Goal: Task Accomplishment & Management: Manage account settings

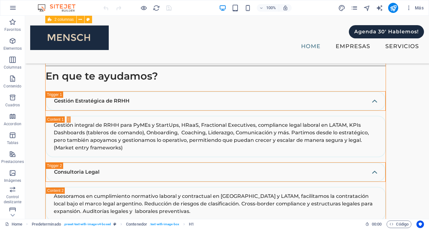
scroll to position [2152, 0]
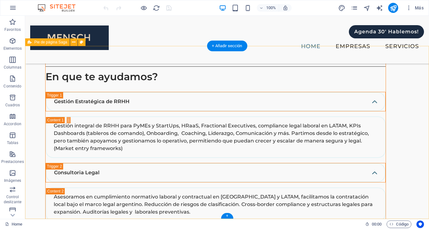
select select "footer"
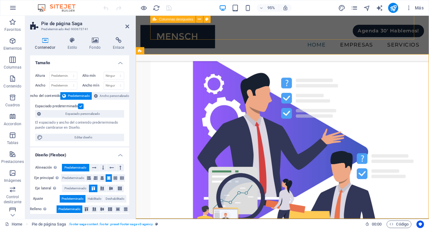
scroll to position [2302, 0]
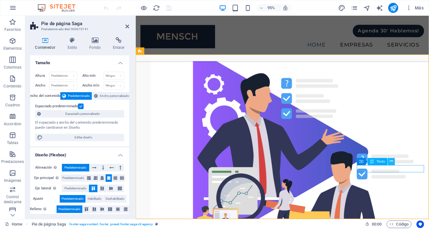
click at [391, 160] on icon at bounding box center [391, 161] width 3 height 6
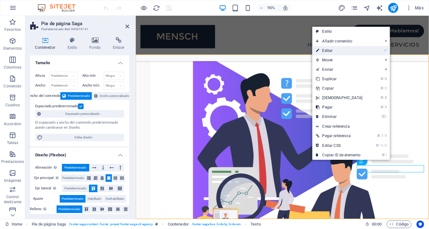
click at [332, 50] on link "⏎ Editar" at bounding box center [339, 50] width 54 height 9
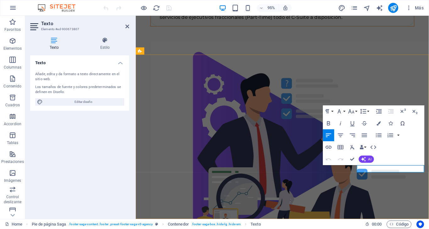
click at [374, 148] on icon "button" at bounding box center [373, 146] width 7 height 7
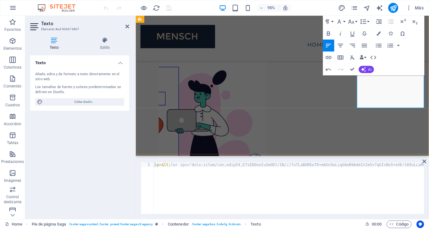
scroll to position [5954, 0]
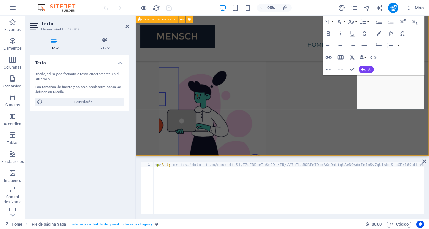
scroll to position [2150, 0]
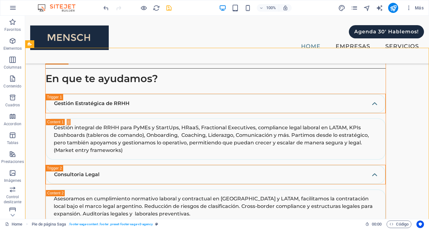
click at [170, 78] on icon "save" at bounding box center [190, 88] width 340 height 20
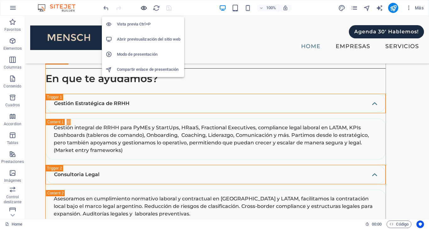
click at [144, 70] on icon "button" at bounding box center [190, 74] width 340 height 8
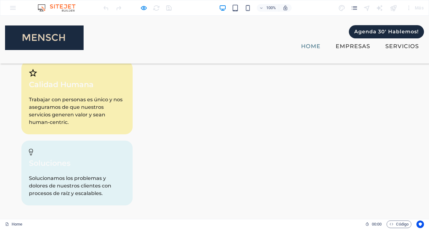
scroll to position [1955, 0]
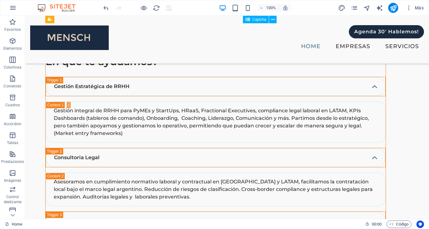
scroll to position [2166, 0]
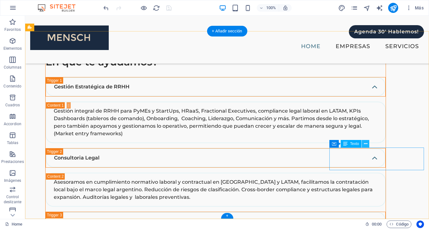
click at [368, 142] on icon at bounding box center [365, 144] width 3 height 7
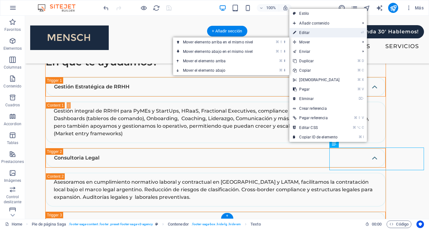
click at [308, 31] on link "⏎ Editar" at bounding box center [316, 32] width 54 height 9
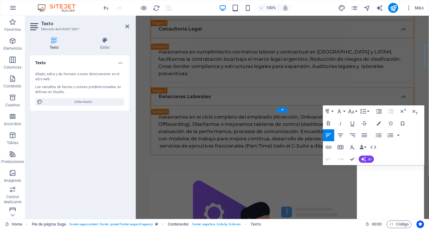
scroll to position [2267, 0]
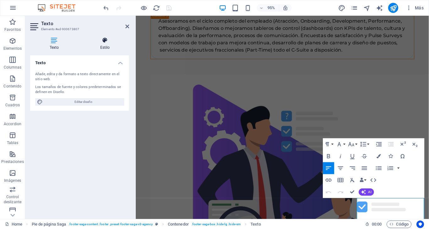
click at [108, 39] on icon at bounding box center [105, 40] width 48 height 6
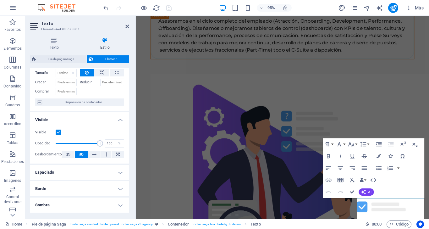
scroll to position [37, 0]
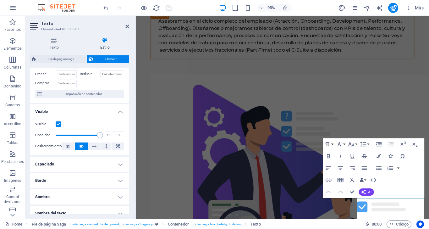
click at [59, 124] on label at bounding box center [59, 124] width 6 height 6
click at [0, 0] on input "Visible" at bounding box center [0, 0] width 0 height 0
click at [59, 123] on label at bounding box center [59, 124] width 6 height 6
click at [0, 0] on input "Visible" at bounding box center [0, 0] width 0 height 0
click at [70, 145] on icon at bounding box center [68, 146] width 4 height 8
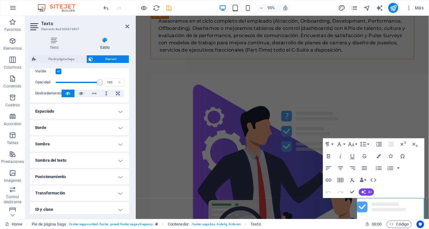
scroll to position [90, 0]
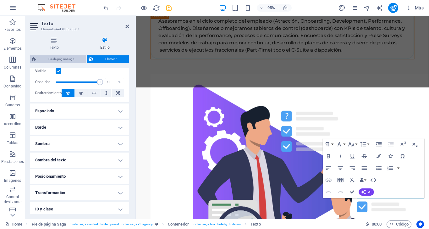
click at [67, 59] on span "Pie de página Saga" at bounding box center [61, 59] width 47 height 8
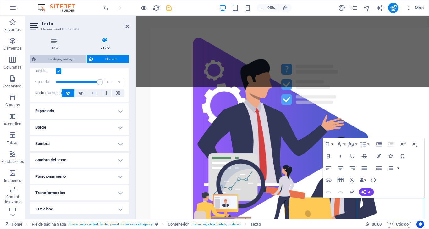
select select "rem"
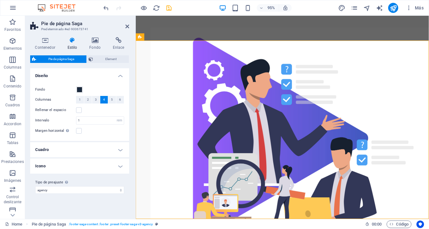
click at [111, 167] on h4 "Icono" at bounding box center [79, 166] width 99 height 15
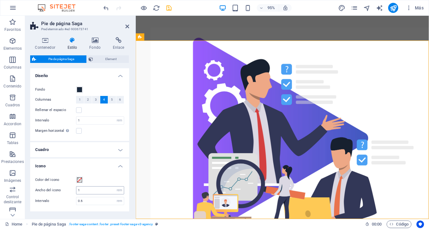
scroll to position [0, 0]
click at [110, 60] on span "Element" at bounding box center [111, 59] width 32 height 8
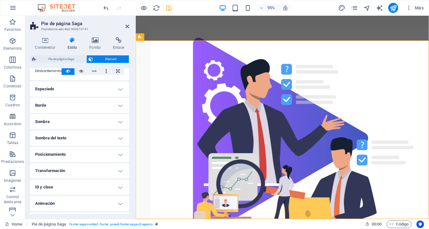
scroll to position [41, 0]
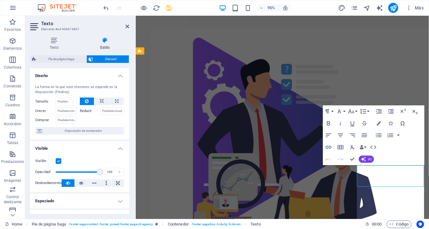
scroll to position [2302, 0]
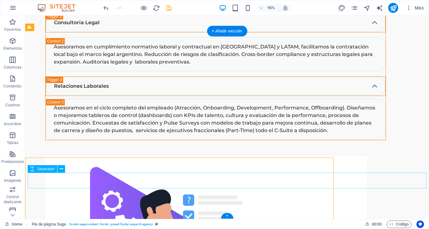
scroll to position [2150, 0]
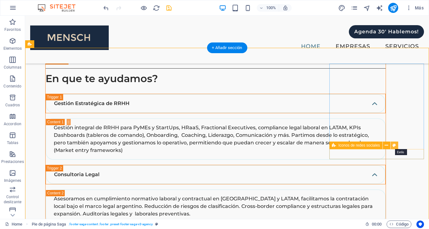
click at [395, 144] on icon at bounding box center [394, 145] width 3 height 7
select select "rem"
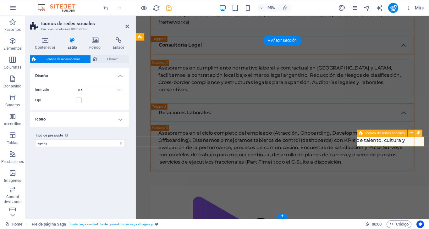
scroll to position [2282, 0]
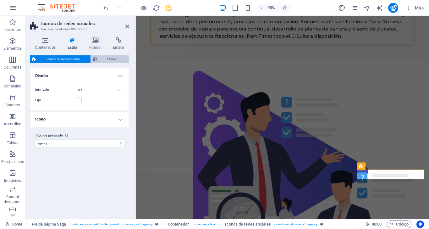
click at [97, 58] on icon at bounding box center [95, 59] width 4 height 8
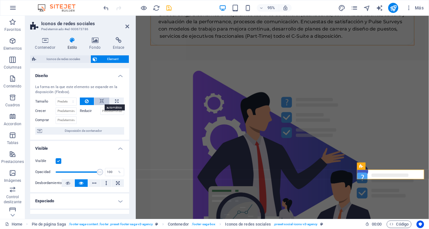
click at [102, 101] on icon at bounding box center [102, 102] width 4 height 8
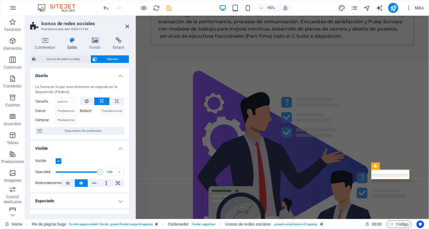
scroll to position [0, 0]
click at [118, 42] on icon at bounding box center [118, 40] width 21 height 6
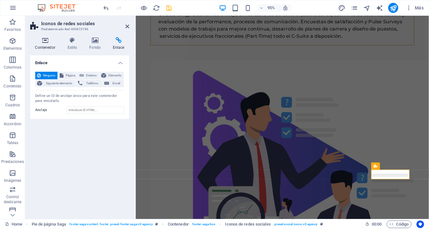
click at [49, 40] on icon at bounding box center [45, 40] width 30 height 6
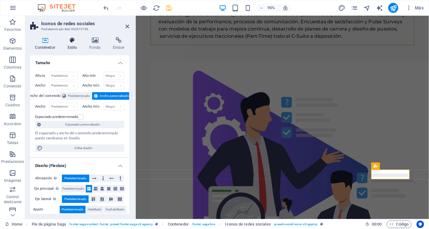
click at [71, 40] on icon at bounding box center [73, 40] width 20 height 6
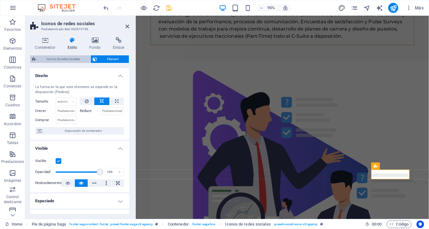
click at [76, 60] on span "Iconos de redes sociales" at bounding box center [63, 59] width 51 height 8
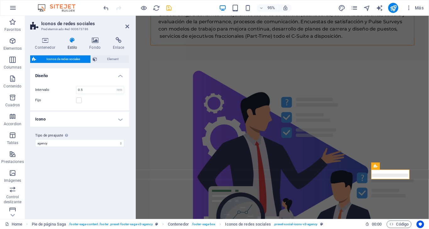
click at [120, 121] on h4 "Icono" at bounding box center [79, 119] width 99 height 15
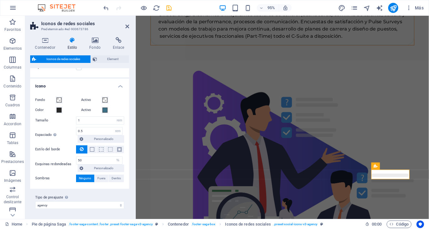
scroll to position [33, 0]
click at [59, 109] on span at bounding box center [59, 110] width 5 height 5
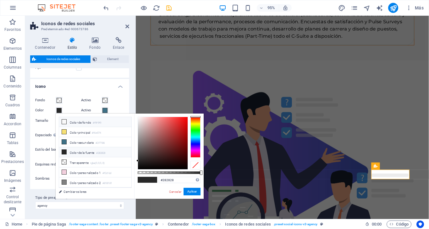
click at [66, 121] on icon at bounding box center [64, 122] width 4 height 4
type input "#f9f9f9"
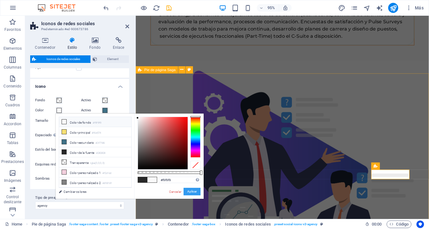
click at [191, 192] on button "Aplicar" at bounding box center [192, 192] width 17 height 8
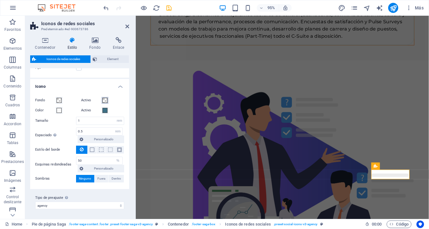
click at [103, 100] on span at bounding box center [105, 100] width 5 height 5
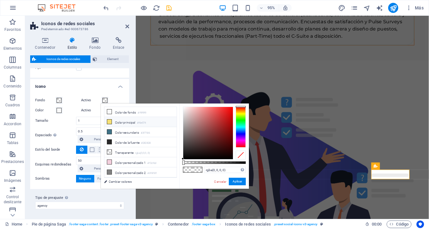
click at [124, 121] on li "Color principal #f6e074" at bounding box center [140, 122] width 72 height 10
type input "#f6e074"
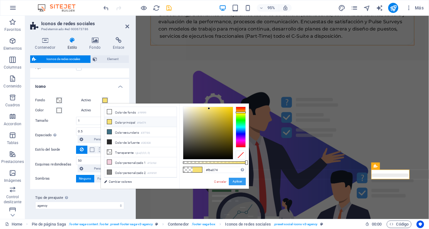
click at [237, 179] on button "Aplicar" at bounding box center [237, 182] width 17 height 8
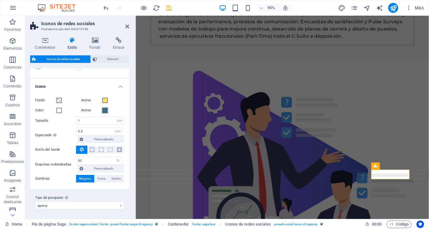
click at [103, 109] on span at bounding box center [105, 110] width 5 height 5
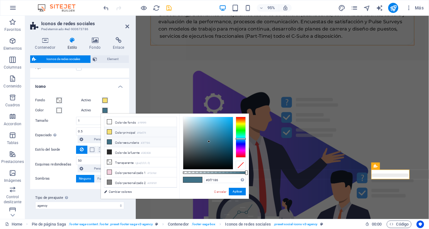
click at [136, 131] on li "Color principal #f6e074" at bounding box center [140, 132] width 72 height 10
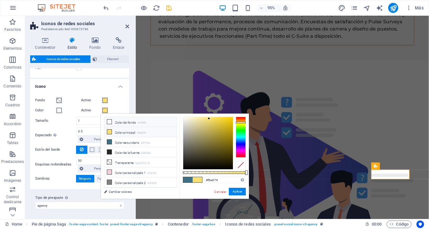
click at [127, 123] on li "Color de fondo #f9f9f9" at bounding box center [140, 122] width 72 height 10
type input "#f9f9f9"
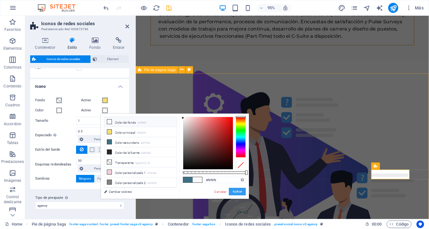
click at [241, 193] on button "Aplicar" at bounding box center [237, 192] width 17 height 8
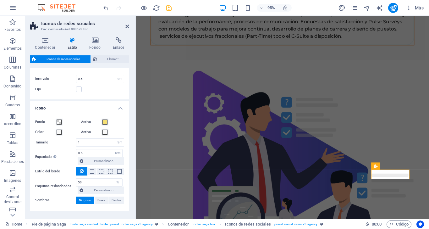
scroll to position [0, 0]
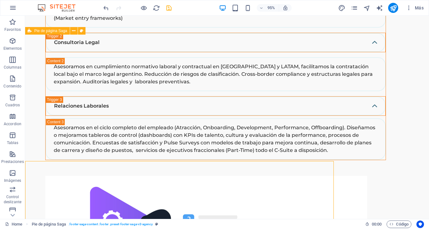
scroll to position [2150, 0]
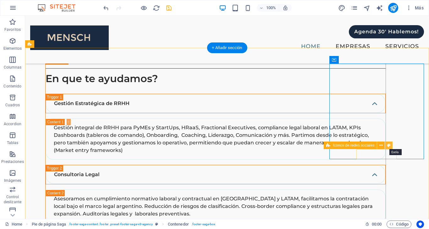
click at [388, 145] on icon at bounding box center [389, 145] width 3 height 7
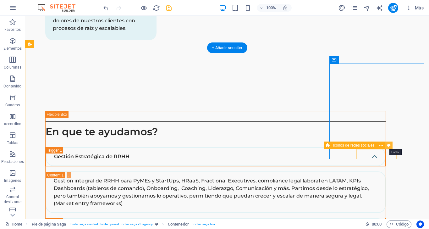
select select "rem"
select select "%"
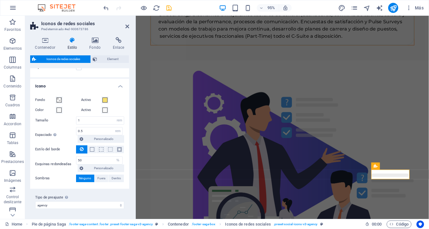
scroll to position [33, 0]
click at [47, 41] on icon at bounding box center [45, 40] width 30 height 6
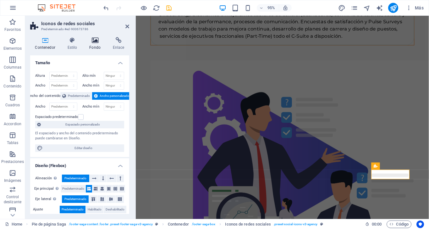
click at [96, 41] on icon at bounding box center [95, 40] width 21 height 6
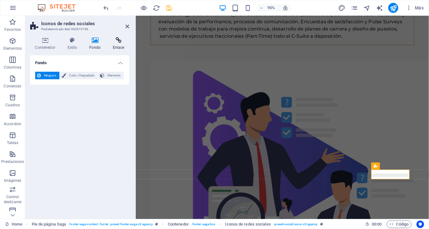
click at [114, 41] on icon at bounding box center [118, 40] width 21 height 6
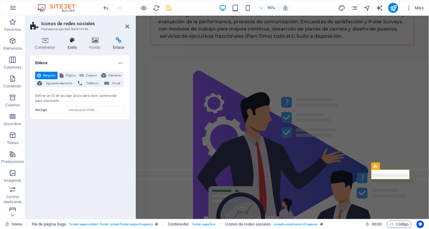
click at [80, 41] on icon at bounding box center [73, 40] width 20 height 6
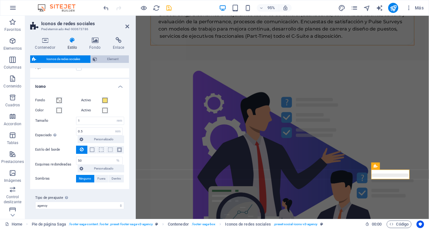
click at [107, 58] on span "Element" at bounding box center [113, 59] width 28 height 8
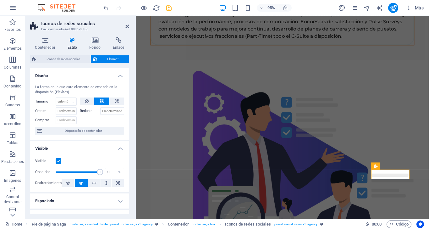
scroll to position [4, 0]
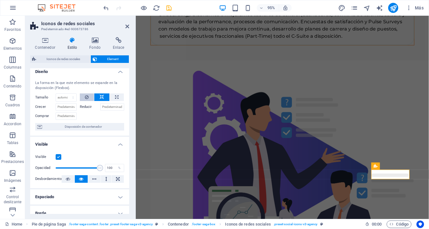
click at [87, 97] on icon at bounding box center [87, 97] width 4 height 8
click at [127, 27] on icon at bounding box center [128, 26] width 4 height 5
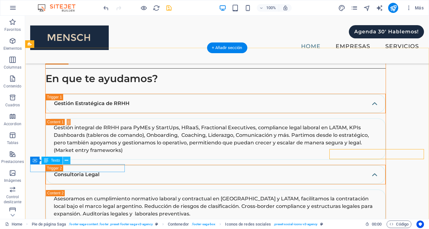
click at [66, 159] on icon at bounding box center [66, 160] width 3 height 7
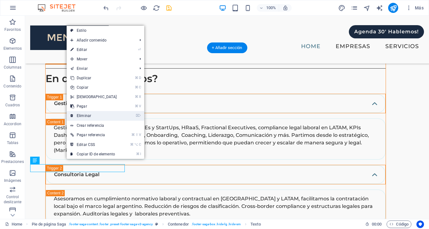
click at [97, 114] on link "⌦ Eliminar" at bounding box center [94, 115] width 54 height 9
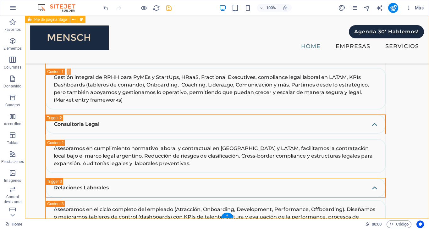
scroll to position [2200, 0]
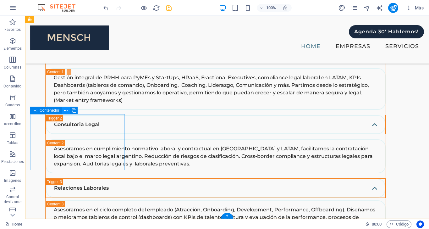
click at [66, 110] on icon at bounding box center [65, 110] width 3 height 7
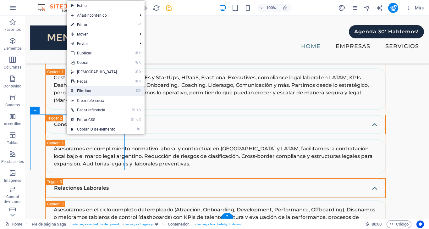
click at [90, 91] on link "⌦ Eliminar" at bounding box center [94, 90] width 54 height 9
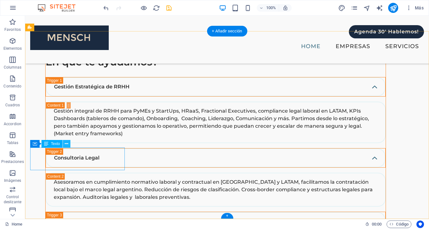
click at [68, 144] on icon at bounding box center [66, 144] width 3 height 7
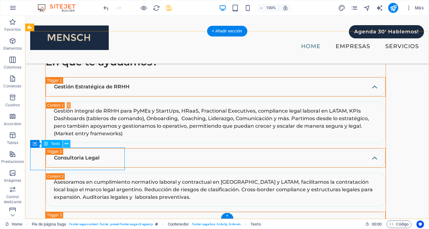
click at [65, 143] on icon at bounding box center [66, 144] width 3 height 7
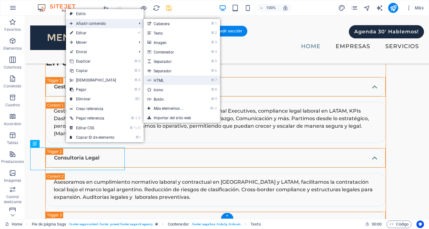
click at [159, 81] on link "⌘ 7 HTML" at bounding box center [170, 79] width 53 height 9
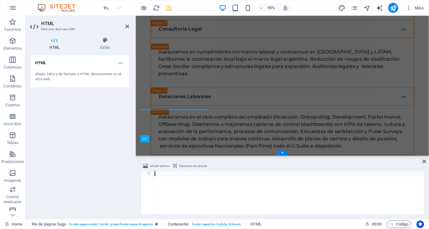
scroll to position [2348, 0]
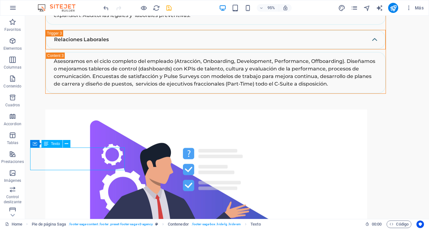
scroll to position [2150, 0]
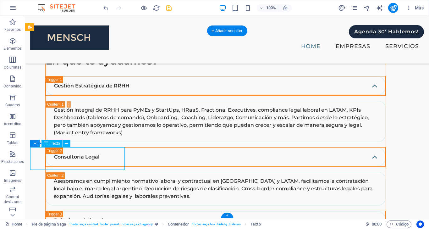
scroll to position [2166, 0]
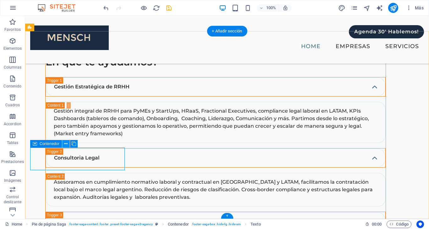
click at [67, 143] on icon at bounding box center [65, 144] width 3 height 7
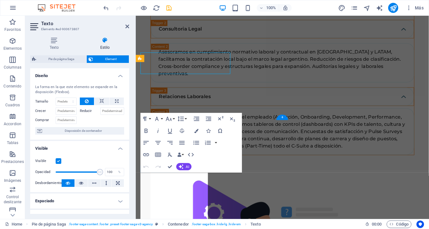
scroll to position [2259, 0]
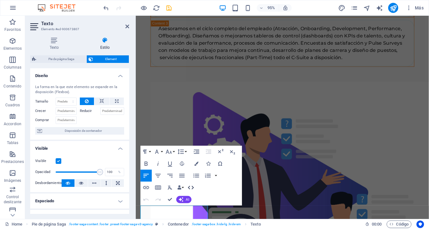
click at [194, 187] on icon "button" at bounding box center [190, 187] width 7 height 7
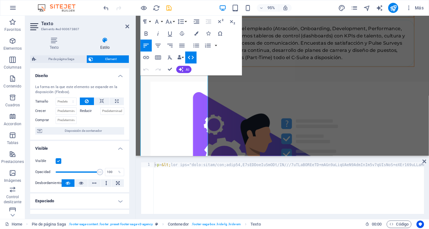
scroll to position [4182, 0]
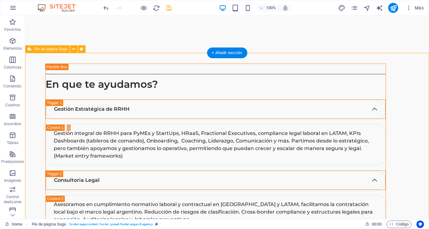
scroll to position [2148, 0]
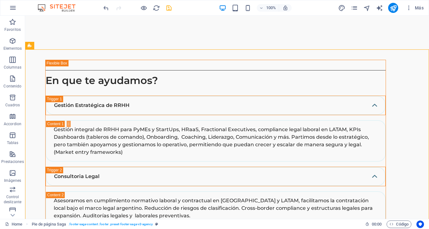
click at [169, 9] on icon "save" at bounding box center [168, 7] width 7 height 7
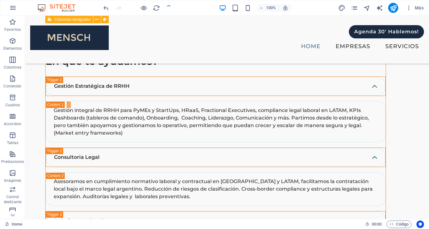
scroll to position [2166, 0]
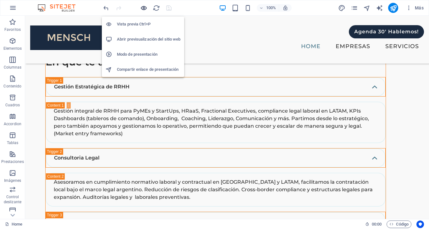
click at [144, 54] on icon "button" at bounding box center [190, 58] width 340 height 8
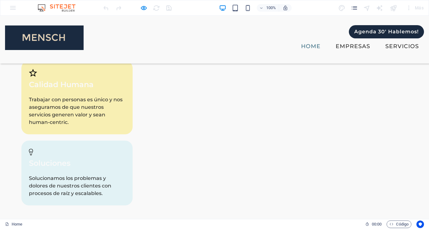
scroll to position [1955, 0]
drag, startPoint x: 16, startPoint y: 180, endPoint x: 44, endPoint y: 181, distance: 27.7
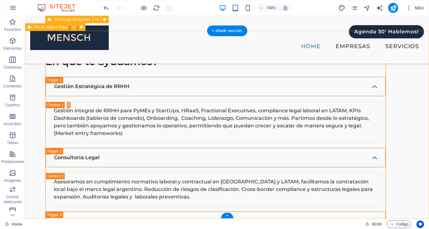
scroll to position [2166, 0]
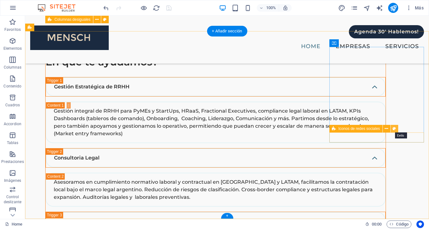
click at [394, 130] on icon at bounding box center [394, 129] width 3 height 7
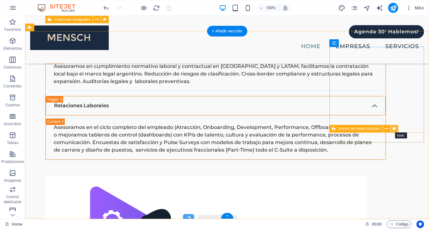
select select "rem"
select select "%"
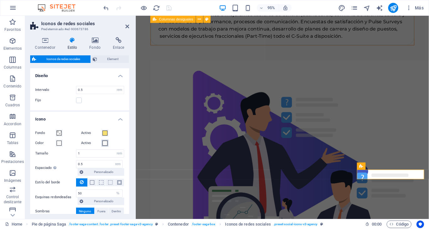
click at [106, 143] on span at bounding box center [105, 143] width 5 height 5
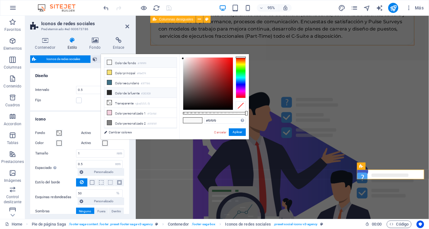
click at [132, 94] on li "Color de la fuente #282828" at bounding box center [140, 93] width 72 height 10
type input "#282828"
click at [239, 132] on button "Aplicar" at bounding box center [237, 132] width 17 height 8
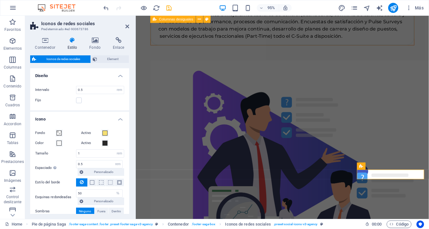
scroll to position [0, 0]
click at [126, 28] on icon at bounding box center [128, 26] width 4 height 5
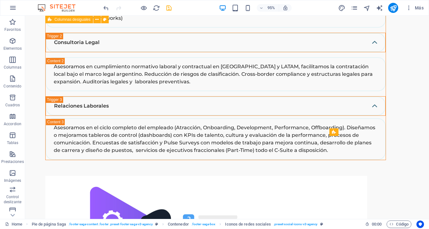
scroll to position [2150, 0]
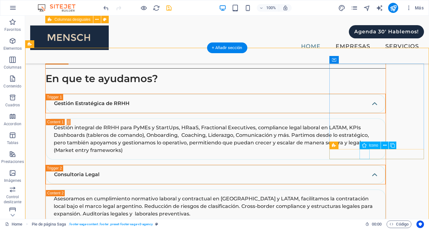
click at [387, 146] on icon at bounding box center [386, 145] width 3 height 7
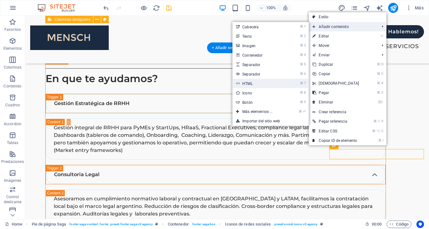
click at [248, 83] on link "⌘ 7 HTML" at bounding box center [258, 83] width 53 height 9
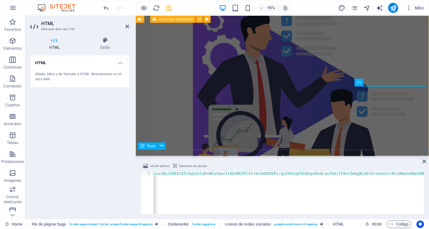
scroll to position [0, 22889]
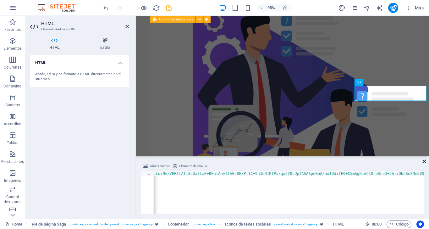
click at [424, 162] on icon at bounding box center [425, 161] width 4 height 5
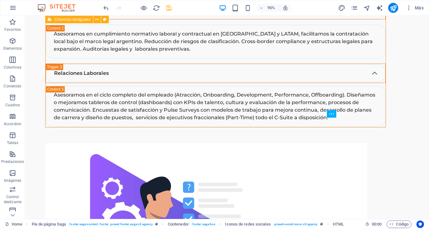
scroll to position [2165, 0]
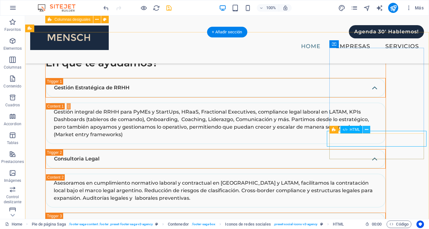
click at [368, 129] on icon at bounding box center [366, 129] width 3 height 7
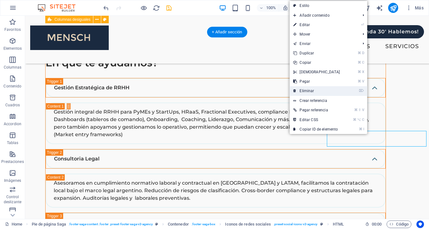
click at [326, 92] on link "⌦ Eliminar" at bounding box center [317, 90] width 54 height 9
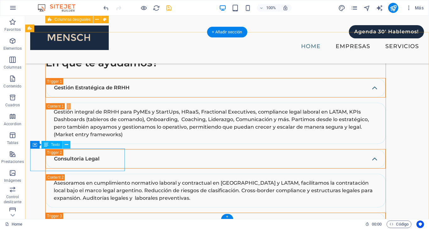
click at [64, 144] on button at bounding box center [67, 145] width 8 height 8
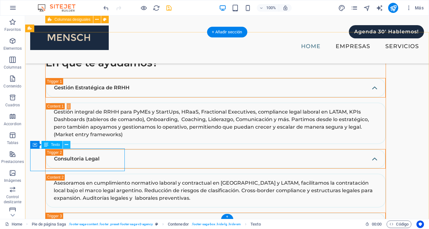
click at [65, 142] on icon at bounding box center [66, 145] width 3 height 7
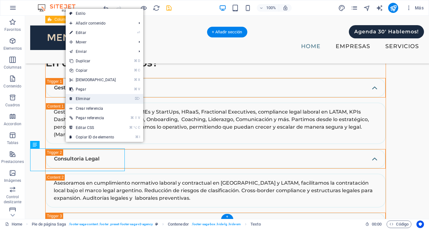
click at [89, 99] on link "⌦ Eliminar" at bounding box center [93, 98] width 54 height 9
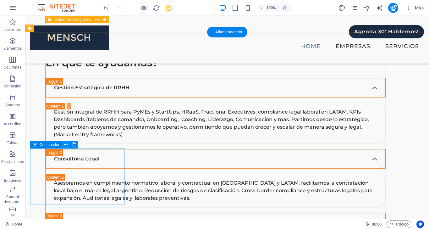
click at [66, 144] on icon at bounding box center [65, 145] width 3 height 7
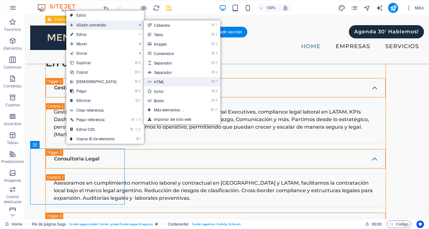
click at [158, 80] on link "⌘ 7 HTML" at bounding box center [170, 81] width 53 height 9
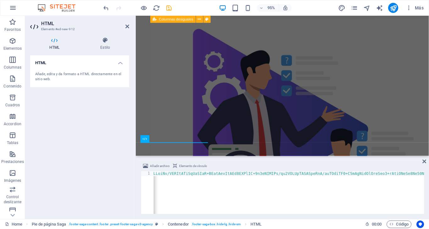
scroll to position [0, 22889]
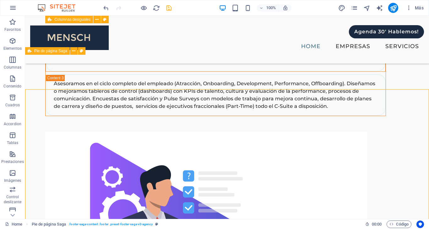
scroll to position [2143, 0]
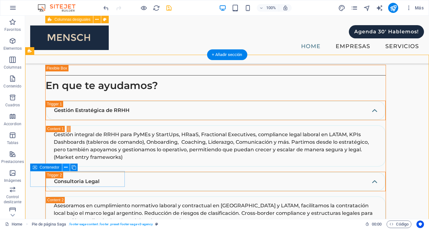
click at [67, 166] on icon at bounding box center [65, 167] width 3 height 7
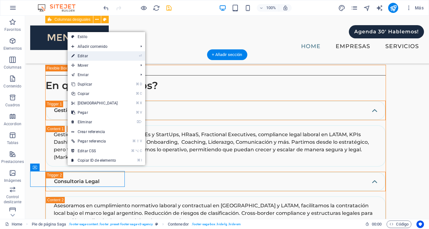
click at [96, 55] on link "⏎ Editar" at bounding box center [95, 55] width 54 height 9
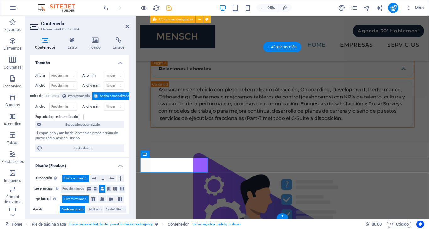
scroll to position [2275, 0]
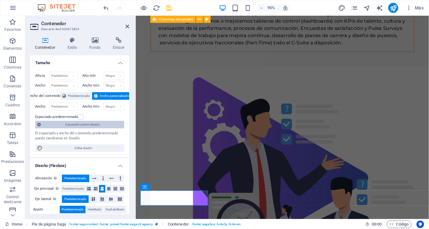
click at [96, 122] on span "Espaciado personalizado" at bounding box center [83, 125] width 80 height 8
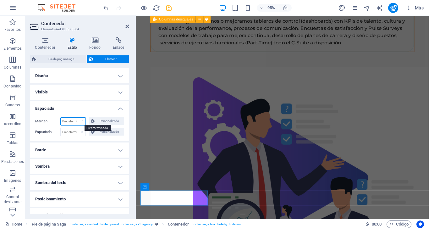
select select "%"
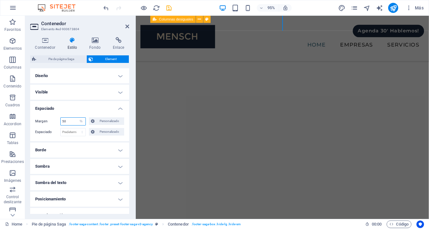
scroll to position [2609, 0]
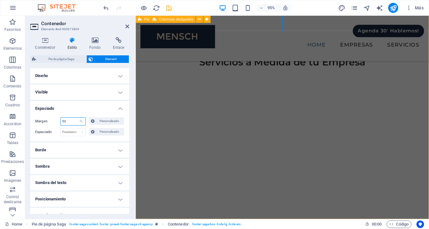
type input "50"
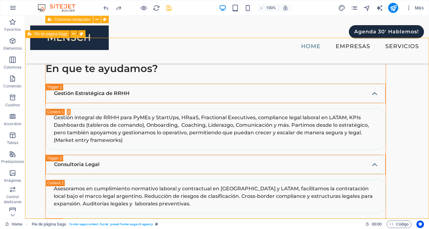
scroll to position [2159, 0]
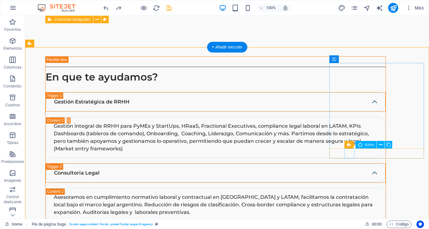
scroll to position [2154, 0]
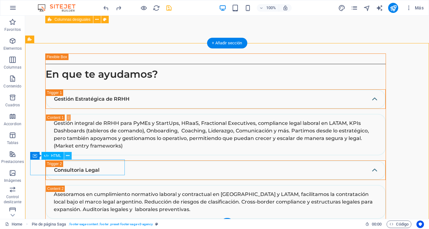
click at [69, 157] on icon at bounding box center [67, 156] width 3 height 7
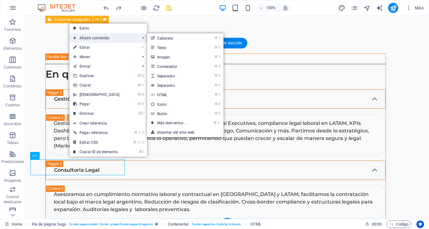
click at [107, 37] on span "Añadir contenido" at bounding box center [104, 37] width 68 height 9
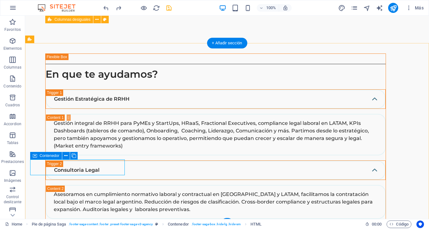
click at [36, 155] on icon at bounding box center [35, 156] width 4 height 8
click at [65, 157] on icon at bounding box center [65, 156] width 3 height 7
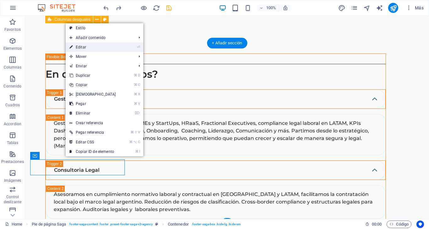
click at [91, 47] on link "⏎ Editar" at bounding box center [93, 46] width 54 height 9
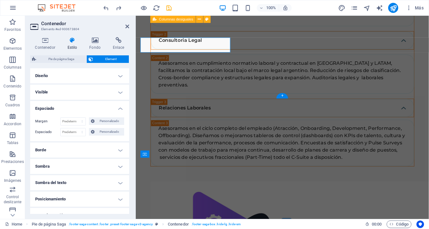
scroll to position [2275, 0]
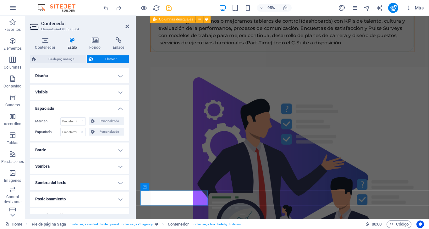
click at [91, 79] on h4 "Diseño" at bounding box center [79, 75] width 99 height 15
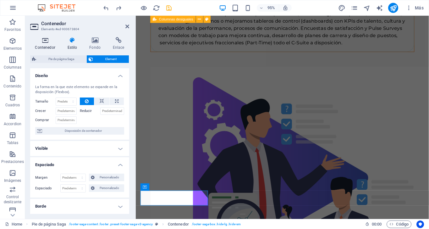
click at [45, 40] on icon at bounding box center [45, 40] width 30 height 6
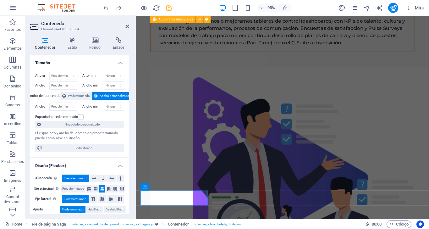
scroll to position [0, 0]
click at [73, 36] on div "Contenedor Estilo Fondo Enlace Tamaño Altura Predeterminado px rem % vh vw Alto…" at bounding box center [79, 125] width 109 height 187
click at [71, 40] on icon at bounding box center [73, 40] width 20 height 6
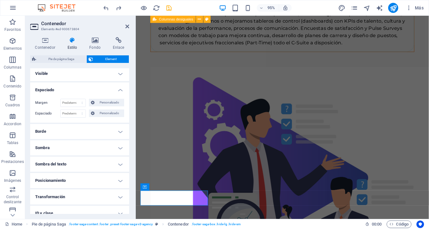
scroll to position [74, 0]
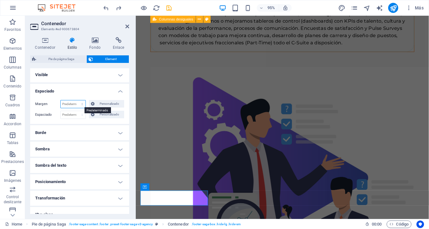
select select "%"
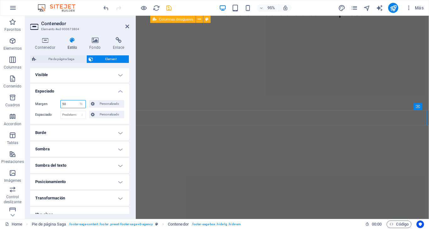
scroll to position [2609, 0]
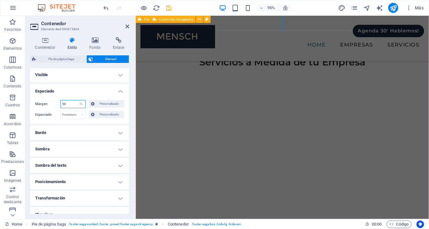
type input "50"
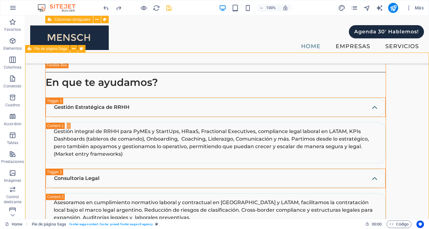
scroll to position [2144, 0]
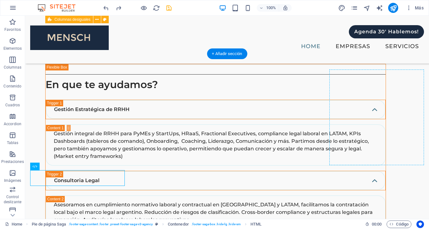
drag, startPoint x: 96, startPoint y: 171, endPoint x: 367, endPoint y: 150, distance: 272.0
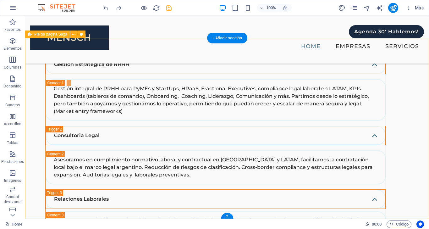
scroll to position [2159, 0]
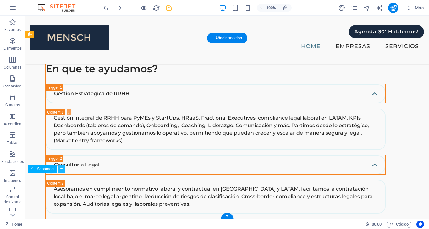
click at [63, 170] on button at bounding box center [62, 169] width 8 height 8
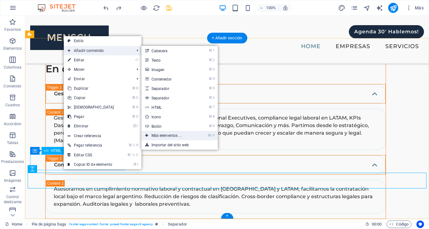
click at [177, 136] on link "⌘ ⏎ Más elementos ..." at bounding box center [168, 135] width 53 height 9
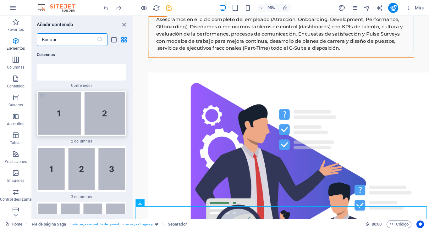
scroll to position [424, 0]
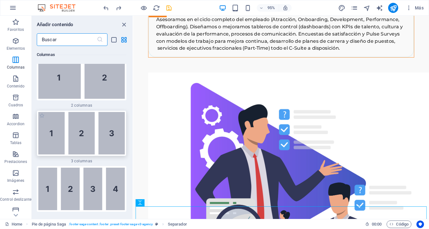
click at [84, 133] on img at bounding box center [81, 133] width 87 height 42
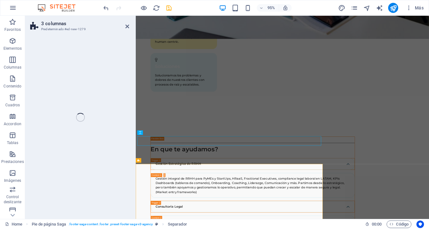
select select "rem"
select select "preset-columns-three-v2-default"
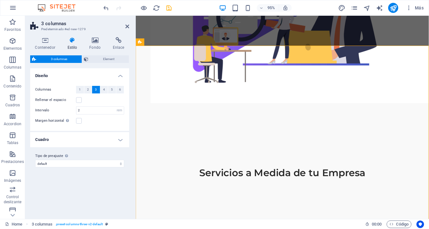
scroll to position [2416, 0]
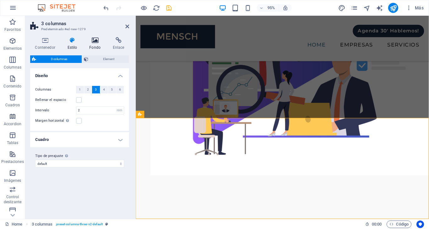
click at [98, 40] on icon at bounding box center [95, 40] width 21 height 6
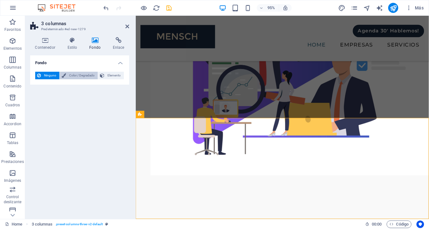
click at [91, 75] on span "Color / Degradado" at bounding box center [82, 76] width 28 height 8
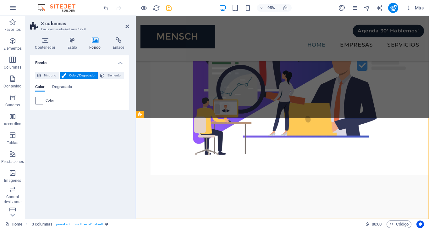
click at [41, 102] on span at bounding box center [39, 100] width 7 height 7
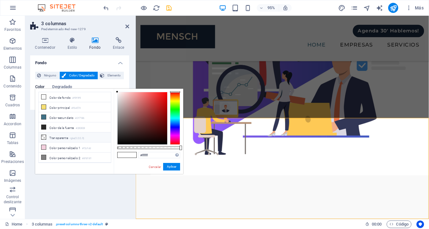
click at [69, 136] on li "Transparente rgba(0,0,0,.0)" at bounding box center [75, 137] width 72 height 10
type input "rgba(0, 0, 0, 0)"
click at [174, 165] on button "Aplicar" at bounding box center [171, 167] width 17 height 8
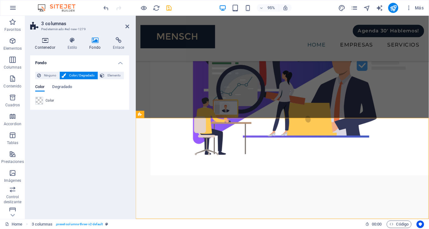
click at [45, 44] on h4 "Contenedor" at bounding box center [46, 43] width 32 height 13
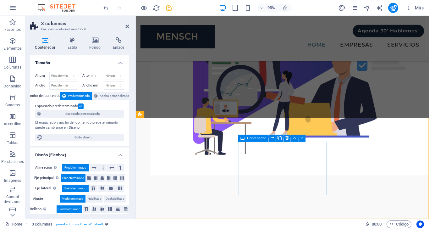
click at [272, 137] on icon at bounding box center [272, 138] width 3 height 6
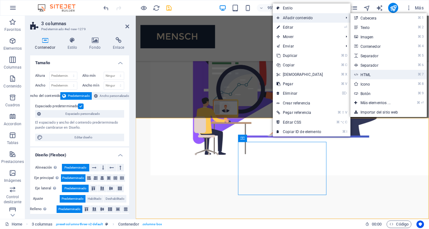
click at [374, 75] on link "⌘ 7 HTML" at bounding box center [377, 74] width 53 height 9
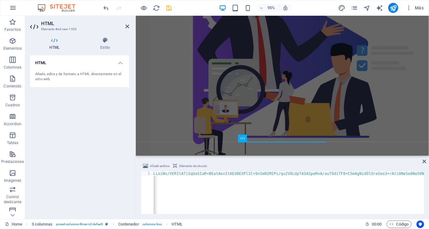
scroll to position [0, 22889]
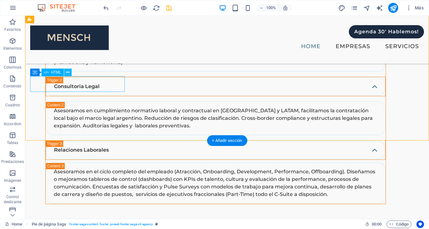
click at [68, 74] on icon at bounding box center [67, 72] width 3 height 7
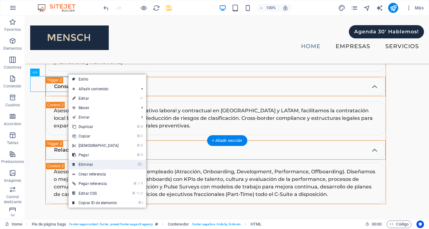
click at [97, 163] on link "⌦ Eliminar" at bounding box center [96, 164] width 54 height 9
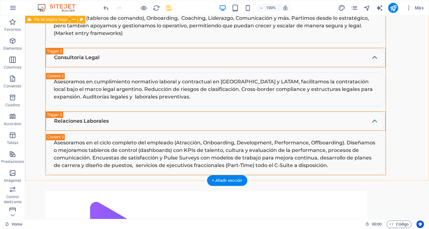
scroll to position [2295, 0]
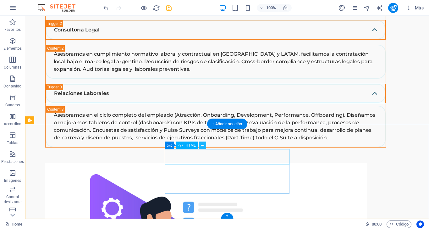
click at [204, 146] on icon at bounding box center [202, 145] width 3 height 7
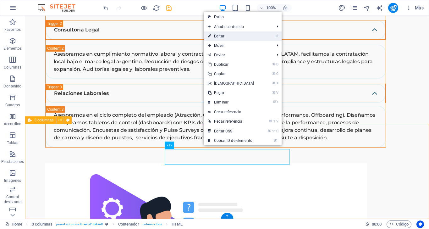
click at [226, 36] on link "⏎ Editar" at bounding box center [231, 35] width 54 height 9
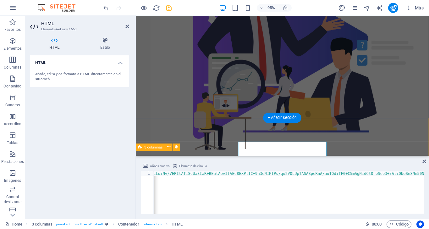
scroll to position [2523, 0]
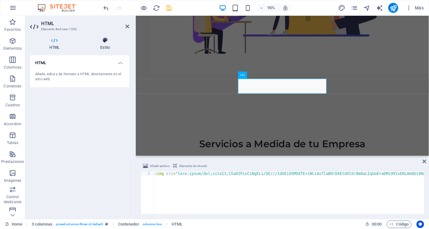
click at [103, 39] on icon at bounding box center [105, 40] width 48 height 6
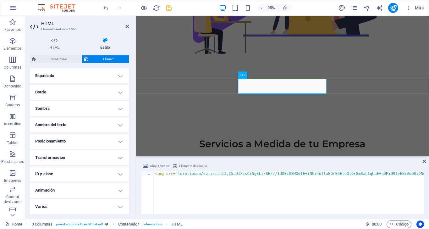
scroll to position [125, 0]
click at [116, 140] on h4 "Posicionamiento" at bounding box center [79, 141] width 99 height 15
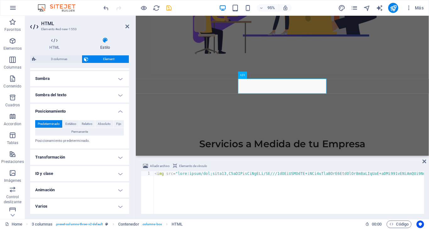
scroll to position [154, 0]
click at [121, 204] on h4 "Varios" at bounding box center [79, 206] width 99 height 15
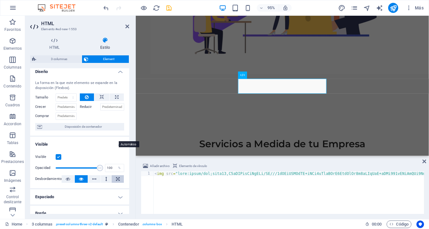
scroll to position [0, 0]
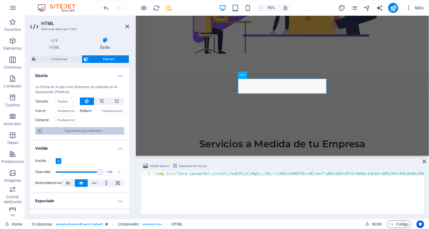
click at [93, 129] on span "Disposición de contenedor" at bounding box center [83, 131] width 78 height 8
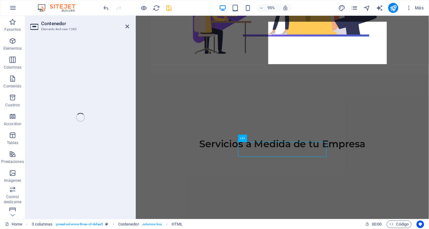
scroll to position [2456, 0]
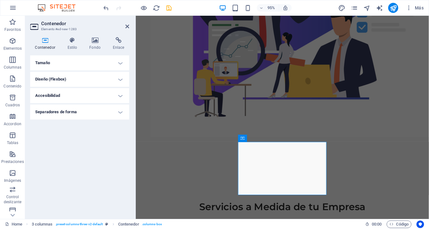
click at [118, 63] on h4 "Tamaño" at bounding box center [79, 62] width 99 height 15
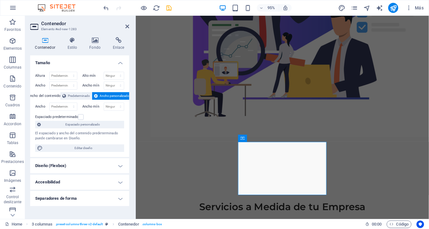
click at [121, 62] on h4 "Tamaño" at bounding box center [79, 60] width 99 height 11
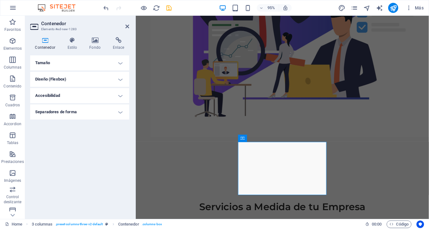
click at [122, 81] on h4 "Diseño (Flexbox)" at bounding box center [79, 79] width 99 height 15
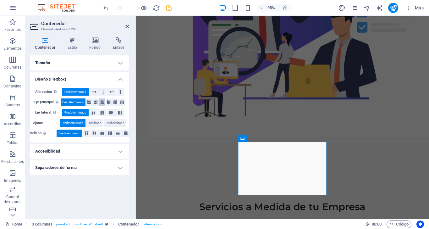
click at [103, 102] on icon at bounding box center [102, 102] width 4 height 8
click at [103, 132] on icon at bounding box center [102, 133] width 8 height 4
click at [112, 112] on icon at bounding box center [111, 113] width 8 height 4
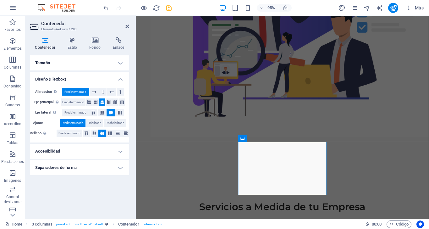
click at [119, 148] on h4 "Accesibilidad" at bounding box center [79, 151] width 99 height 15
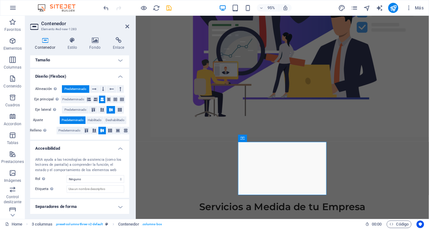
scroll to position [3, 0]
click at [118, 207] on h4 "Separadores de forma" at bounding box center [79, 206] width 99 height 15
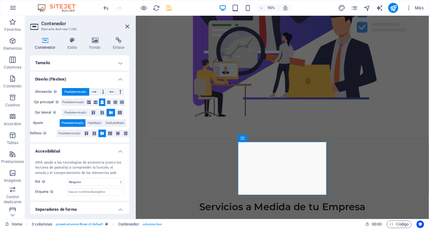
scroll to position [0, 0]
click at [117, 61] on h4 "Tamaño" at bounding box center [79, 62] width 99 height 15
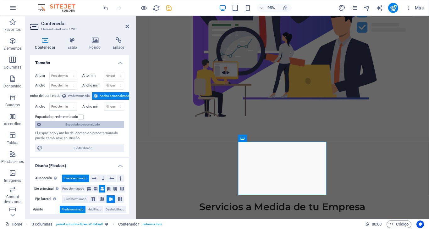
click at [94, 126] on span "Espaciado personalizado" at bounding box center [83, 125] width 80 height 8
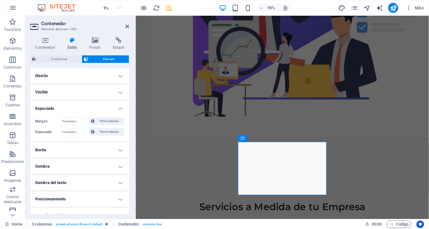
click at [119, 109] on h4 "Espaciado" at bounding box center [79, 106] width 99 height 11
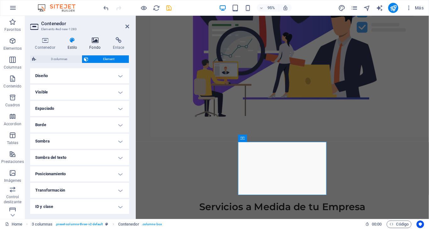
click at [96, 41] on icon at bounding box center [95, 40] width 21 height 6
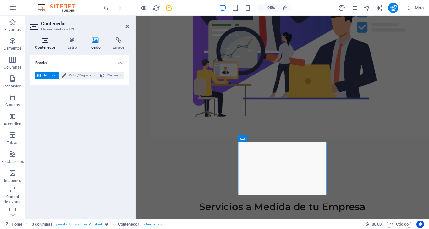
click at [47, 41] on icon at bounding box center [45, 40] width 30 height 6
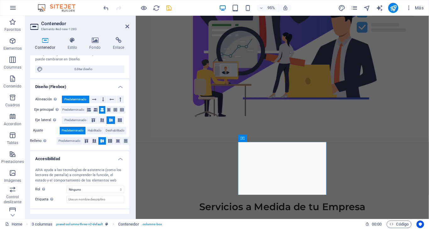
scroll to position [80, 0]
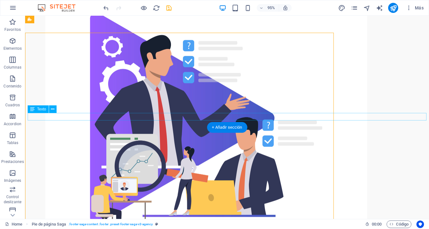
scroll to position [2278, 0]
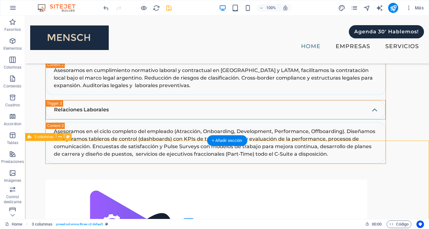
click at [68, 138] on icon at bounding box center [67, 137] width 3 height 7
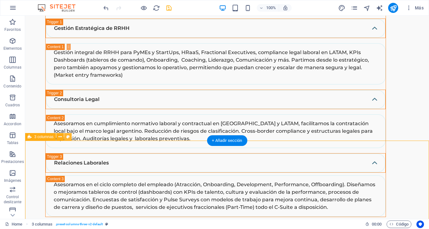
select select "rem"
select select "preset-columns-three-v2-default"
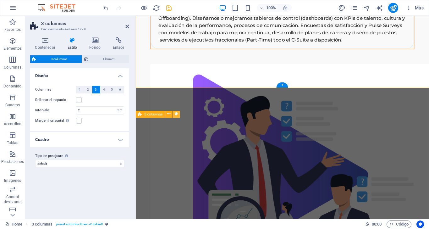
scroll to position [2422, 0]
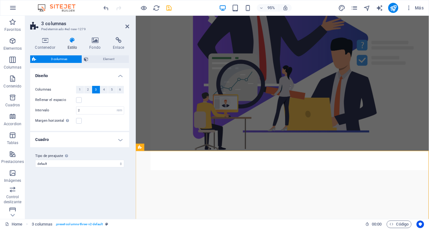
click at [119, 138] on h4 "Cuadro" at bounding box center [79, 139] width 99 height 15
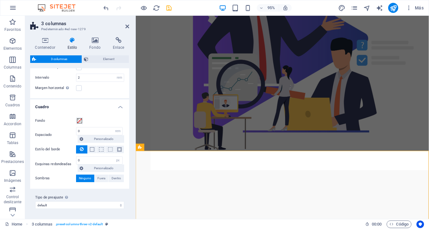
scroll to position [32, 0]
click at [81, 121] on span at bounding box center [79, 121] width 5 height 5
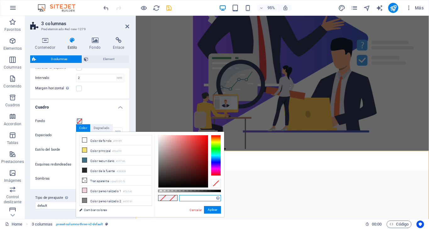
click at [196, 197] on input "text" at bounding box center [200, 198] width 42 height 6
type input "@1a2a40"
click at [212, 210] on button "Aplicar" at bounding box center [212, 210] width 17 height 8
click at [215, 211] on button "Aplicar" at bounding box center [212, 210] width 17 height 8
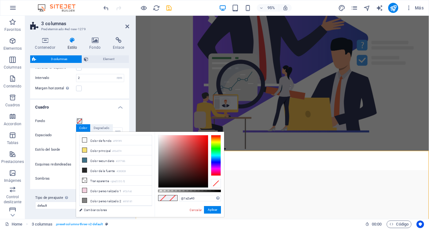
click at [72, 102] on h4 "Cuadro" at bounding box center [79, 105] width 99 height 11
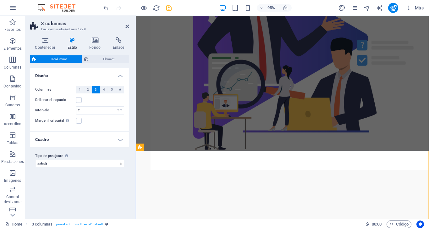
scroll to position [0, 0]
click at [102, 60] on span "Element" at bounding box center [108, 59] width 37 height 8
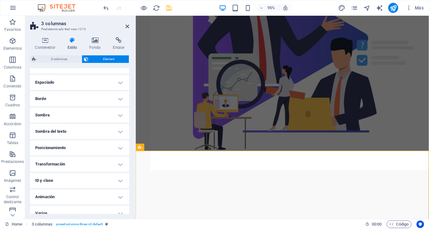
scroll to position [48, 0]
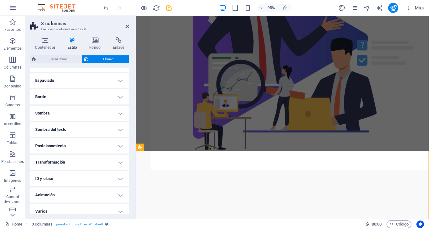
click at [114, 145] on h4 "Posicionamiento" at bounding box center [79, 145] width 99 height 15
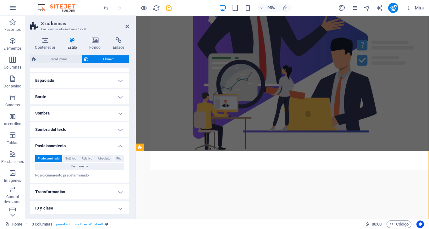
click at [120, 130] on h4 "Sombra del texto" at bounding box center [79, 129] width 99 height 15
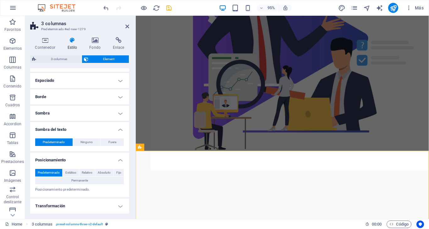
click at [119, 117] on h4 "Sombra" at bounding box center [79, 113] width 99 height 15
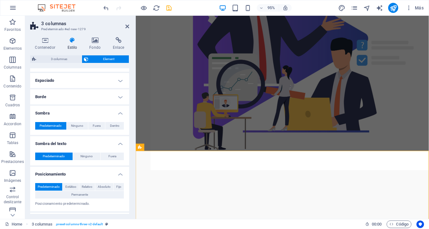
click at [118, 98] on h4 "Borde" at bounding box center [79, 96] width 99 height 15
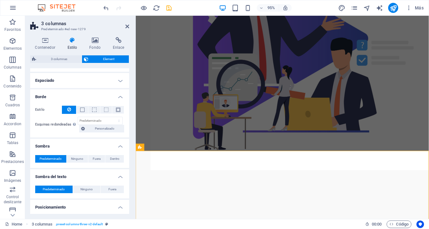
click at [118, 78] on h4 "Espaciado" at bounding box center [79, 80] width 99 height 15
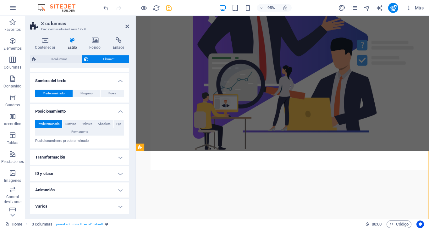
scroll to position [169, 0]
click at [118, 157] on h4 "Transformación" at bounding box center [79, 157] width 99 height 15
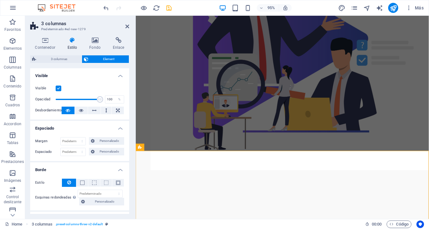
scroll to position [0, 0]
click at [117, 74] on h4 "Visible" at bounding box center [79, 73] width 99 height 11
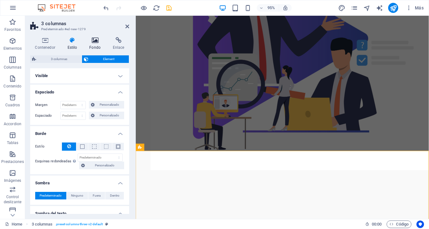
click at [96, 37] on icon at bounding box center [95, 40] width 21 height 6
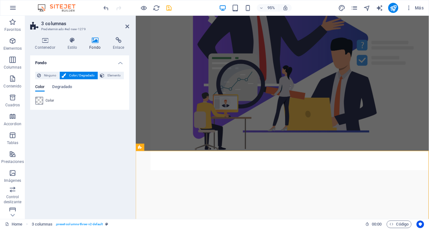
click at [39, 100] on span at bounding box center [39, 100] width 7 height 7
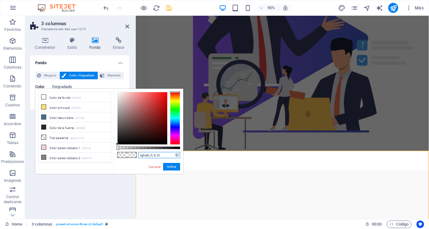
click at [160, 157] on input "rgba(0, 0, 0, 0)" at bounding box center [159, 155] width 42 height 6
click at [165, 154] on input "rgba(0, 0, 0, 0)" at bounding box center [159, 155] width 42 height 6
type input "#1a2a40"
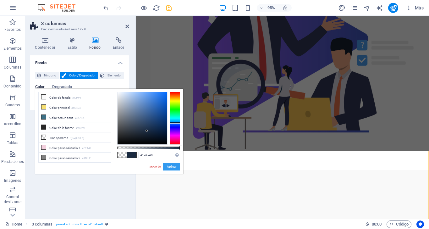
click at [175, 169] on button "Aplicar" at bounding box center [171, 167] width 17 height 8
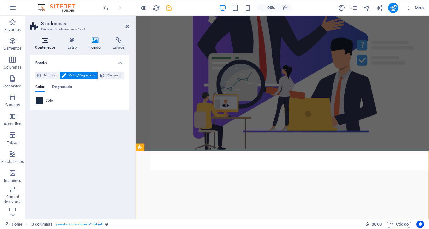
click at [46, 40] on icon at bounding box center [45, 40] width 30 height 6
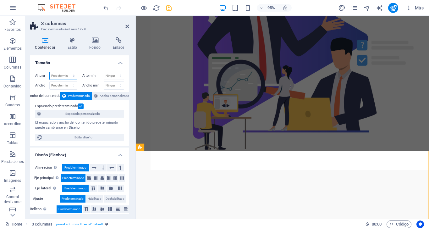
select select "px"
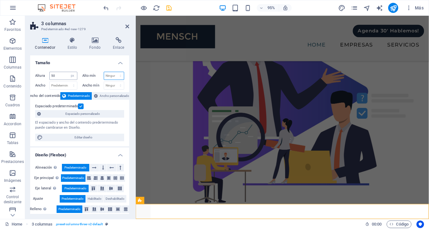
drag, startPoint x: 111, startPoint y: 75, endPoint x: 57, endPoint y: 74, distance: 54.1
click at [57, 74] on div "Altura 50 Predeterminado px rem % vh vw Alto mín Ninguno px rem % vh vw" at bounding box center [79, 77] width 89 height 10
click at [57, 74] on input "50" at bounding box center [63, 76] width 27 height 8
type input "60"
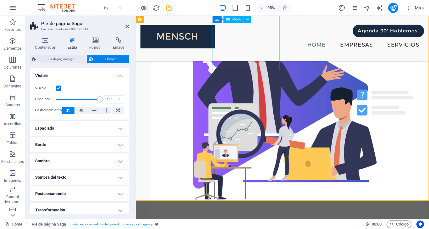
scroll to position [2369, 0]
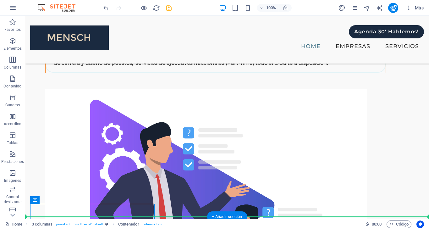
scroll to position [2202, 0]
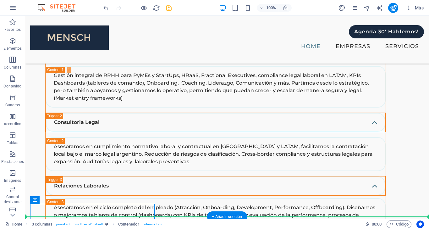
drag, startPoint x: 111, startPoint y: 218, endPoint x: 202, endPoint y: 170, distance: 102.7
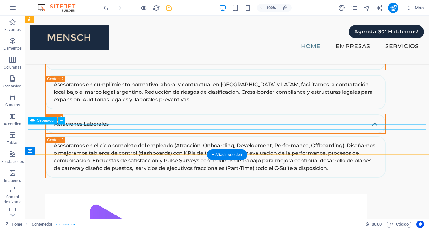
scroll to position [2263, 0]
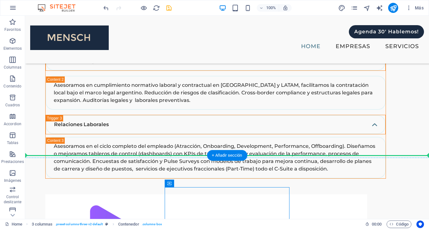
drag, startPoint x: 198, startPoint y: 203, endPoint x: 192, endPoint y: 118, distance: 85.2
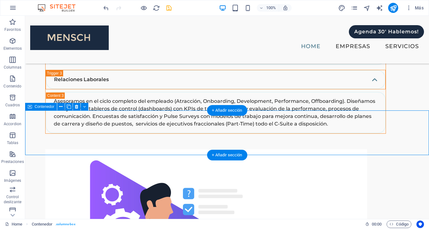
scroll to position [2308, 0]
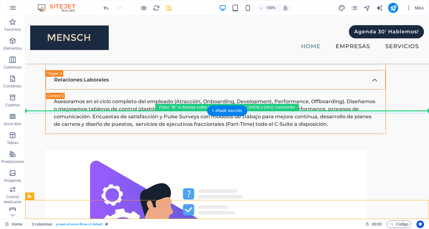
drag, startPoint x: 170, startPoint y: 207, endPoint x: 171, endPoint y: 81, distance: 125.2
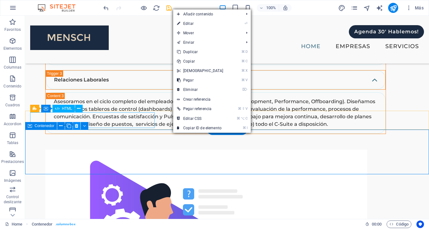
click at [78, 125] on icon at bounding box center [76, 126] width 3 height 7
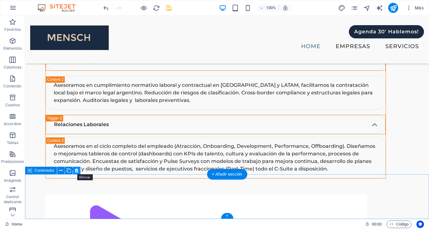
click at [77, 171] on icon at bounding box center [76, 170] width 3 height 7
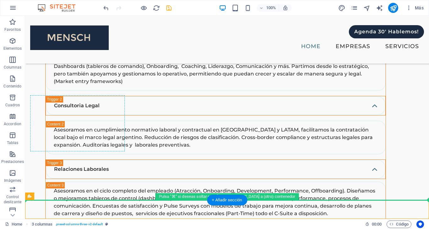
drag, startPoint x: 45, startPoint y: 209, endPoint x: 62, endPoint y: 120, distance: 91.3
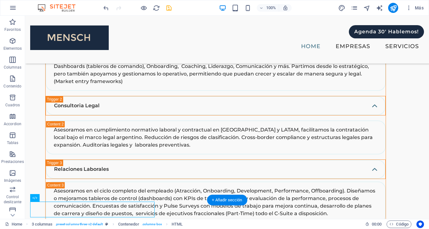
drag, startPoint x: 93, startPoint y: 203, endPoint x: 83, endPoint y: 121, distance: 82.2
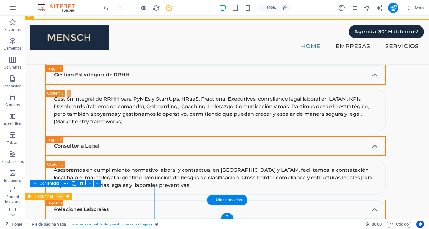
click at [61, 194] on icon at bounding box center [60, 196] width 3 height 7
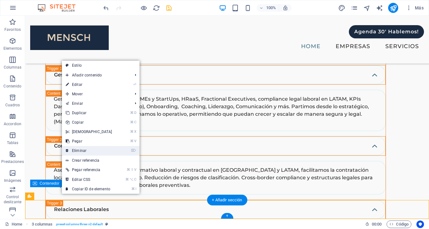
click at [83, 151] on link "⌦ Eliminar" at bounding box center [89, 150] width 54 height 9
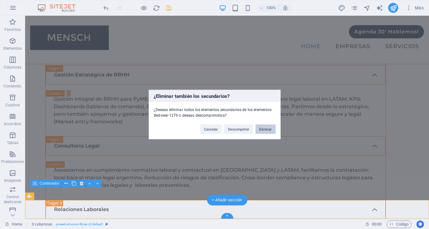
click at [265, 127] on button "Eliminar" at bounding box center [266, 129] width 20 height 9
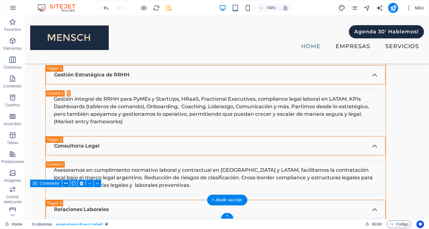
scroll to position [2159, 0]
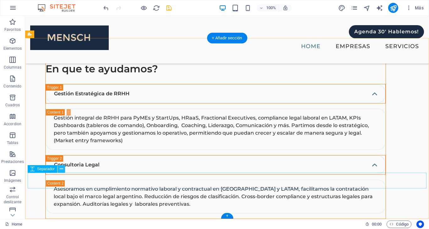
click at [63, 169] on icon at bounding box center [61, 169] width 3 height 7
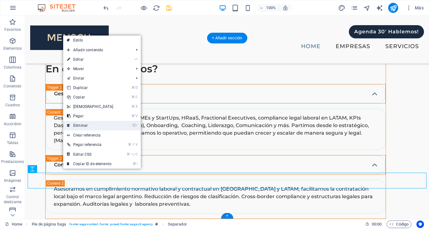
click at [84, 127] on link "⌦ Eliminar" at bounding box center [90, 125] width 54 height 9
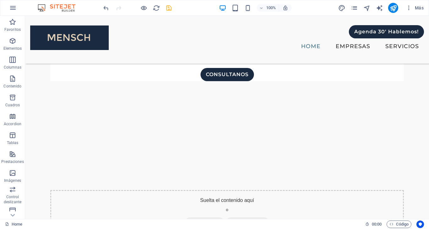
scroll to position [325, 0]
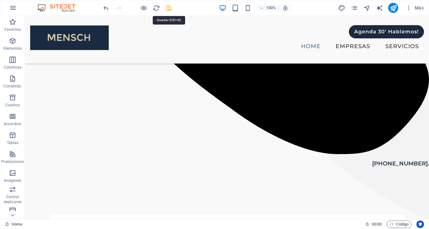
click at [170, 5] on icon "save" at bounding box center [168, 7] width 7 height 7
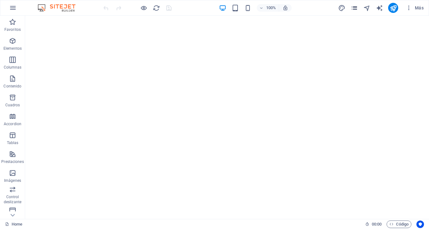
click at [354, 8] on icon "pages" at bounding box center [354, 7] width 7 height 7
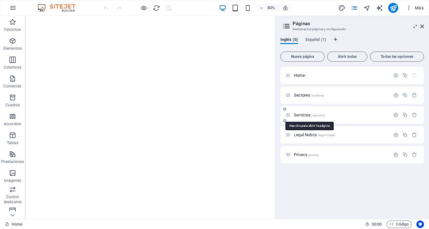
click at [305, 116] on span "Servicios /servicios" at bounding box center [309, 115] width 31 height 5
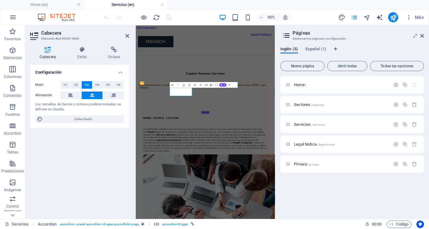
click at [282, 215] on link "RRHH" at bounding box center [291, 218] width 18 height 7
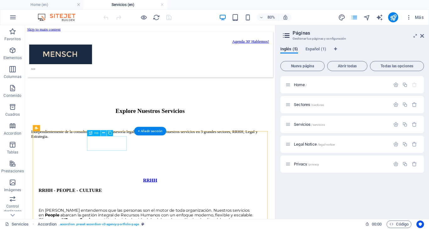
click at [0, 0] on icon at bounding box center [0, 0] width 0 height 0
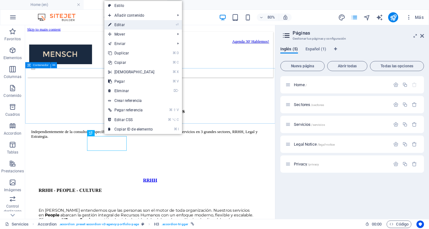
click at [132, 23] on link "⏎ Editar" at bounding box center [131, 24] width 54 height 9
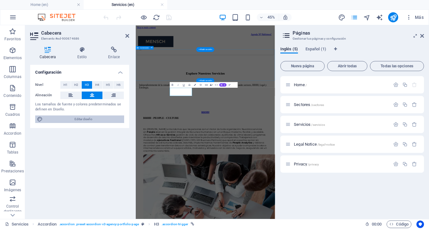
click at [82, 118] on span "Editar diseño" at bounding box center [84, 119] width 78 height 8
select select "px"
select select "500"
select select "px"
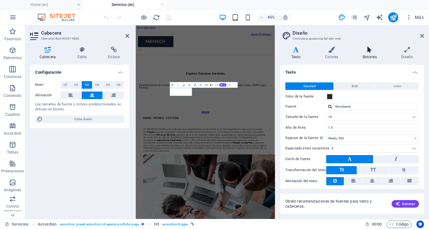
click at [370, 52] on icon at bounding box center [370, 50] width 36 height 6
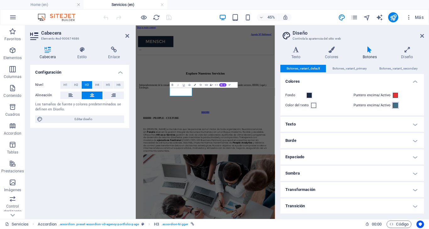
click at [396, 106] on span at bounding box center [395, 105] width 5 height 5
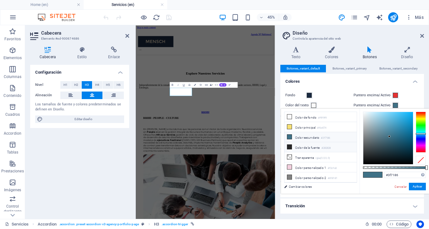
click at [308, 146] on li "Color de la fuente #282828" at bounding box center [321, 147] width 72 height 10
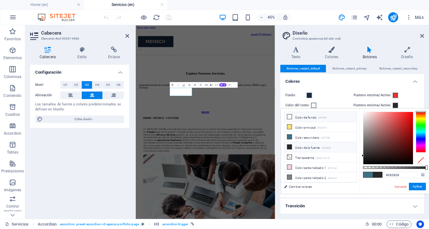
click at [309, 121] on li "Color de fondo #f9f9f9" at bounding box center [321, 117] width 72 height 10
type input "#f9f9f9"
click at [417, 183] on button "Aplicar" at bounding box center [417, 187] width 17 height 8
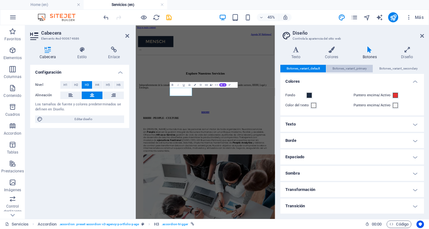
click at [351, 70] on span "Botones_variant_primary" at bounding box center [350, 69] width 34 height 8
click at [394, 105] on span at bounding box center [395, 105] width 5 height 5
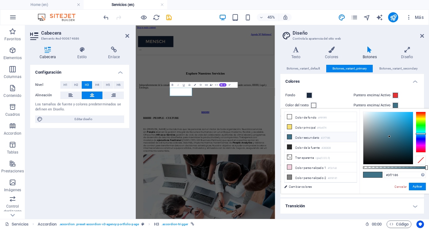
type input "#f9f9f9"
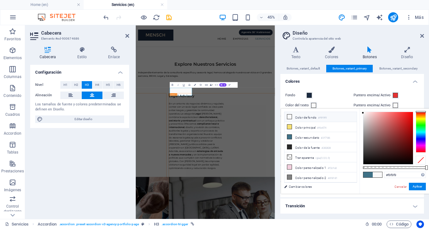
click at [311, 119] on li "Color de fondo #f9f9f9" at bounding box center [321, 117] width 72 height 10
click at [416, 186] on button "Aplicar" at bounding box center [417, 187] width 17 height 8
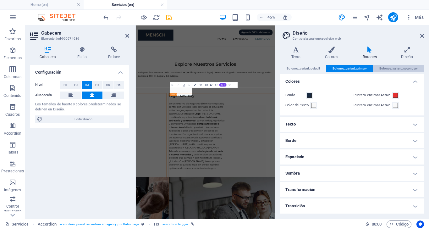
click at [399, 67] on span "Botones_variant_secondary" at bounding box center [399, 69] width 38 height 8
click at [422, 33] on icon at bounding box center [423, 35] width 4 height 5
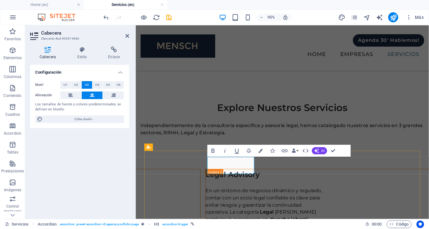
click at [108, 46] on div "Cabecera Estilo Enlace Configuración Nivel H1 H2 H3 H4 H5 H6 Alineación Los tam…" at bounding box center [79, 130] width 109 height 177
click at [114, 48] on icon at bounding box center [114, 50] width 31 height 6
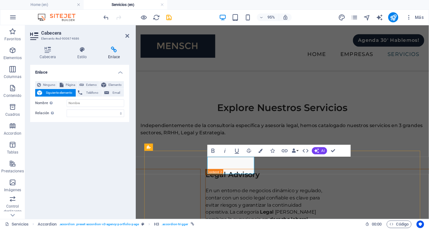
scroll to position [1, 0]
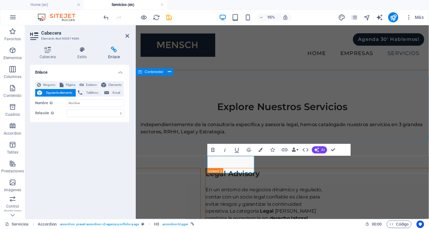
click at [398, 89] on div "Explore Nuestros Servicios Independientemente de la consultoría específica y as…" at bounding box center [290, 112] width 309 height 69
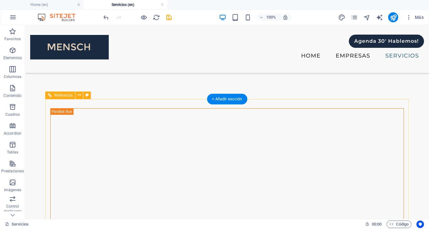
scroll to position [1190, 0]
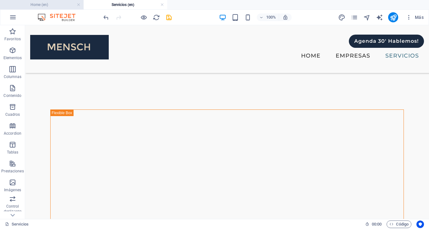
click at [64, 3] on h4 "Home (en)" at bounding box center [42, 4] width 84 height 7
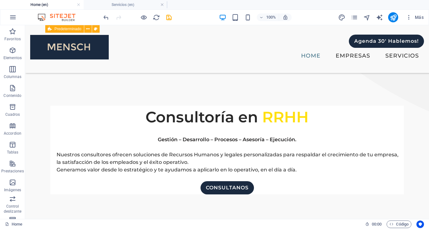
scroll to position [443, 0]
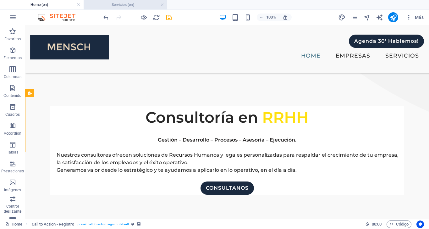
click at [128, 3] on h4 "Servicios (en)" at bounding box center [126, 4] width 84 height 7
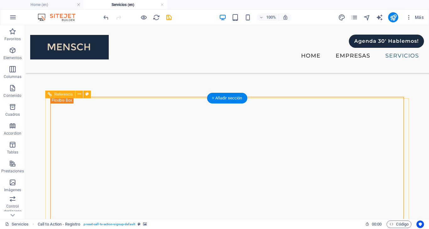
scroll to position [1195, 0]
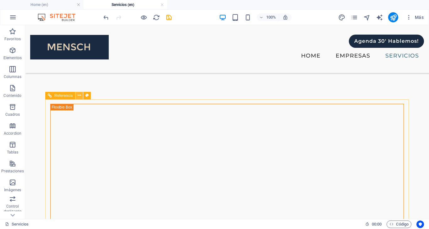
click at [80, 95] on icon at bounding box center [79, 95] width 3 height 7
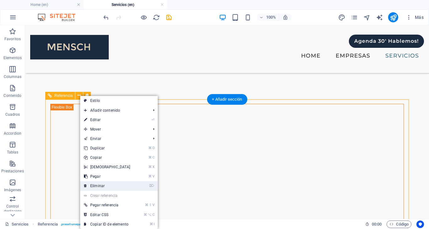
click at [105, 182] on link "⌦ Eliminar" at bounding box center [107, 185] width 54 height 9
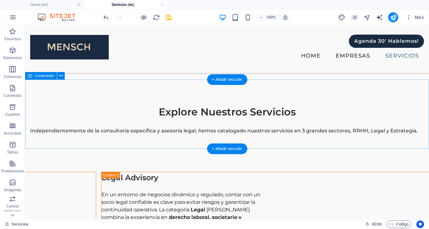
scroll to position [0, 0]
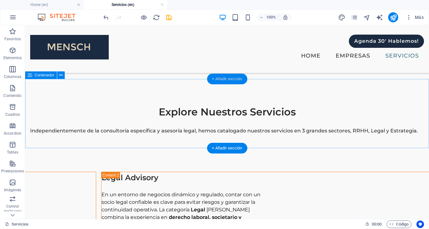
click at [220, 78] on div "+ Añadir sección" at bounding box center [227, 79] width 40 height 11
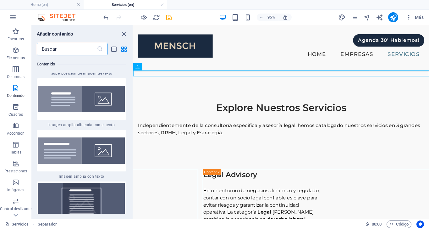
scroll to position [2471, 0]
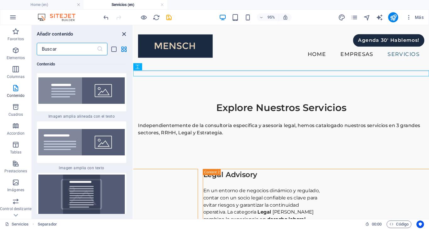
click at [124, 33] on icon "close panel" at bounding box center [123, 34] width 7 height 7
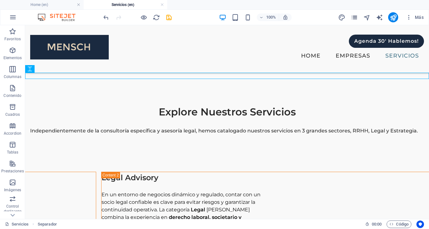
click at [0, 0] on icon "pages" at bounding box center [0, 0] width 0 height 0
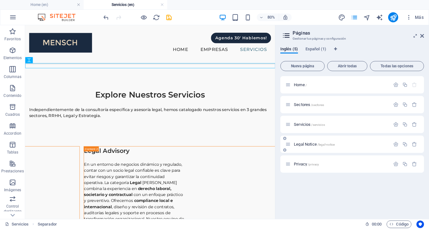
click at [309, 145] on span "Legal Notice /legal-notice" at bounding box center [314, 144] width 41 height 5
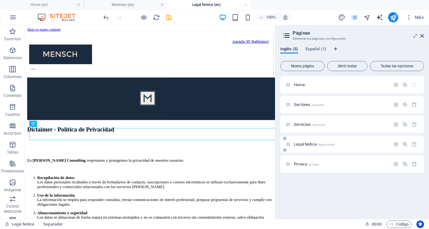
scroll to position [0, 0]
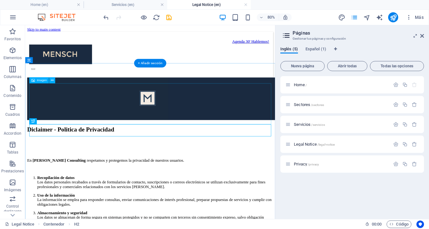
click at [145, 107] on figure at bounding box center [182, 118] width 308 height 54
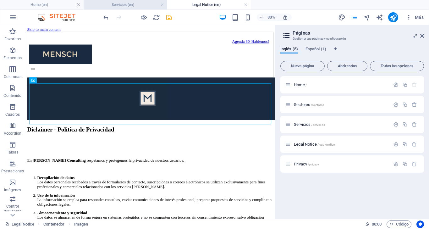
click at [134, 3] on h4 "Servicios (en)" at bounding box center [126, 4] width 84 height 7
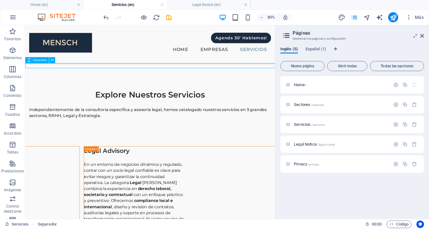
click at [123, 78] on div at bounding box center [181, 76] width 313 height 6
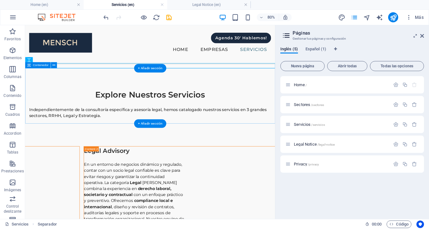
click at [126, 79] on div "Explore Nuestros Servicios Independientemente de la consultoría específica y as…" at bounding box center [181, 113] width 313 height 69
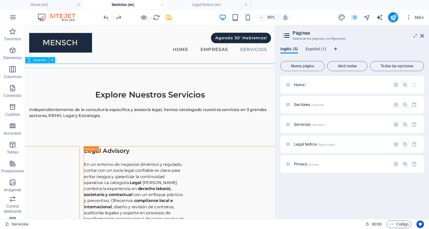
click at [126, 74] on div at bounding box center [181, 76] width 313 height 6
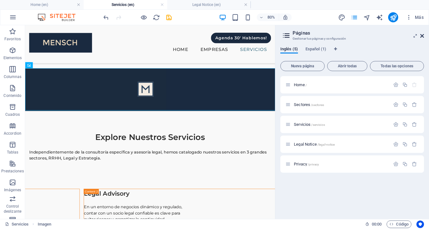
click at [424, 35] on icon at bounding box center [423, 35] width 4 height 5
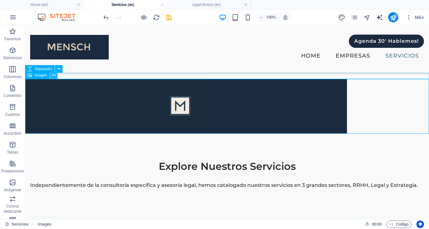
click at [55, 75] on icon at bounding box center [53, 75] width 3 height 7
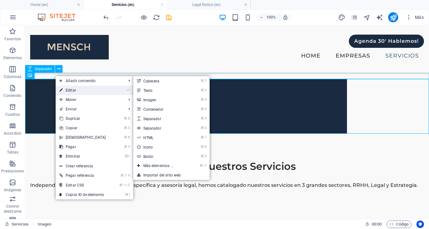
click at [73, 92] on link "⏎ Editar" at bounding box center [83, 90] width 54 height 9
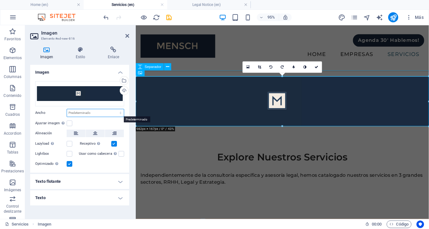
select select "%"
type input "100"
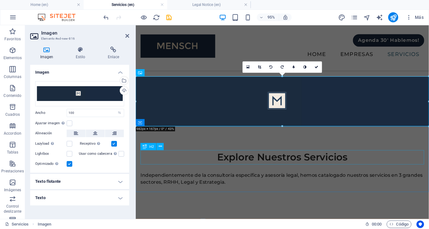
click at [213, 163] on div "Explore Nuestros Servicios" at bounding box center [290, 164] width 299 height 15
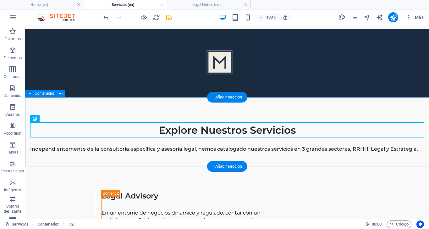
scroll to position [51, 0]
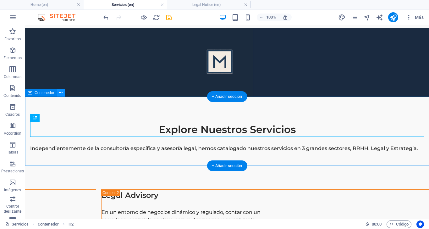
click at [0, 0] on icon at bounding box center [0, 0] width 0 height 0
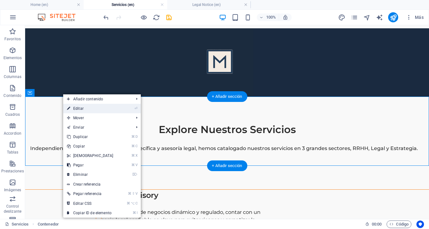
click at [81, 107] on link "⏎ Editar" at bounding box center [90, 108] width 54 height 9
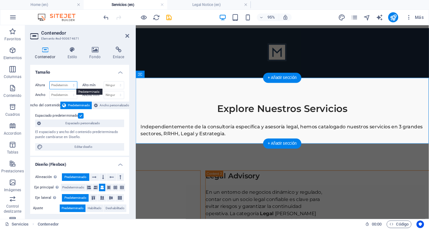
select select "px"
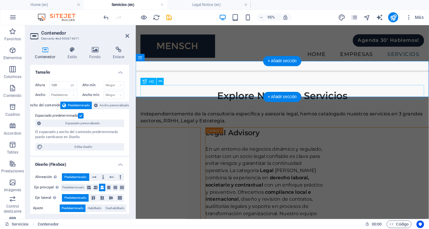
scroll to position [60, 0]
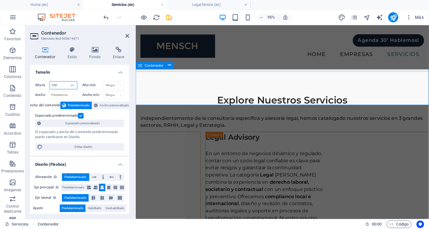
click at [63, 84] on input "120" at bounding box center [63, 85] width 27 height 8
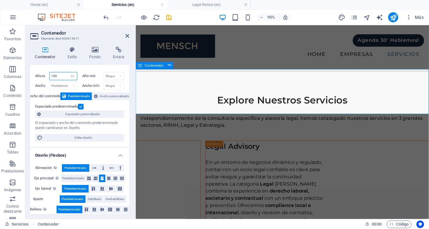
scroll to position [7, 0]
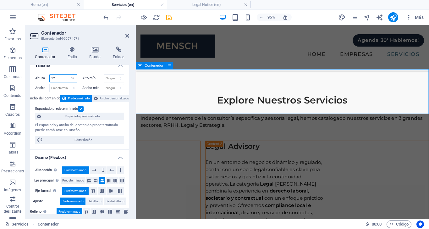
type input "120"
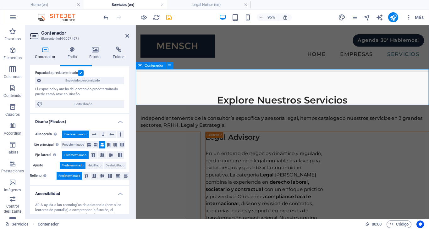
scroll to position [45, 0]
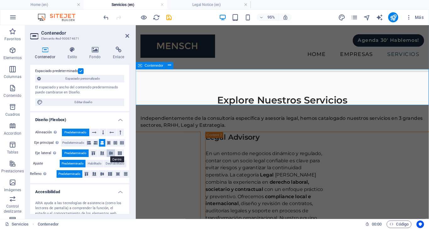
click at [111, 152] on icon at bounding box center [111, 153] width 8 height 4
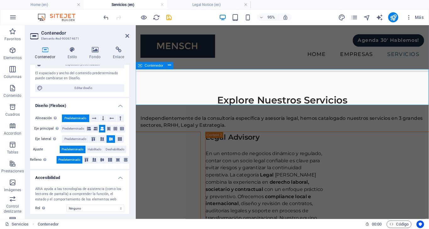
scroll to position [59, 0]
click at [96, 149] on span "Habilitado" at bounding box center [95, 149] width 14 height 8
click at [118, 159] on icon at bounding box center [118, 160] width 8 height 4
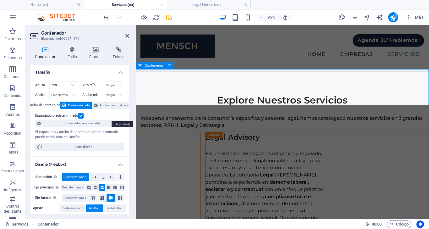
scroll to position [0, 0]
click at [97, 124] on span "Espaciado personalizado" at bounding box center [83, 124] width 80 height 8
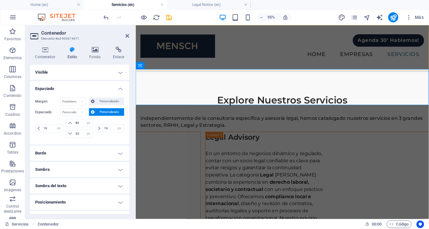
click at [243, 59] on nav "Home Empresas Servicios" at bounding box center [290, 56] width 299 height 16
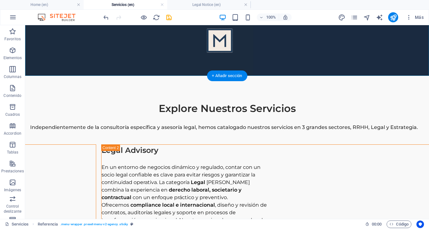
scroll to position [73, 0]
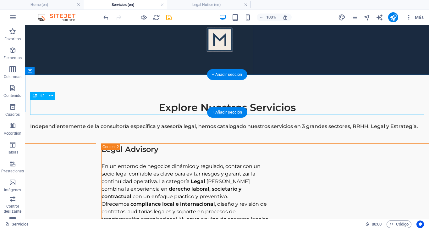
click at [163, 101] on div "Explore Nuestros Servicios" at bounding box center [227, 107] width 394 height 15
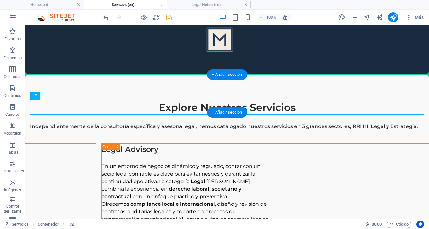
drag, startPoint x: 163, startPoint y: 101, endPoint x: 163, endPoint y: 85, distance: 16.0
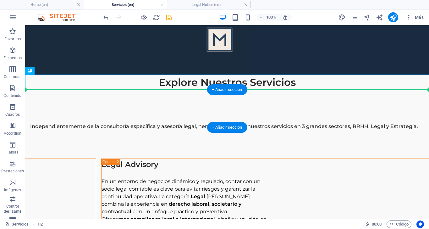
drag, startPoint x: 169, startPoint y: 84, endPoint x: 169, endPoint y: 101, distance: 16.4
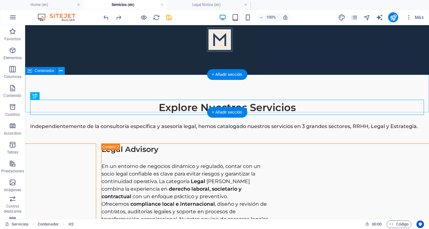
click at [0, 0] on icon at bounding box center [0, 0] width 0 height 0
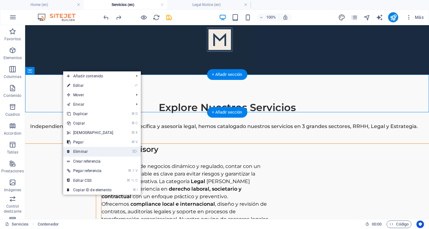
click at [86, 148] on link "⌦ Eliminar" at bounding box center [90, 151] width 54 height 9
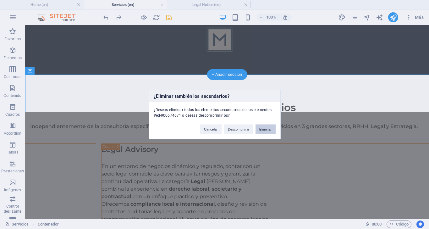
click at [268, 129] on button "Eliminar" at bounding box center [266, 129] width 20 height 9
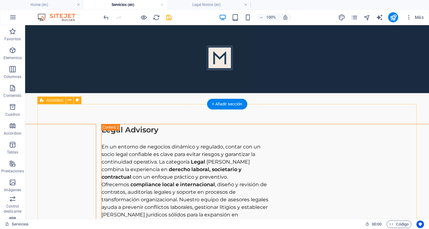
scroll to position [56, 0]
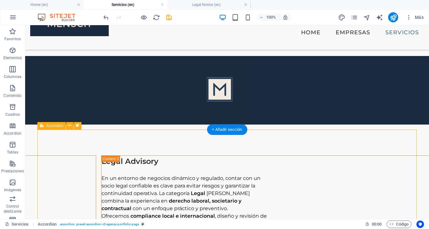
scroll to position [30, 0]
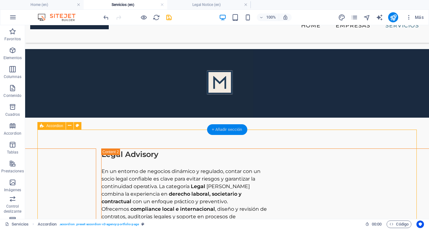
click at [223, 126] on div "+ Añadir sección" at bounding box center [227, 129] width 40 height 11
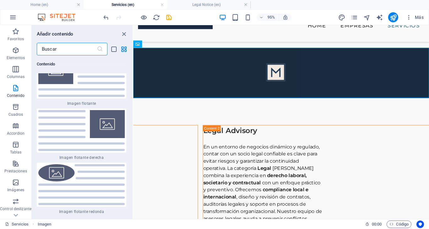
scroll to position [2756, 0]
click at [0, 0] on icon "button" at bounding box center [0, 0] width 0 height 0
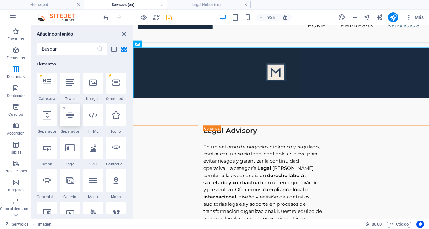
scroll to position [119, 0]
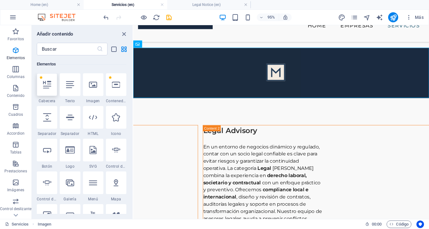
click at [47, 84] on icon at bounding box center [47, 85] width 8 height 8
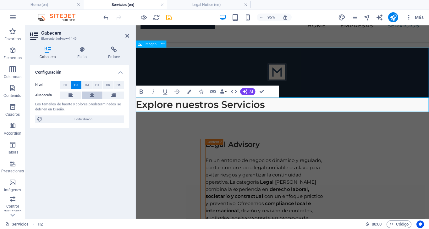
click at [89, 92] on button at bounding box center [92, 96] width 21 height 8
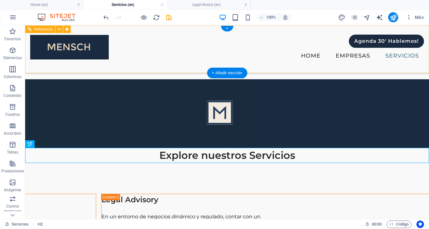
scroll to position [0, 0]
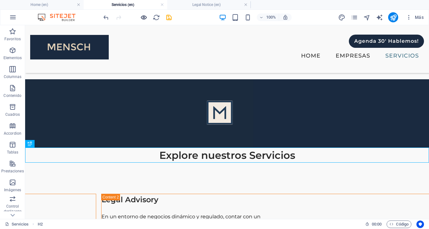
click at [0, 0] on icon "button" at bounding box center [0, 0] width 0 height 0
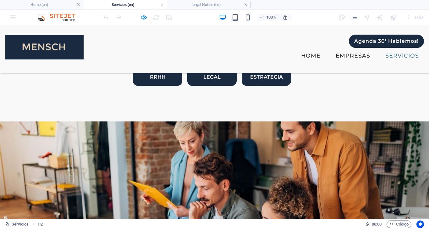
scroll to position [86, 0]
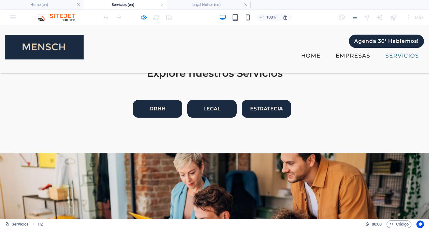
click at [161, 109] on link "RRHH" at bounding box center [157, 109] width 49 height 18
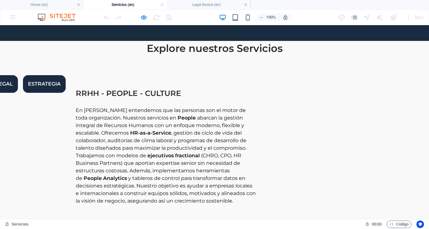
scroll to position [162, 0]
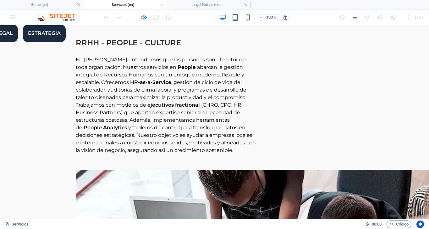
click at [18, 40] on link "LEGAL" at bounding box center [4, 34] width 27 height 18
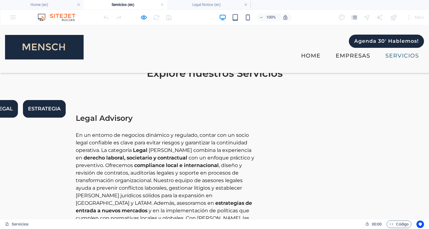
scroll to position [83, 0]
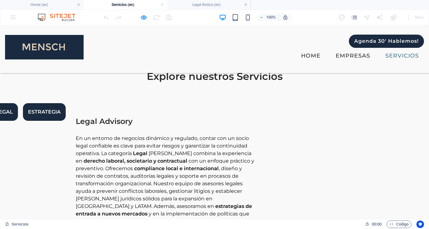
click at [66, 108] on link "ESTRATEGIA" at bounding box center [44, 112] width 43 height 18
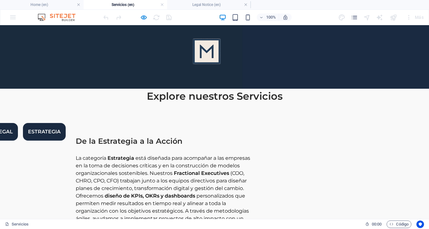
scroll to position [73, 0]
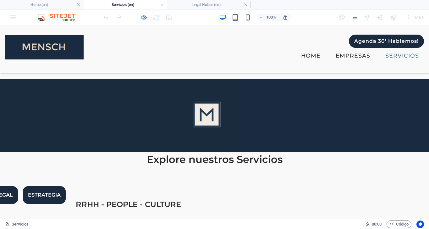
scroll to position [0, 0]
click at [18, 200] on link "LEGAL" at bounding box center [4, 195] width 27 height 18
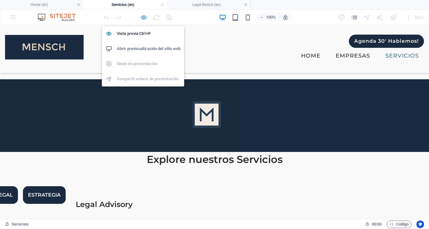
click at [0, 0] on icon "button" at bounding box center [0, 0] width 0 height 0
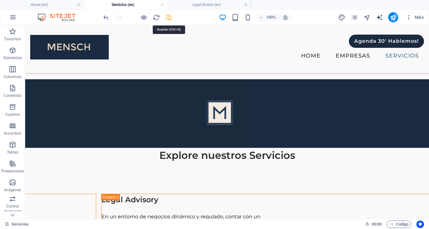
click at [170, 17] on icon "save" at bounding box center [168, 17] width 7 height 7
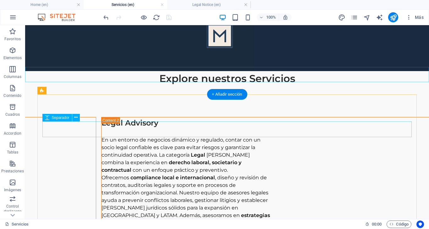
scroll to position [83, 0]
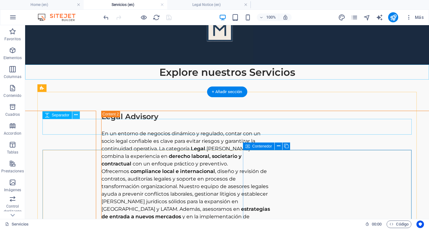
click at [78, 114] on button at bounding box center [76, 115] width 8 height 8
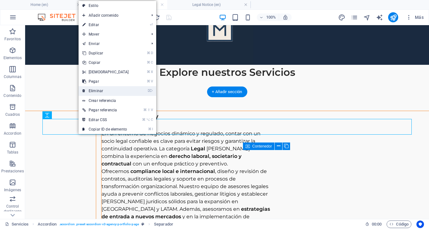
click at [98, 91] on link "⌦ Eliminar" at bounding box center [106, 90] width 54 height 9
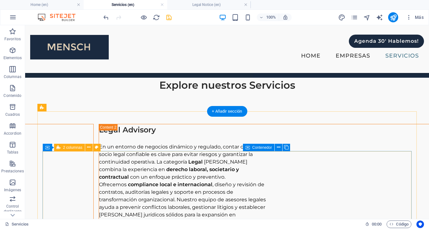
scroll to position [63, 0]
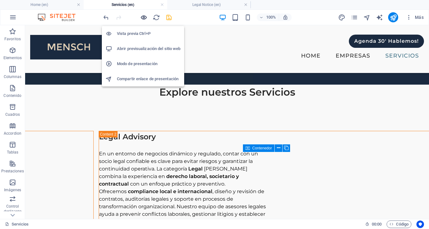
click at [0, 0] on icon "button" at bounding box center [0, 0] width 0 height 0
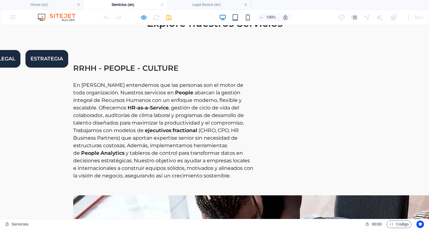
scroll to position [139, 0]
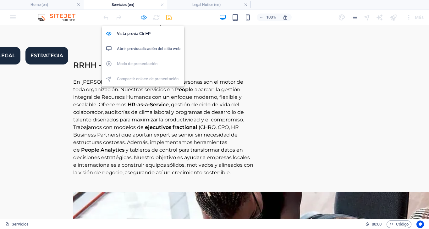
click at [0, 0] on icon "button" at bounding box center [0, 0] width 0 height 0
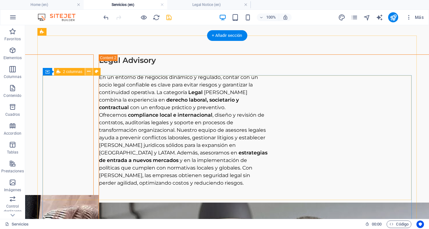
click at [89, 71] on icon at bounding box center [88, 71] width 3 height 7
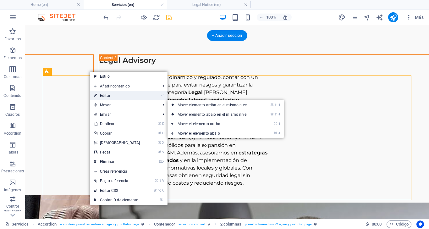
click at [107, 95] on link "⏎ Editar" at bounding box center [117, 95] width 54 height 9
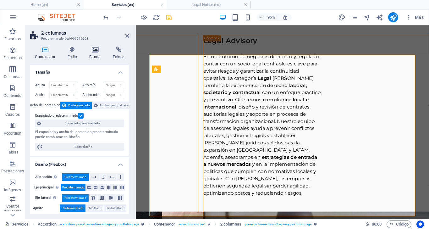
click at [95, 51] on icon at bounding box center [95, 50] width 21 height 6
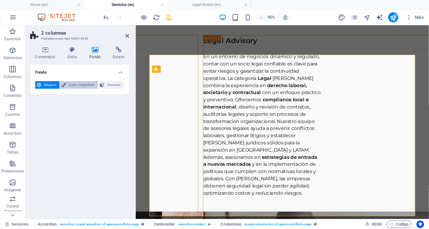
click at [87, 83] on span "Color / Degradado" at bounding box center [82, 85] width 28 height 8
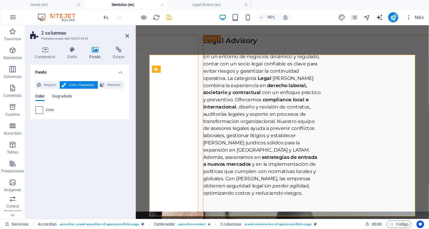
click at [41, 109] on span at bounding box center [39, 110] width 7 height 7
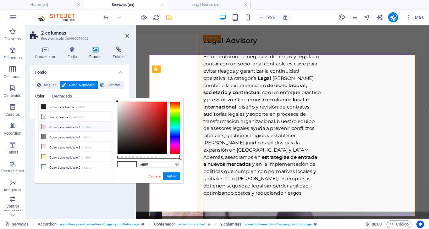
scroll to position [30, 0]
click at [153, 165] on input "#ffffff" at bounding box center [159, 164] width 42 height 6
click at [177, 176] on button "Aplicar" at bounding box center [171, 176] width 17 height 8
click at [146, 163] on input "#f3fe8" at bounding box center [159, 164] width 42 height 6
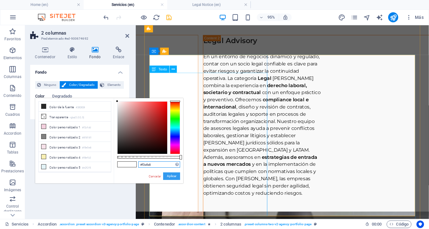
type input "#f3efe8"
click at [176, 175] on button "Aplicar" at bounding box center [171, 176] width 17 height 8
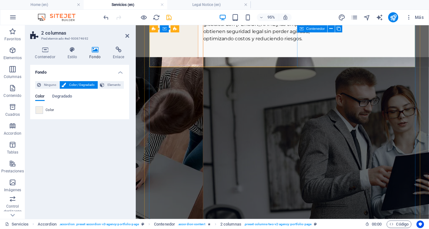
scroll to position [304, 0]
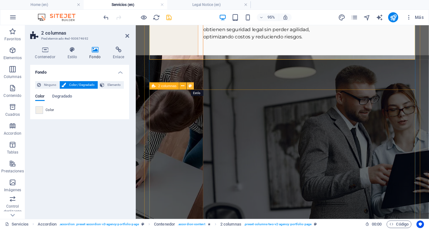
click at [191, 86] on icon at bounding box center [190, 86] width 3 height 6
select select "px"
select select "preset-columns-two-v2-agency-portfolio-page"
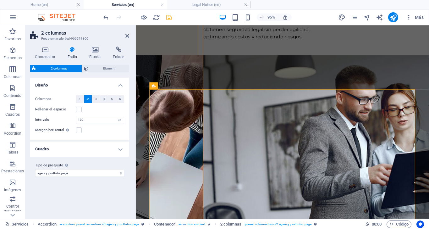
click at [73, 49] on icon at bounding box center [73, 50] width 20 height 6
click at [96, 51] on icon at bounding box center [95, 50] width 21 height 6
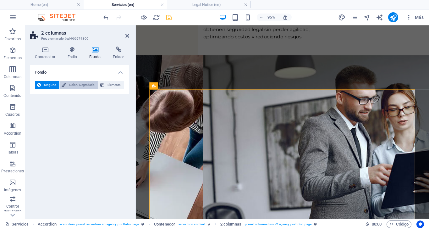
click at [74, 84] on span "Color / Degradado" at bounding box center [82, 85] width 28 height 8
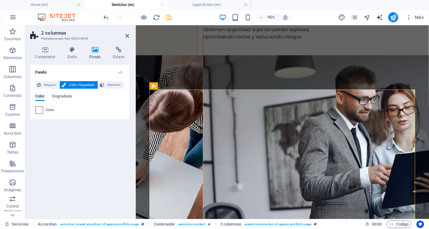
click at [37, 109] on span at bounding box center [39, 110] width 7 height 7
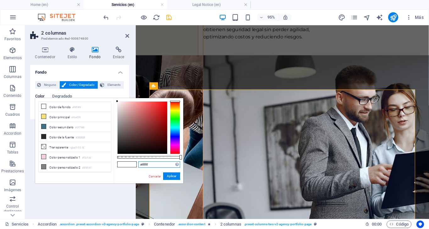
click at [159, 166] on input "#ffffff" at bounding box center [159, 164] width 42 height 6
type input "#f3efe8"
click at [174, 175] on button "Aplicar" at bounding box center [171, 176] width 17 height 8
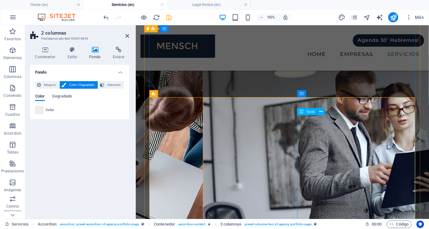
scroll to position [288, 0]
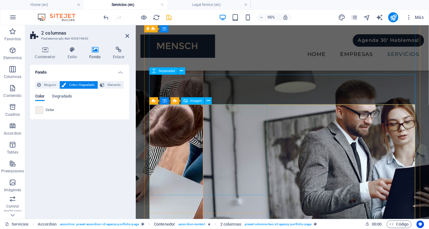
click at [197, 101] on span "Imagen" at bounding box center [196, 100] width 12 height 3
click at [191, 102] on span "Imagen" at bounding box center [196, 100] width 12 height 3
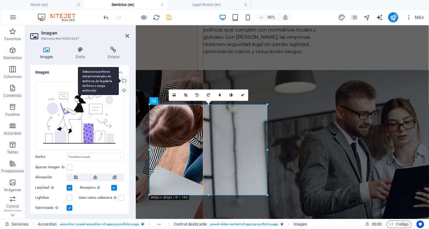
click at [123, 79] on div "Selecciona archivos del administrador de archivos, de la galería de fotos o car…" at bounding box center [123, 80] width 9 height 9
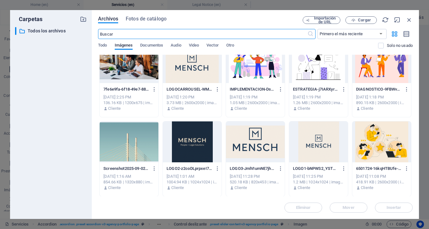
scroll to position [729, 0]
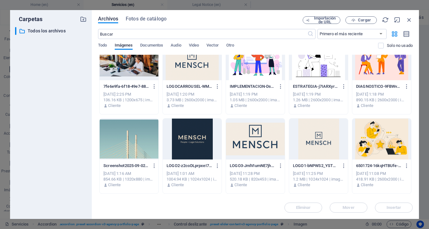
click at [133, 145] on div at bounding box center [129, 139] width 59 height 41
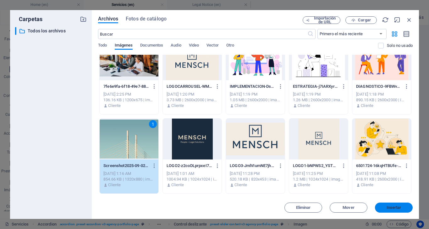
click at [391, 206] on span "Insertar" at bounding box center [394, 208] width 15 height 4
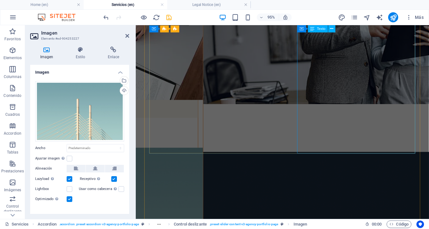
scroll to position [460, 0]
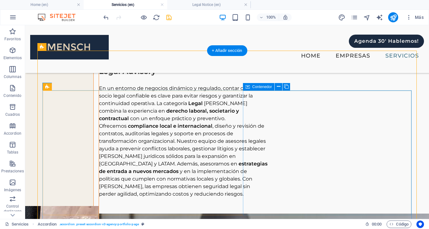
scroll to position [120, 0]
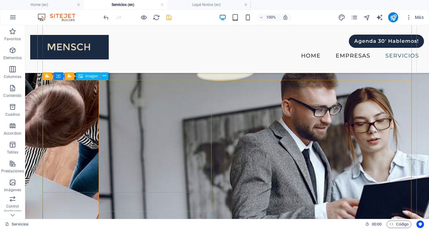
scroll to position [291, 0]
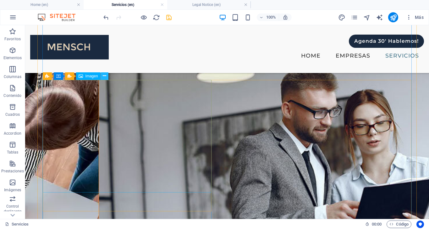
click at [104, 76] on icon at bounding box center [104, 76] width 3 height 7
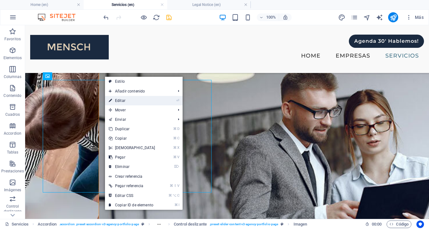
click at [120, 99] on link "⏎ Editar" at bounding box center [132, 100] width 54 height 9
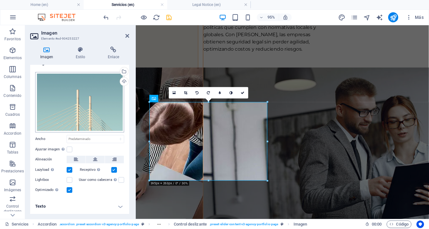
scroll to position [8, 0]
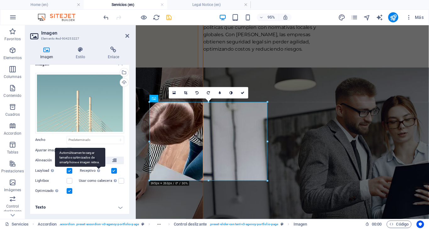
click at [97, 158] on div "Automáticamente cargar tamaños optimizados de smartphone e imagen retina." at bounding box center [80, 157] width 50 height 19
click at [0, 0] on input "Receptivo Automáticamente cargar tamaños optimizados de smartphone e imagen ret…" at bounding box center [0, 0] width 0 height 0
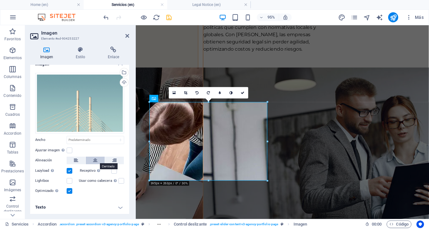
click at [97, 157] on button at bounding box center [95, 161] width 19 height 8
click at [109, 171] on label "Receptivo Automáticamente cargar tamaños optimizados de smartphone e imagen ret…" at bounding box center [95, 171] width 31 height 8
click at [0, 0] on input "Receptivo Automáticamente cargar tamaños optimizados de smartphone e imagen ret…" at bounding box center [0, 0] width 0 height 0
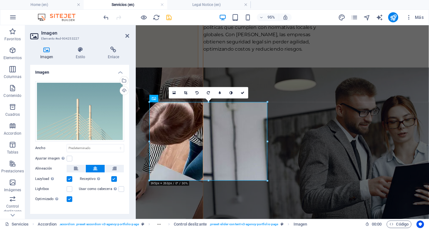
scroll to position [0, 0]
click at [81, 51] on icon at bounding box center [81, 50] width 30 height 6
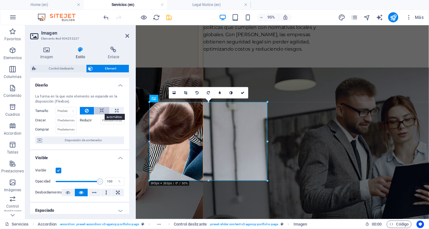
click at [102, 110] on icon at bounding box center [102, 111] width 4 height 8
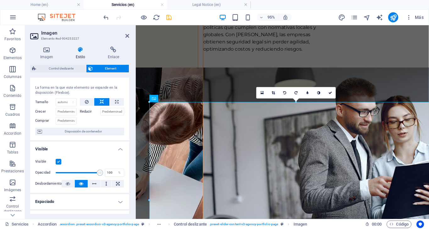
scroll to position [6, 0]
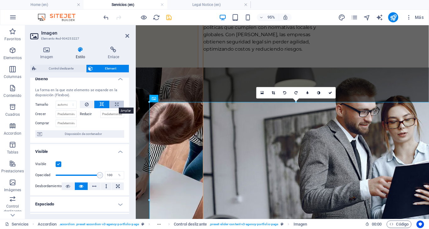
click at [117, 104] on icon at bounding box center [116, 105] width 3 height 8
type input "100"
select select "%"
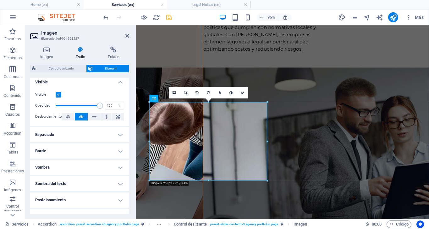
scroll to position [76, 0]
click at [114, 135] on h4 "Espaciado" at bounding box center [79, 133] width 99 height 15
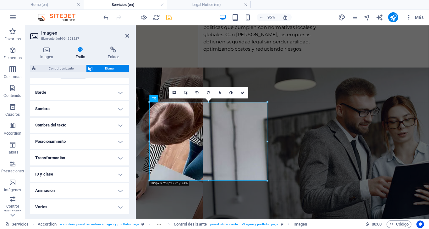
scroll to position [153, 0]
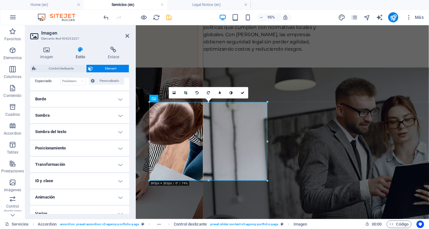
click at [116, 148] on h4 "Posicionamiento" at bounding box center [79, 148] width 99 height 15
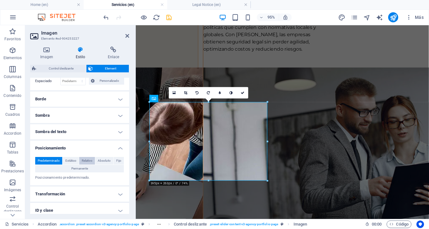
click at [91, 159] on span "Relativo" at bounding box center [87, 161] width 11 height 8
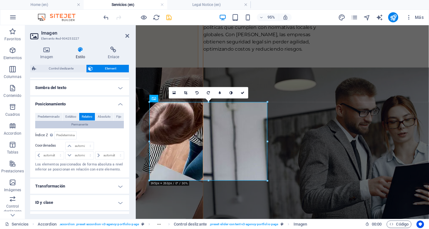
scroll to position [199, 0]
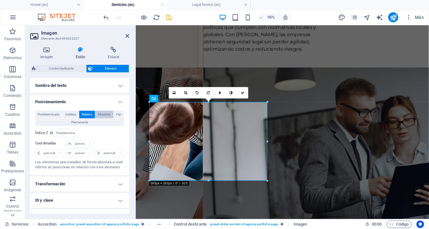
click at [105, 112] on span "Absoluto" at bounding box center [104, 115] width 13 height 8
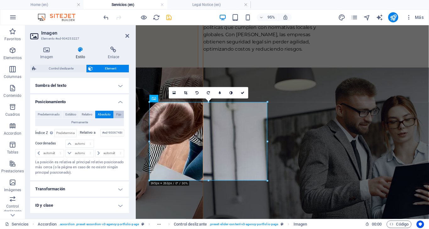
click at [117, 113] on span "Fijo" at bounding box center [118, 115] width 5 height 8
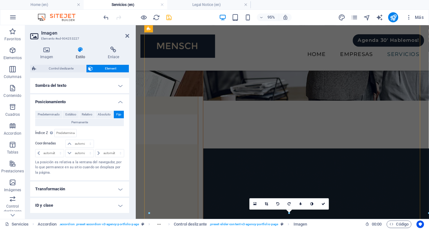
scroll to position [445, 0]
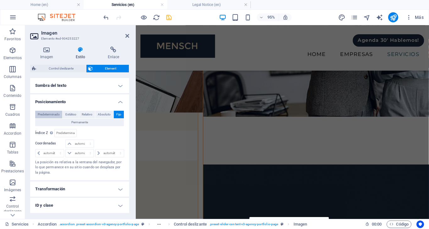
click at [52, 113] on span "Predeterminado" at bounding box center [49, 115] width 22 height 8
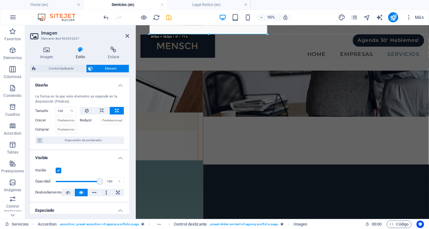
scroll to position [0, 0]
click at [88, 139] on span "Disposición de contenedor" at bounding box center [83, 141] width 78 height 8
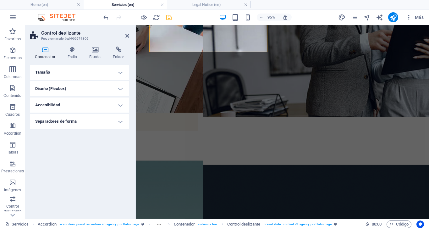
click at [120, 69] on h4 "Tamaño" at bounding box center [79, 72] width 99 height 15
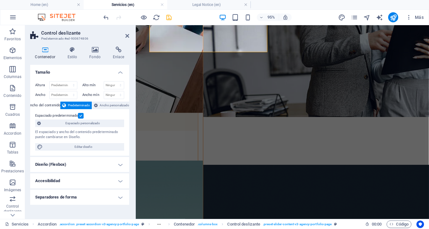
click at [119, 162] on h4 "Diseño (Flexbox)" at bounding box center [79, 164] width 99 height 15
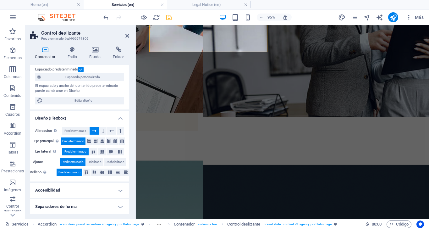
scroll to position [46, 0]
click at [102, 140] on icon at bounding box center [102, 142] width 4 height 8
click at [110, 151] on icon at bounding box center [111, 152] width 8 height 4
click at [103, 172] on icon at bounding box center [102, 173] width 8 height 4
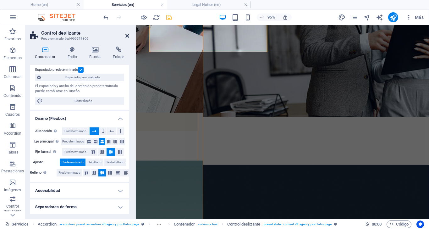
click at [128, 36] on icon at bounding box center [128, 35] width 4 height 5
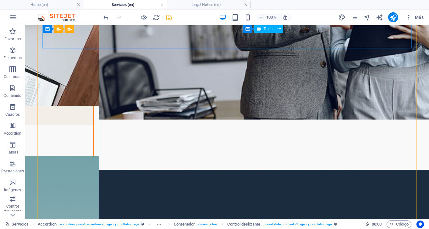
scroll to position [493, 0]
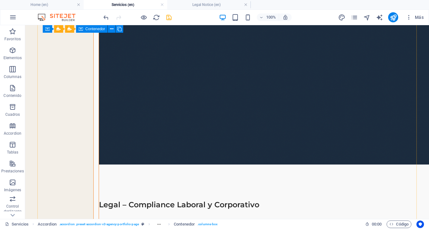
scroll to position [948, 0]
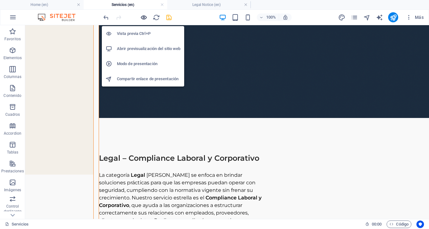
click at [0, 0] on icon "button" at bounding box center [0, 0] width 0 height 0
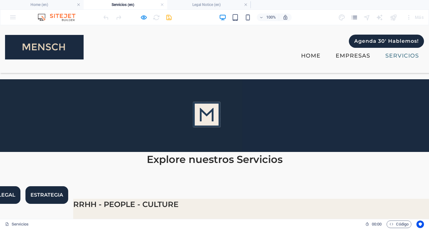
scroll to position [0, 0]
click at [0, 0] on div at bounding box center [0, 0] width 0 height 0
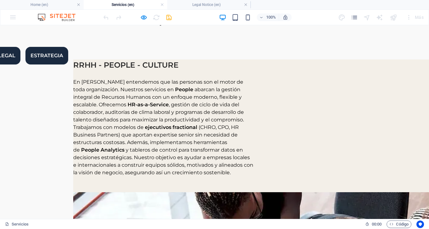
scroll to position [143, 0]
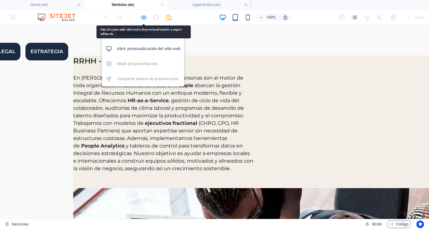
click at [0, 0] on icon "button" at bounding box center [0, 0] width 0 height 0
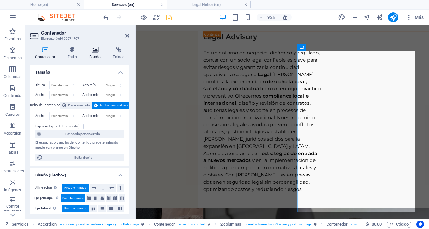
click at [98, 51] on icon at bounding box center [95, 50] width 21 height 6
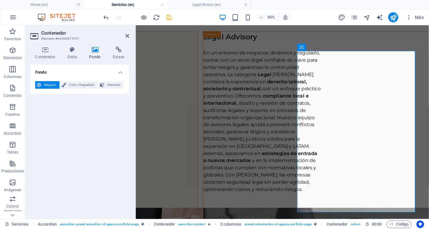
click at [107, 89] on div "Ninguno Color / Degradado Elemento Estirar fondo a ancho completo Superposición…" at bounding box center [79, 85] width 99 height 18
click at [108, 87] on span "Elemento" at bounding box center [114, 85] width 16 height 8
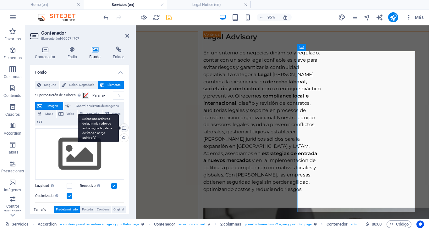
click at [122, 127] on div "Selecciona archivos del administrador de archivos, de la galería de fotos o car…" at bounding box center [123, 128] width 9 height 9
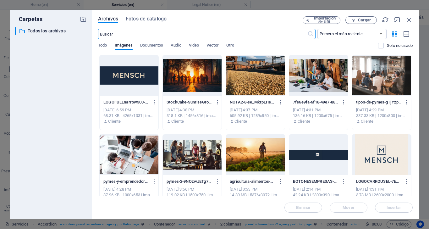
scroll to position [0, 0]
click at [176, 76] on div at bounding box center [192, 75] width 59 height 41
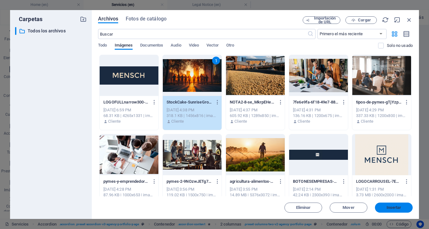
click at [397, 205] on button "Insertar" at bounding box center [394, 208] width 38 height 10
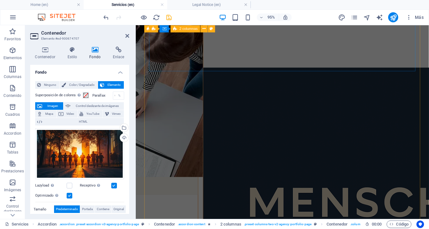
scroll to position [549, 0]
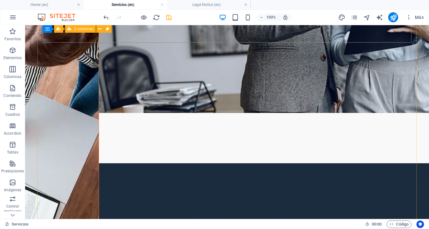
scroll to position [499, 0]
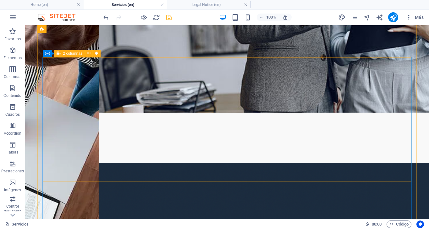
click at [58, 54] on icon at bounding box center [59, 54] width 4 height 8
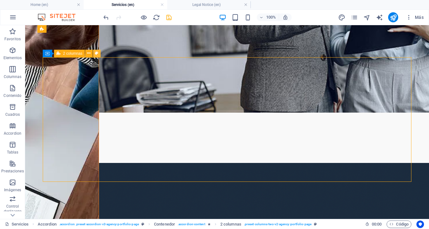
click at [96, 53] on icon at bounding box center [96, 53] width 3 height 7
select select "px"
select select "preset-columns-two-v2-agency-portfolio-page"
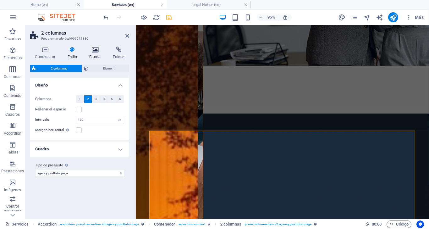
click at [92, 47] on icon at bounding box center [95, 50] width 21 height 6
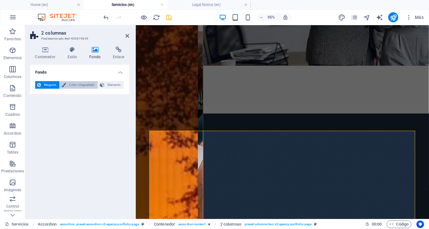
click at [76, 82] on span "Color / Degradado" at bounding box center [82, 85] width 28 height 8
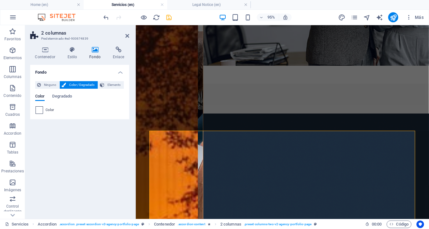
click at [40, 110] on span at bounding box center [39, 110] width 7 height 7
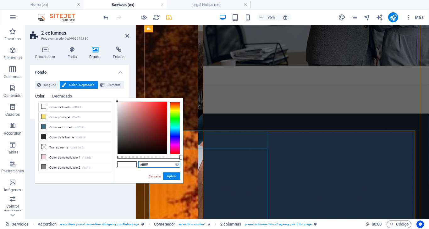
click at [160, 164] on input "#ffffff" at bounding box center [159, 164] width 42 height 6
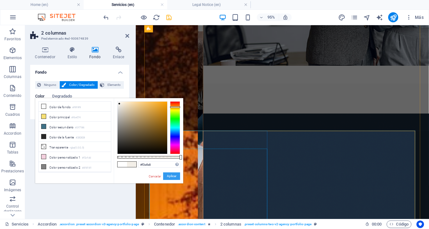
click at [172, 175] on button "Aplicar" at bounding box center [171, 176] width 17 height 8
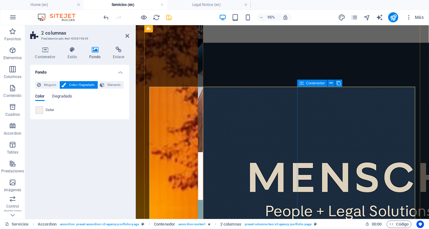
scroll to position [585, 0]
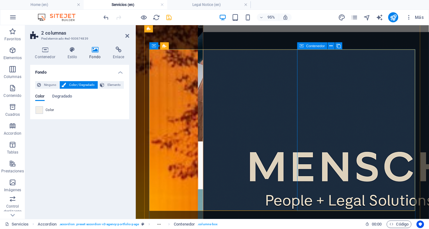
click at [115, 83] on span "Elemento" at bounding box center [114, 85] width 16 height 8
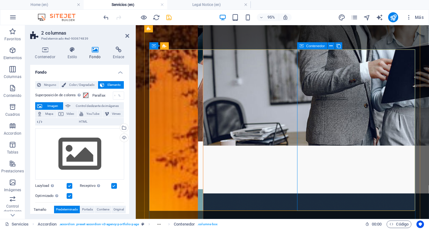
click at [331, 118] on div "Content 2" at bounding box center [269, 58] width 124 height 225
click at [331, 99] on div "Content 2" at bounding box center [269, 58] width 124 height 225
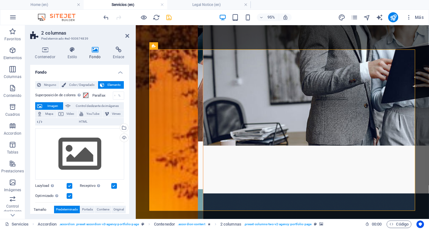
click at [84, 82] on span "Color / Degradado" at bounding box center [82, 85] width 28 height 8
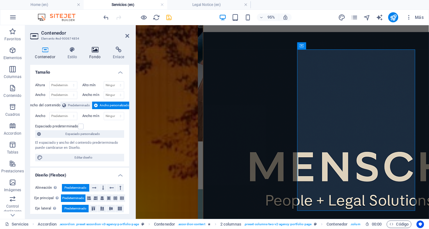
click at [96, 51] on icon at bounding box center [95, 50] width 21 height 6
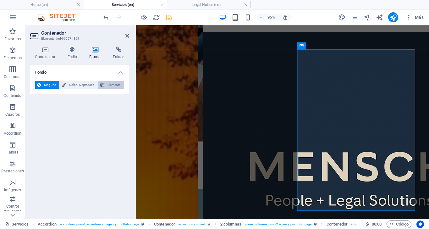
click at [113, 84] on span "Elemento" at bounding box center [114, 85] width 16 height 8
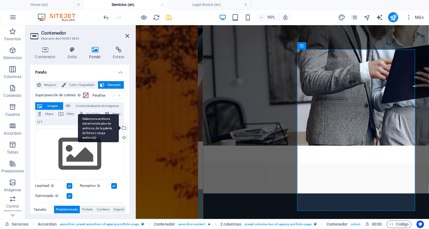
click at [119, 126] on div "Selecciona archivos del administrador de archivos, de la galería de fotos o car…" at bounding box center [98, 128] width 41 height 28
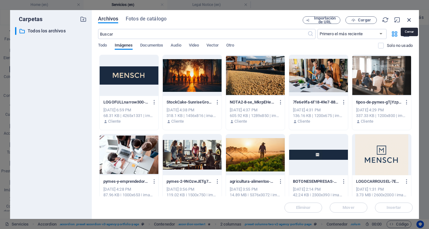
click at [411, 21] on icon "button" at bounding box center [409, 19] width 7 height 7
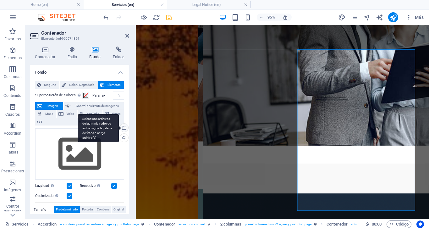
click at [125, 127] on div "Selecciona archivos del administrador de archivos, de la galería de fotos o car…" at bounding box center [123, 128] width 9 height 9
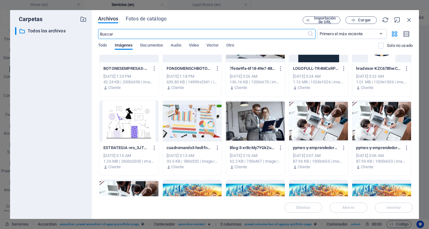
scroll to position [196, 0]
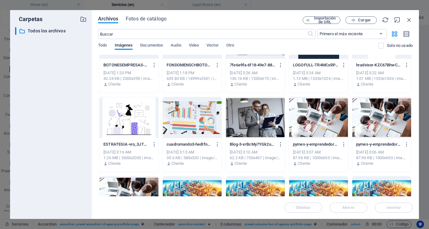
click at [265, 109] on div at bounding box center [255, 117] width 59 height 41
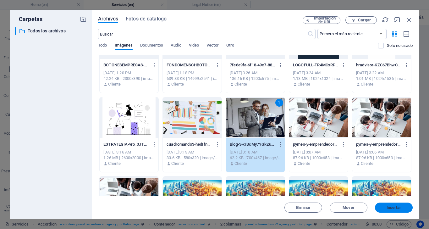
click at [399, 208] on span "Insertar" at bounding box center [394, 208] width 15 height 4
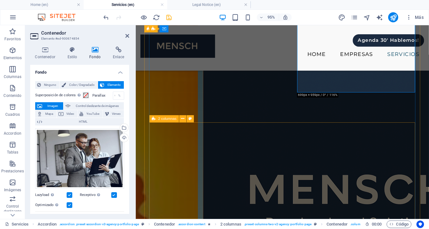
scroll to position [701, 0]
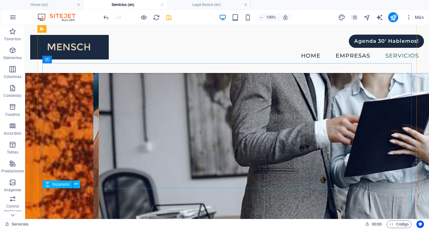
scroll to position [466, 0]
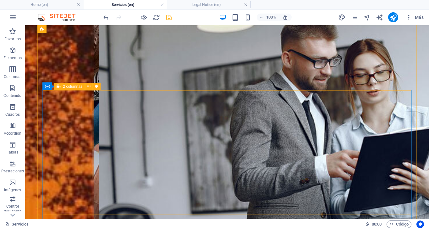
click at [229, 102] on div "Legal Advisory En un entorno de negocios dinámico y regulado, contar con un soc…" at bounding box center [283, 8] width 369 height 561
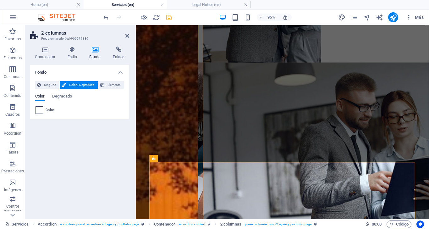
click at [42, 108] on span at bounding box center [39, 110] width 7 height 7
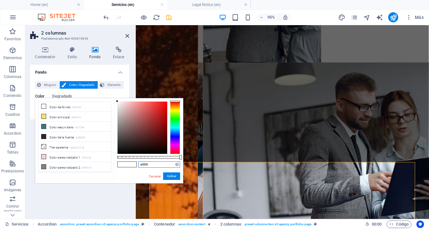
click at [154, 164] on input "#ffffff" at bounding box center [159, 164] width 42 height 6
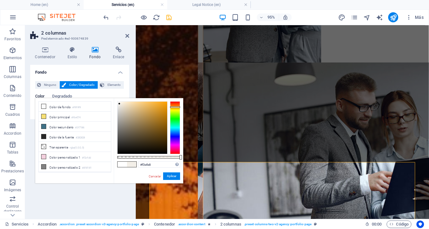
click at [171, 181] on div "#f3efe8 Formatos soportados #0852ed rgb(8, 82, 237) rgba(8, 82, 237, 90%) hsv(2…" at bounding box center [149, 186] width 70 height 176
click at [172, 176] on button "Aplicar" at bounding box center [171, 176] width 17 height 8
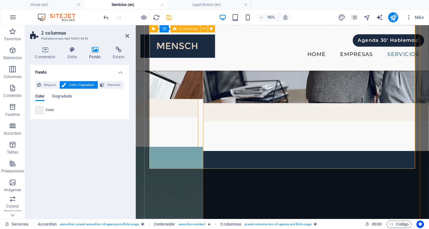
scroll to position [624, 0]
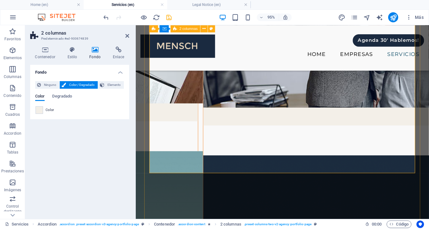
click at [41, 109] on span at bounding box center [39, 110] width 7 height 7
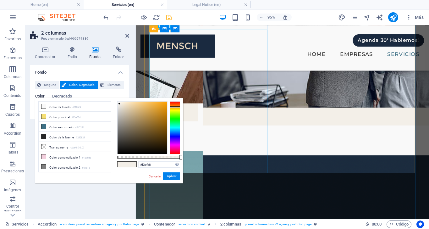
scroll to position [0, 0]
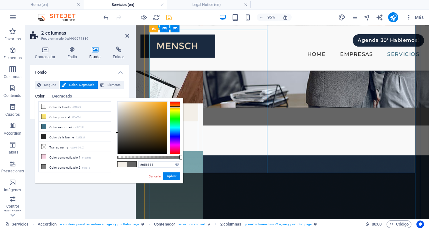
type input "#646464"
drag, startPoint x: 119, startPoint y: 103, endPoint x: 116, endPoint y: 133, distance: 30.0
click at [116, 133] on div at bounding box center [117, 133] width 2 height 2
click at [170, 174] on button "Aplicar" at bounding box center [171, 176] width 17 height 8
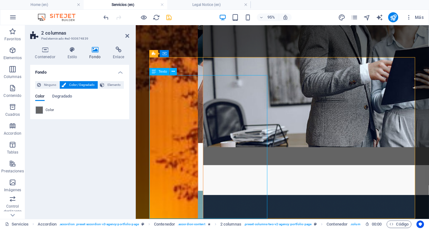
scroll to position [587, 0]
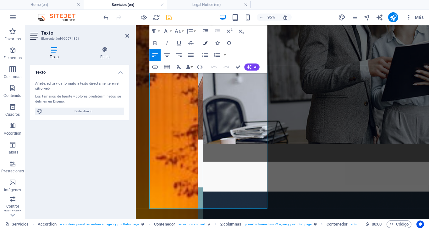
click at [208, 45] on button "Colors" at bounding box center [205, 43] width 11 height 12
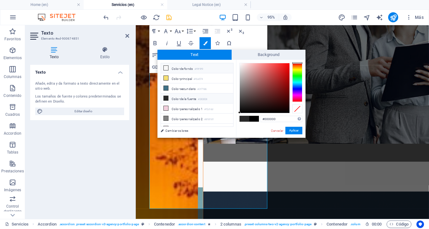
click at [168, 68] on icon at bounding box center [166, 68] width 4 height 4
click at [294, 131] on button "Aplicar" at bounding box center [294, 131] width 17 height 8
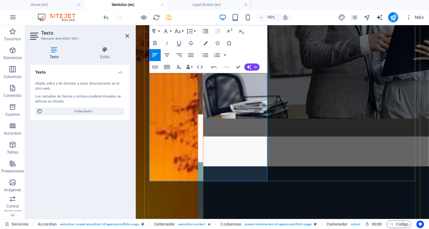
scroll to position [617, 0]
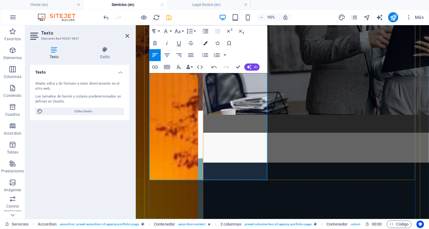
click at [205, 40] on button "Colors" at bounding box center [205, 43] width 11 height 12
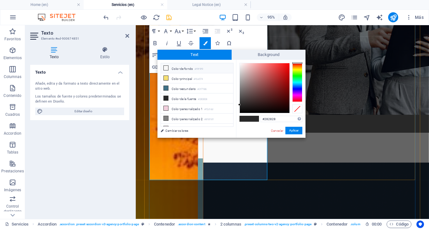
click at [176, 68] on li "Color de fondo #f9f9f9" at bounding box center [197, 68] width 72 height 10
type input "#f9f9f9"
click at [294, 128] on button "Aplicar" at bounding box center [294, 131] width 17 height 8
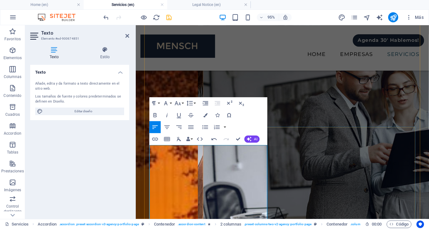
scroll to position [502, 0]
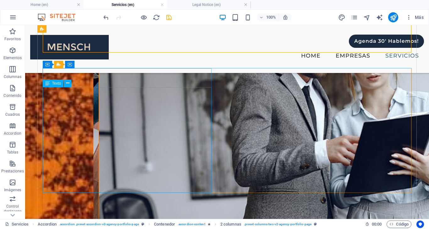
scroll to position [483, 0]
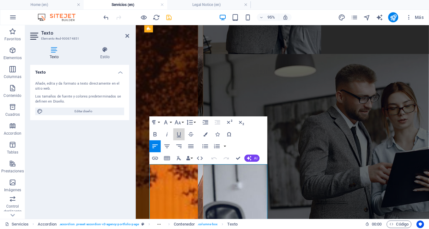
click at [179, 131] on icon "button" at bounding box center [179, 134] width 7 height 7
click at [180, 134] on icon "button" at bounding box center [179, 134] width 7 height 7
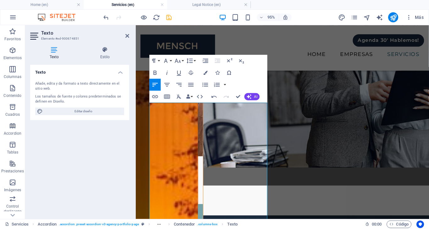
scroll to position [537, 0]
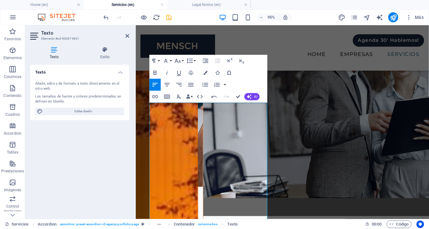
drag, startPoint x: 205, startPoint y: 187, endPoint x: 146, endPoint y: 14, distance: 182.3
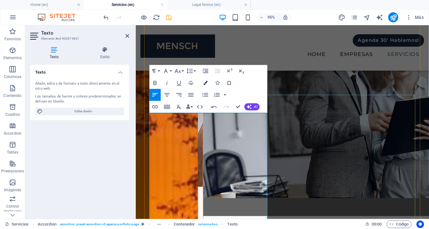
click at [206, 83] on icon "button" at bounding box center [206, 83] width 4 height 4
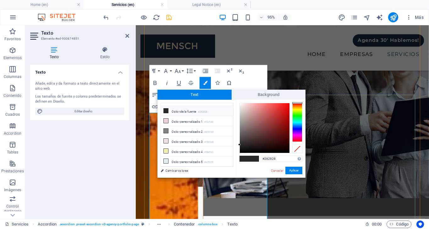
scroll to position [27, 0]
drag, startPoint x: 241, startPoint y: 143, endPoint x: 229, endPoint y: 92, distance: 53.1
click at [230, 92] on div "Text Background less Color de fondo #f9f9f9 Color principal #f6e074 Color secun…" at bounding box center [232, 134] width 148 height 88
click at [296, 170] on button "Aplicar" at bounding box center [294, 171] width 17 height 8
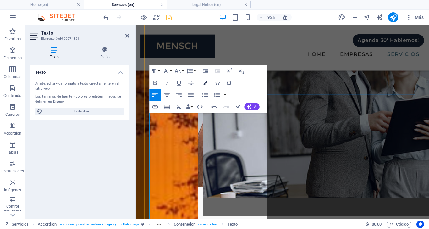
click at [205, 84] on icon "button" at bounding box center [206, 83] width 4 height 4
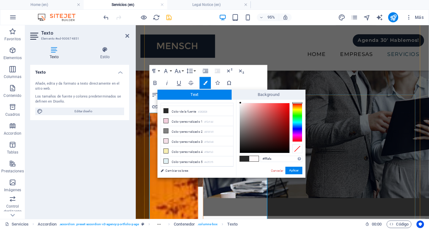
click at [241, 102] on div at bounding box center [240, 103] width 2 height 2
drag, startPoint x: 241, startPoint y: 102, endPoint x: 235, endPoint y: 102, distance: 5.3
click at [235, 102] on div "less Color de fondo #f9f9f9 Color principal #f6e074 Color secundario #3f7186 Co…" at bounding box center [232, 139] width 148 height 78
click at [241, 103] on div at bounding box center [240, 103] width 2 height 2
drag, startPoint x: 240, startPoint y: 102, endPoint x: 236, endPoint y: 102, distance: 4.7
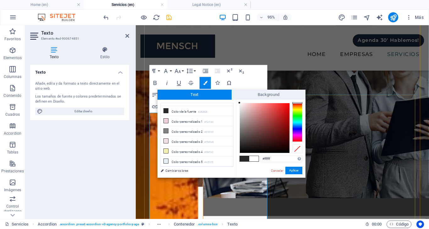
click at [236, 102] on div "less Color de fondo #f9f9f9 Color principal #f6e074 Color secundario #3f7186 Co…" at bounding box center [232, 139] width 148 height 78
click at [232, 102] on div "less Color de fondo #f9f9f9 Color principal #f6e074 Color secundario #3f7186 Co…" at bounding box center [232, 139] width 148 height 78
click at [235, 100] on div "less Color de fondo #f9f9f9 Color principal #f6e074 Color secundario #3f7186 Co…" at bounding box center [232, 139] width 148 height 78
click at [279, 159] on input "#000000" at bounding box center [282, 159] width 42 height 6
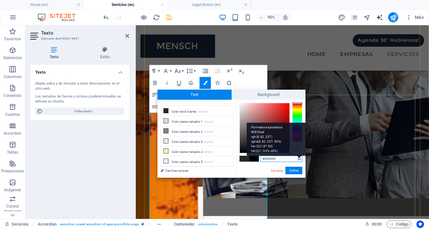
drag, startPoint x: 266, startPoint y: 158, endPoint x: 299, endPoint y: 156, distance: 33.1
click at [300, 156] on div "#000000 Formatos soportados #0852ed rgb(8, 82, 237) rgba(8, 82, 237, 90%) hsv(2…" at bounding box center [282, 159] width 42 height 7
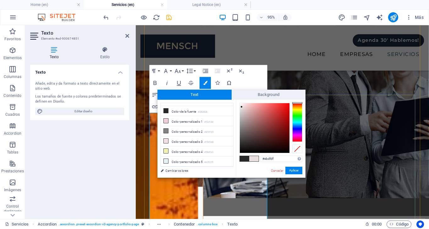
click at [242, 107] on div at bounding box center [242, 107] width 2 height 2
click at [241, 104] on div at bounding box center [265, 128] width 50 height 50
click at [241, 104] on div at bounding box center [241, 104] width 2 height 2
click at [283, 159] on input "#f8f0f0" at bounding box center [282, 159] width 42 height 6
type input "#fffff"
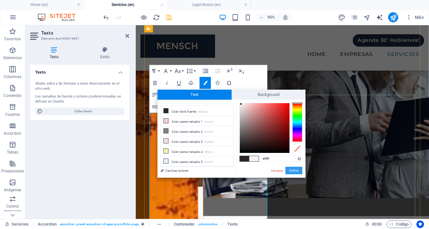
click at [295, 170] on button "Aplicar" at bounding box center [294, 171] width 17 height 8
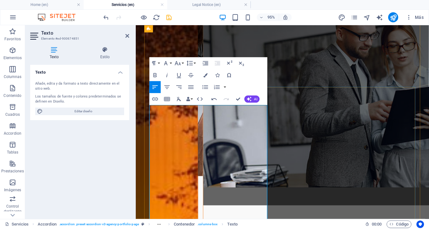
scroll to position [549, 0]
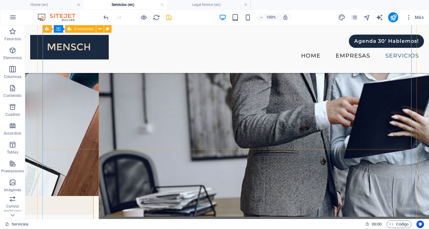
scroll to position [515, 0]
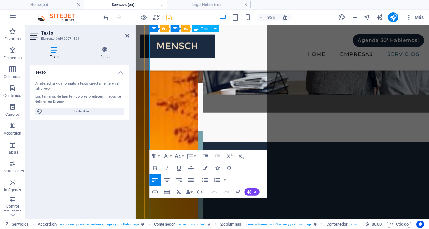
scroll to position [634, 0]
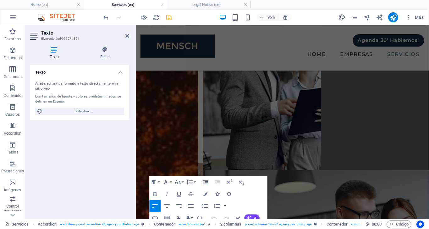
drag, startPoint x: 206, startPoint y: 168, endPoint x: 123, endPoint y: -12, distance: 198.4
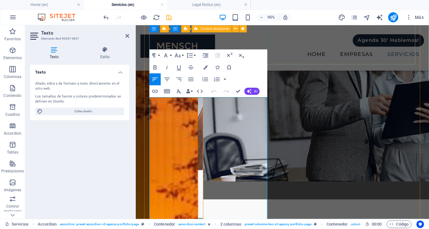
scroll to position [538, 0]
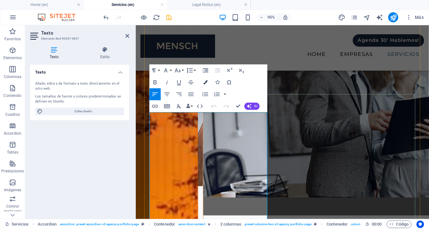
click at [209, 83] on button "Colors" at bounding box center [205, 82] width 11 height 12
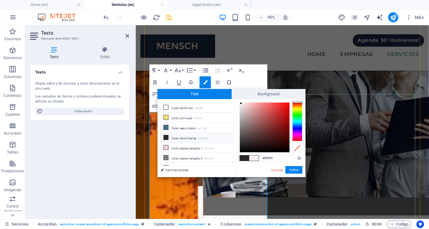
click at [187, 138] on li "Color de la fuente #282828" at bounding box center [197, 138] width 72 height 10
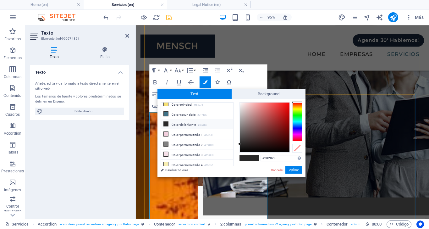
scroll to position [20, 0]
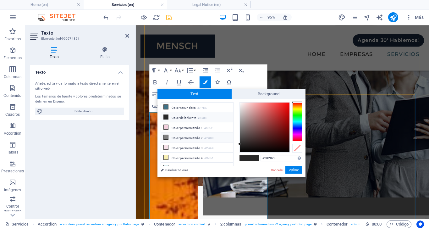
click at [188, 137] on li "Color personalizado 2 #818181" at bounding box center [197, 137] width 72 height 10
type input "#000000"
drag, startPoint x: 240, startPoint y: 127, endPoint x: 232, endPoint y: 162, distance: 36.2
click at [232, 162] on div "less Color de fondo #f9f9f9 Color principal #f6e074 Color secundario #3f7186 Co…" at bounding box center [232, 138] width 148 height 78
click at [289, 169] on button "Aplicar" at bounding box center [294, 170] width 17 height 8
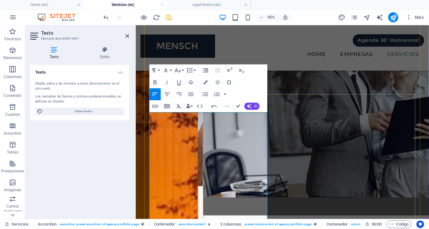
click at [0, 0] on div "Arrastra aquí para reemplazar el contenido existente. Si quieres crear un eleme…" at bounding box center [0, 0] width 0 height 0
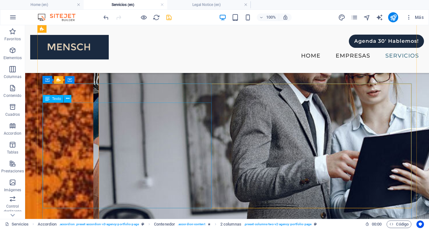
scroll to position [473, 0]
click at [68, 97] on icon at bounding box center [67, 98] width 3 height 7
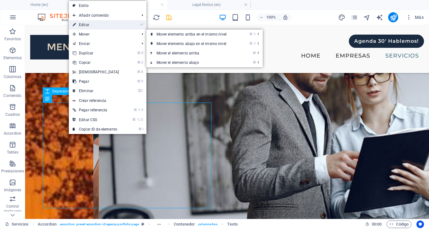
click at [93, 26] on link "⏎ Editar" at bounding box center [96, 24] width 54 height 9
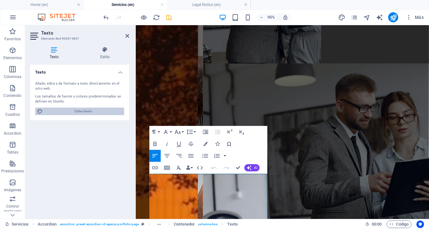
click at [78, 111] on span "Editar diseño" at bounding box center [84, 112] width 78 height 8
select select "px"
select select "500"
select select "px"
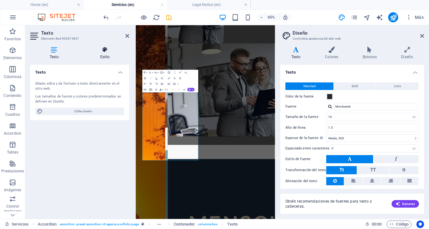
click at [107, 47] on icon at bounding box center [105, 50] width 48 height 6
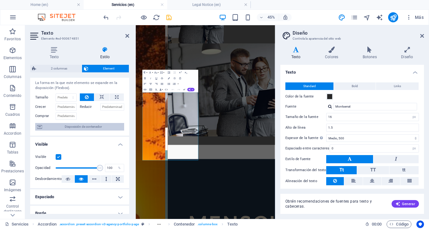
scroll to position [13, 0]
click at [68, 126] on span "Disposición de contenedor" at bounding box center [83, 127] width 78 height 8
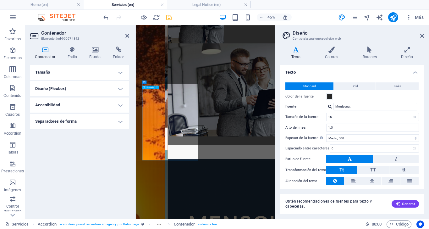
click at [81, 74] on h4 "Tamaño" at bounding box center [79, 72] width 99 height 15
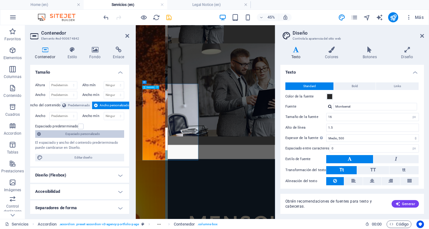
click at [72, 133] on span "Espaciado personalizado" at bounding box center [83, 134] width 80 height 8
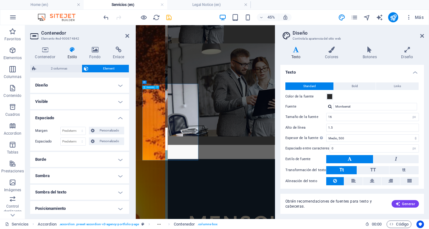
scroll to position [14, 0]
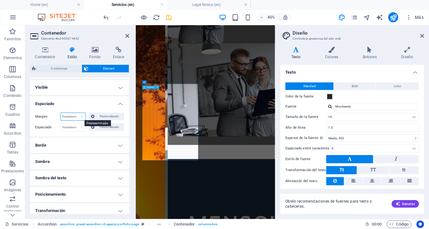
select select "%"
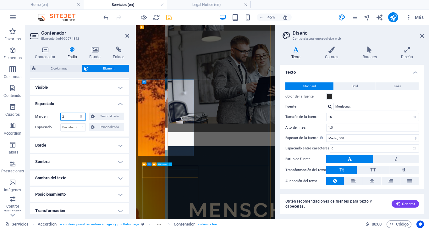
type input "2"
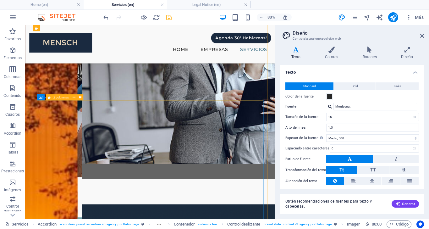
scroll to position [509, 0]
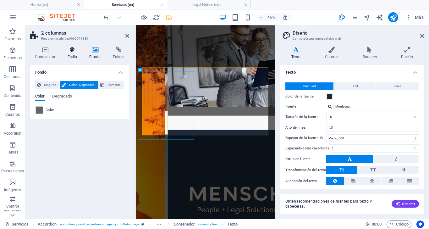
click at [71, 52] on icon at bounding box center [73, 50] width 20 height 6
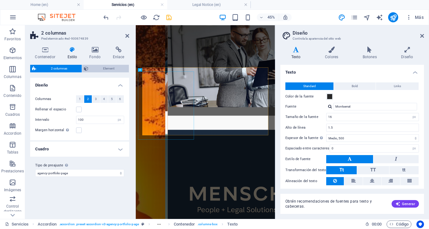
click at [104, 66] on span "Element" at bounding box center [108, 69] width 37 height 8
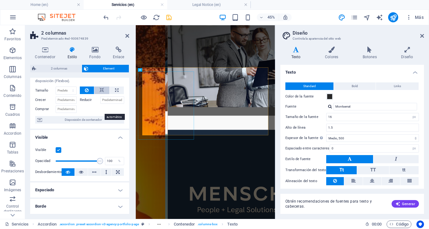
scroll to position [31, 0]
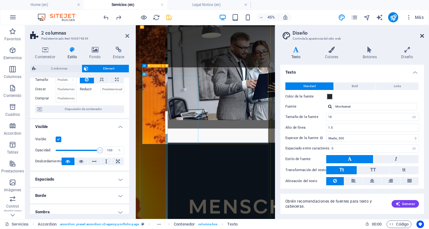
click at [423, 34] on icon at bounding box center [423, 35] width 4 height 5
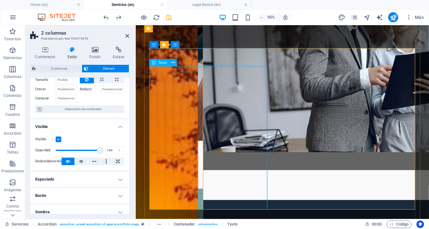
scroll to position [587, 0]
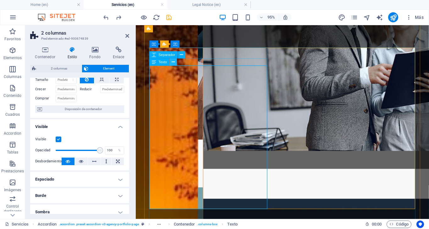
click at [175, 63] on icon at bounding box center [173, 62] width 3 height 6
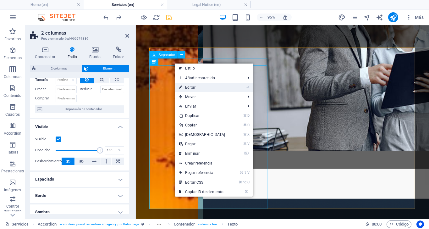
click at [195, 87] on link "⏎ Editar" at bounding box center [202, 87] width 54 height 9
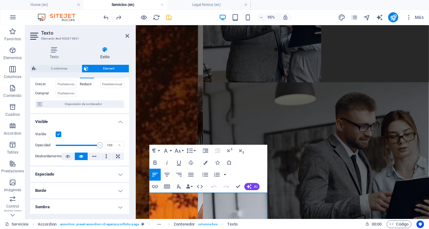
scroll to position [36, 0]
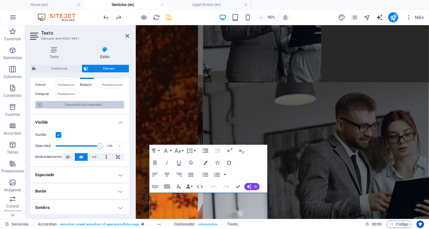
click at [78, 105] on span "Disposición de contenedor" at bounding box center [83, 105] width 78 height 8
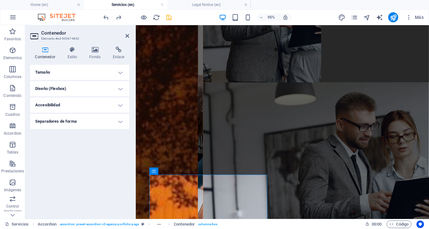
click at [87, 73] on h4 "Tamaño" at bounding box center [79, 72] width 99 height 15
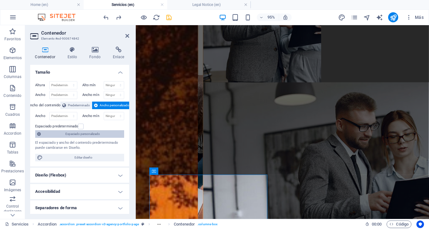
click at [86, 134] on span "Espaciado personalizado" at bounding box center [83, 134] width 80 height 8
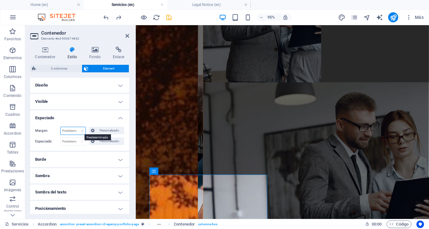
select select "%"
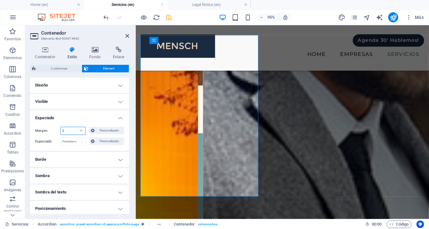
scroll to position [583, 0]
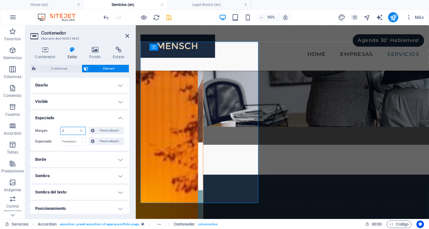
type input "2"
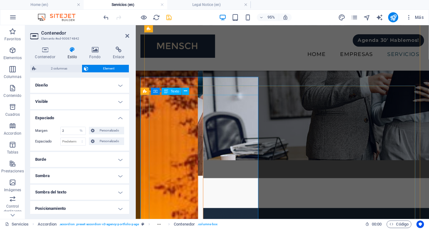
scroll to position [544, 0]
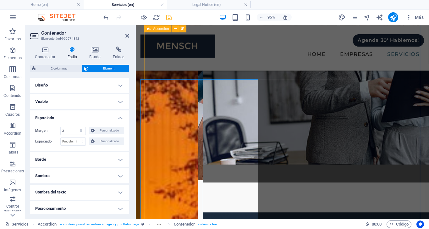
click at [281, 81] on div "RRHH RRHH - PEOPLE - CULTURE En [PERSON_NAME] entendemos que las personas son e…" at bounding box center [290, 202] width 290 height 1181
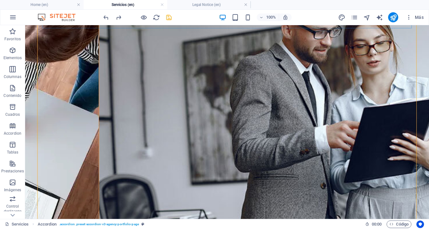
scroll to position [513, 0]
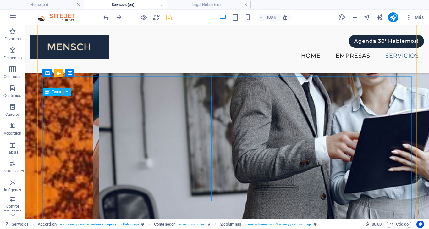
scroll to position [462, 0]
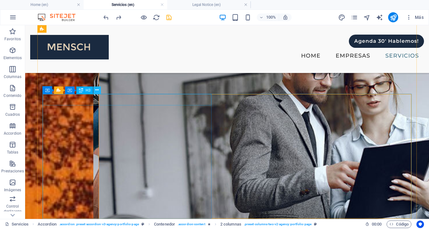
click at [97, 90] on icon at bounding box center [96, 90] width 3 height 7
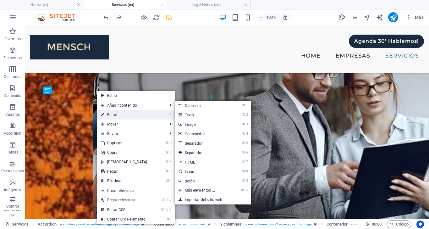
click at [116, 113] on link "⏎ Editar" at bounding box center [124, 114] width 54 height 9
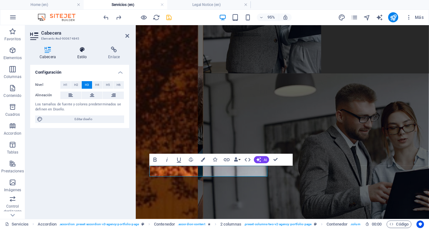
click at [83, 49] on icon at bounding box center [82, 50] width 29 height 6
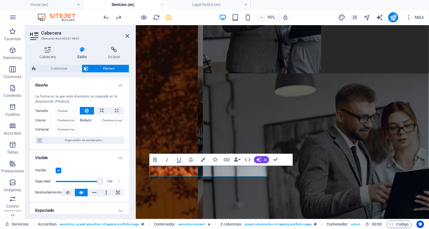
scroll to position [36, 0]
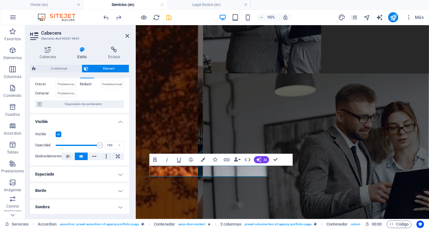
click at [125, 37] on header "Cabecera Elemento #ed-900674845" at bounding box center [79, 33] width 99 height 16
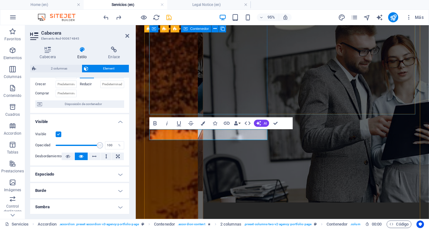
scroll to position [552, 0]
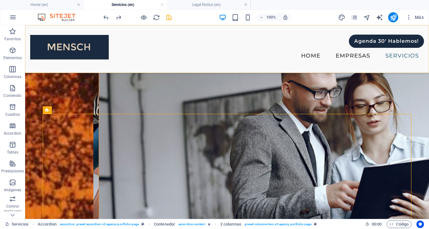
scroll to position [443, 0]
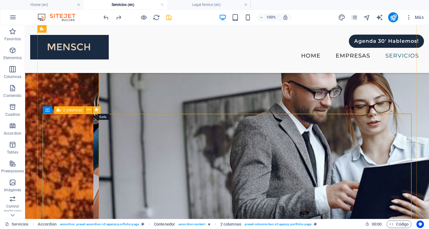
click at [96, 108] on icon at bounding box center [96, 110] width 3 height 7
select select "px"
select select "preset-columns-two-v2-agency-portfolio-page"
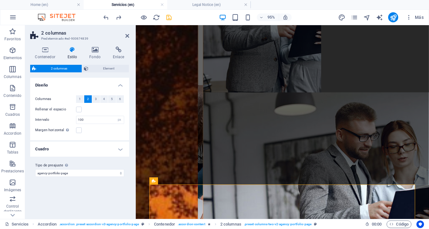
click at [121, 148] on h4 "Cuadro" at bounding box center [79, 149] width 99 height 15
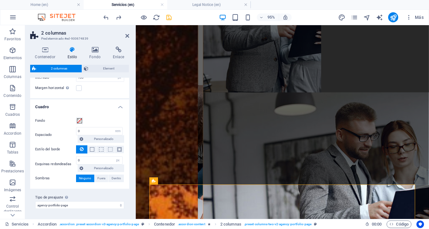
scroll to position [42, 0]
click at [79, 121] on span at bounding box center [79, 121] width 5 height 5
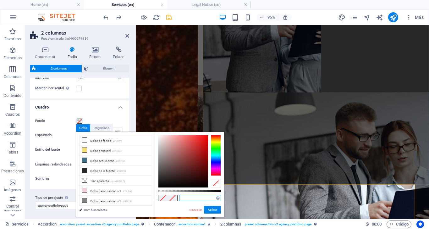
click at [192, 198] on input "text" at bounding box center [200, 198] width 42 height 6
click at [216, 209] on button "Aplicar" at bounding box center [212, 210] width 17 height 8
click at [185, 198] on input "#f1a2a40" at bounding box center [200, 198] width 42 height 6
type input "#fa2a40"
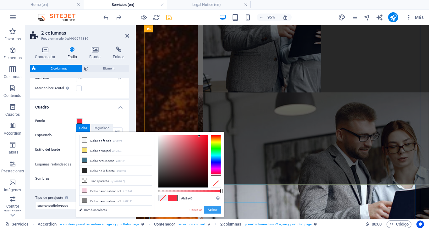
click at [217, 210] on button "Aplicar" at bounding box center [212, 210] width 17 height 8
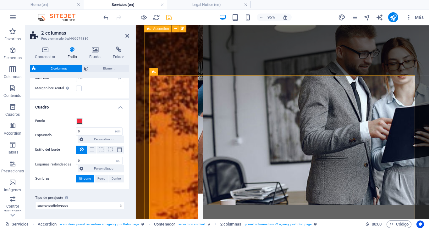
scroll to position [570, 0]
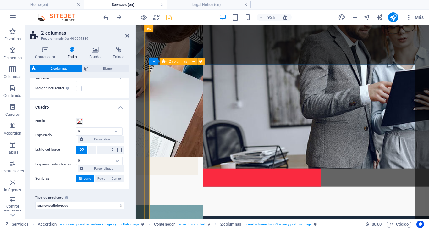
scroll to position [593, 0]
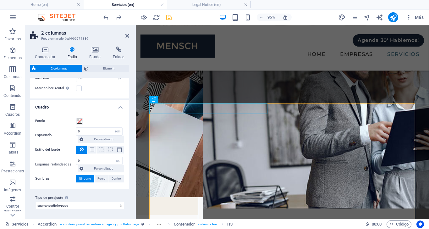
scroll to position [517, 0]
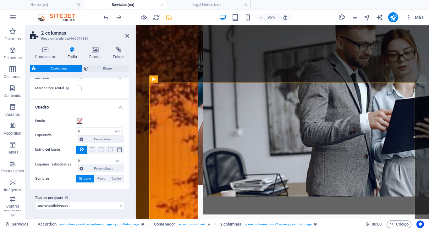
scroll to position [532, 0]
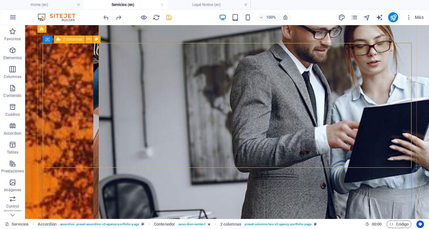
scroll to position [502, 0]
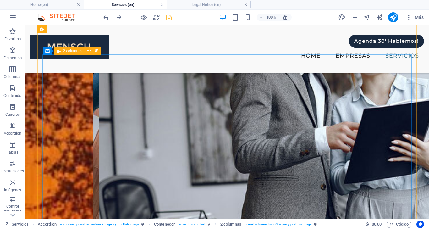
select select "px"
select select "rem"
select select "px"
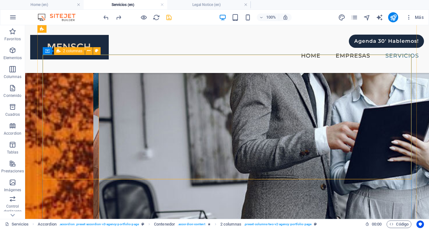
select select "preset-columns-two-v2-agency-portfolio-page"
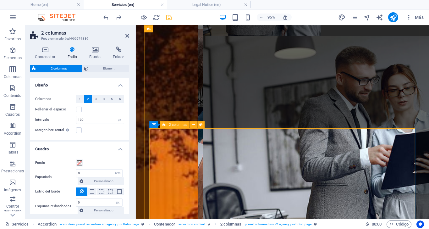
click at [104, 67] on span "Element" at bounding box center [108, 69] width 37 height 8
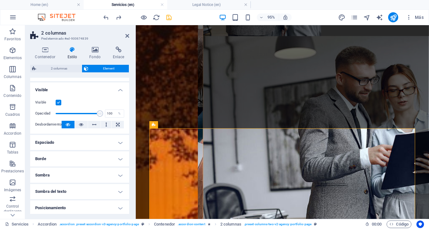
scroll to position [72, 0]
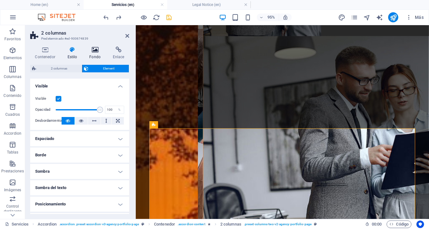
click at [94, 47] on icon at bounding box center [95, 50] width 21 height 6
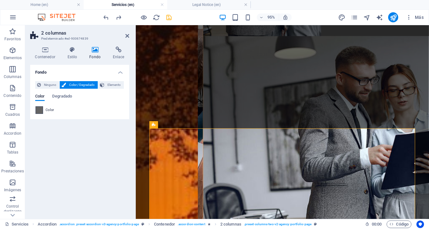
click at [40, 110] on span at bounding box center [39, 110] width 7 height 7
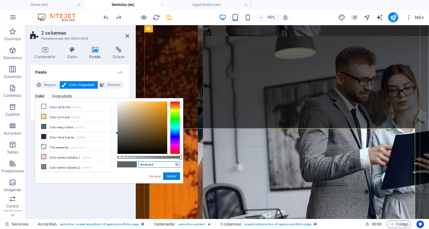
drag, startPoint x: 278, startPoint y: 189, endPoint x: 191, endPoint y: 171, distance: 88.5
click at [163, 167] on input "#646464" at bounding box center [159, 164] width 42 height 6
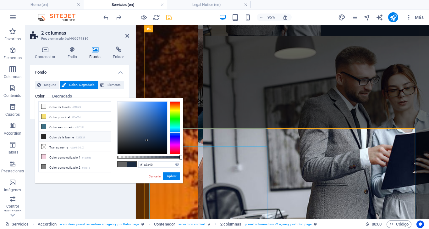
click at [72, 137] on li "Color de la fuente #282828" at bounding box center [75, 137] width 72 height 10
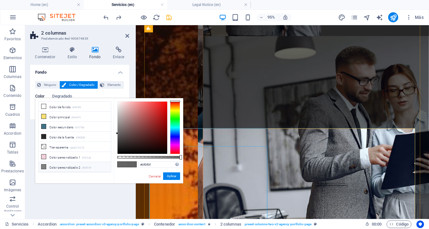
type input "#000000"
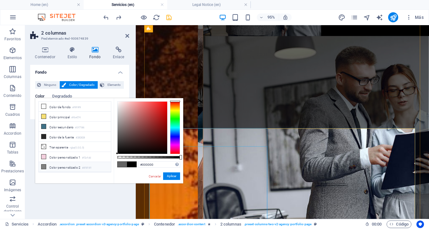
drag, startPoint x: 117, startPoint y: 145, endPoint x: 99, endPoint y: 164, distance: 26.5
click at [99, 164] on div "less Color de fondo #f9f9f9 Color principal #f6e074 Color secundario #3f7186 Co…" at bounding box center [109, 140] width 148 height 85
click at [146, 173] on div "#000000 Formatos soportados #0852ed rgb(8, 82, 237) rgba(8, 82, 237, 90%) hsv(2…" at bounding box center [149, 186] width 70 height 176
click at [151, 176] on link "Cancelar" at bounding box center [155, 176] width 14 height 5
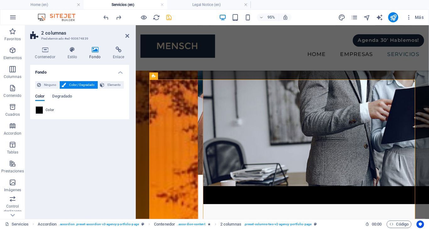
scroll to position [550, 0]
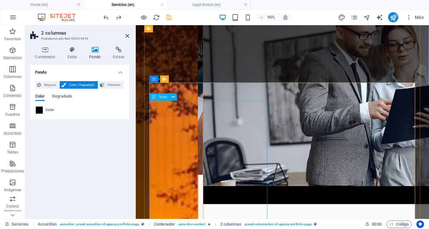
click at [175, 98] on icon at bounding box center [173, 97] width 3 height 6
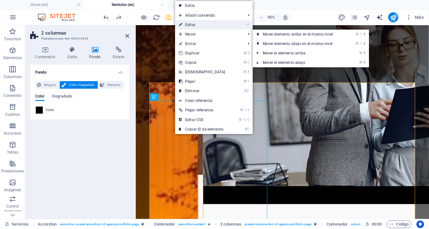
click at [193, 25] on link "⏎ Editar" at bounding box center [202, 24] width 54 height 9
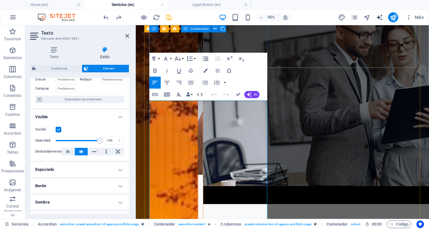
scroll to position [41, 0]
click at [207, 70] on icon "button" at bounding box center [206, 71] width 4 height 4
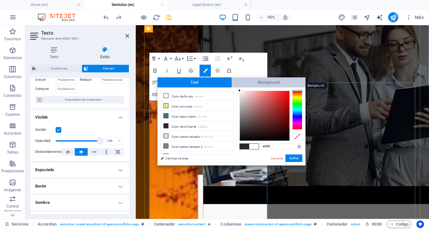
drag, startPoint x: 244, startPoint y: 102, endPoint x: 237, endPoint y: 83, distance: 20.0
click at [237, 83] on div "Text Background less Color de fondo #f9f9f9 Color principal #f6e074 Color secun…" at bounding box center [232, 121] width 148 height 88
click at [237, 89] on div "#ffffff Formatos soportados #0852ed rgb(8, 82, 237) rgba(8, 82, 237, 90%) hsv(2…" at bounding box center [271, 171] width 70 height 169
click at [230, 91] on li "Color de fondo #f9f9f9" at bounding box center [197, 96] width 72 height 10
type input "#fffdfd"
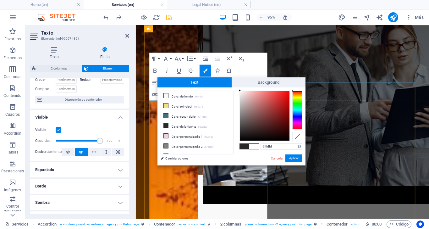
click at [240, 89] on div at bounding box center [240, 90] width 2 height 2
click at [299, 157] on button "Aplicar" at bounding box center [294, 158] width 17 height 8
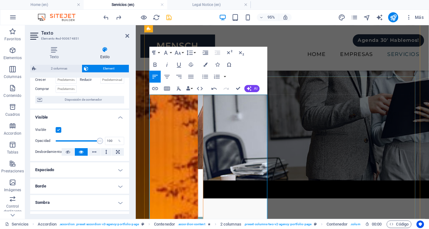
scroll to position [553, 0]
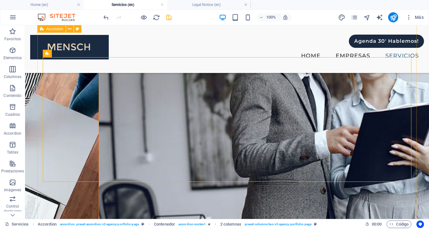
scroll to position [496, 0]
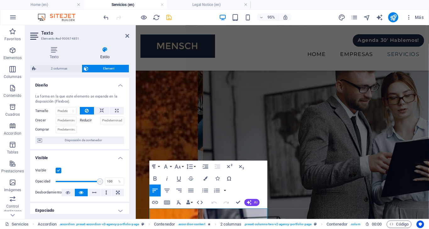
scroll to position [427, 0]
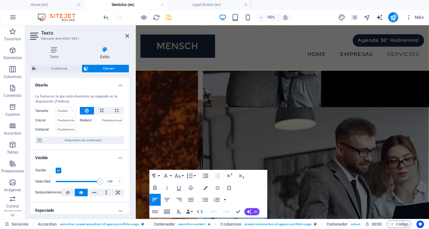
drag, startPoint x: 221, startPoint y: 156, endPoint x: 147, endPoint y: 54, distance: 126.3
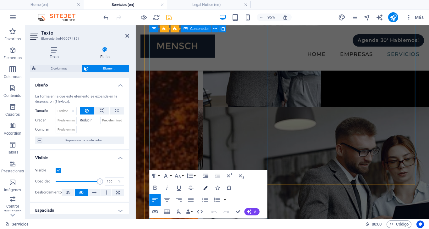
click at [205, 185] on button "Colors" at bounding box center [205, 188] width 11 height 12
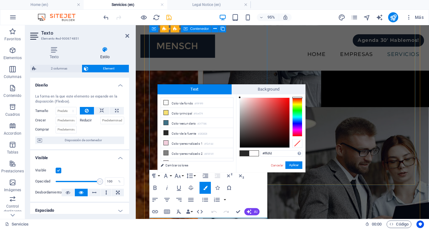
drag, startPoint x: 254, startPoint y: 117, endPoint x: 240, endPoint y: 95, distance: 25.6
click at [240, 95] on div "#fffdfd Formatos soportados #0852ed rgb(8, 82, 237) rgba(8, 82, 237, 90%) hsv(2…" at bounding box center [271, 178] width 70 height 169
click at [241, 98] on div at bounding box center [240, 97] width 2 height 2
click at [282, 154] on input "#fffafa" at bounding box center [282, 153] width 42 height 6
type input "#ffffff"
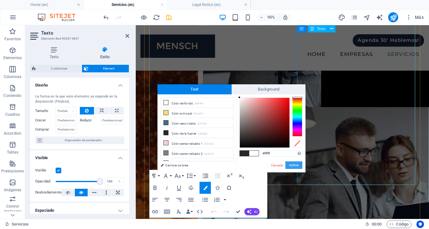
click at [295, 166] on button "Aplicar" at bounding box center [294, 165] width 17 height 8
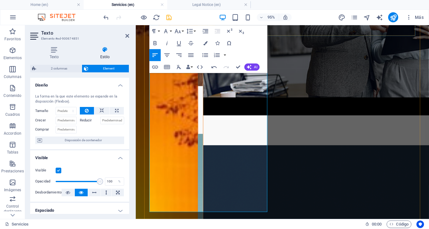
scroll to position [659, 0]
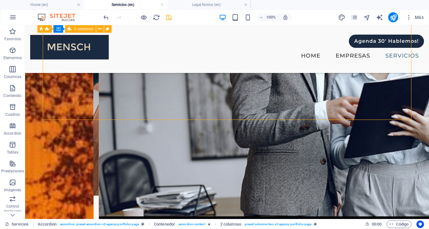
scroll to position [506, 0]
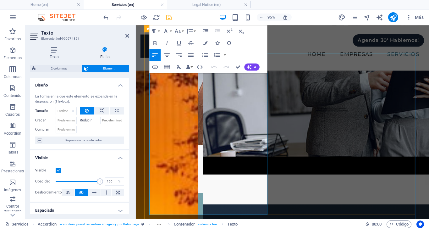
scroll to position [581, 0]
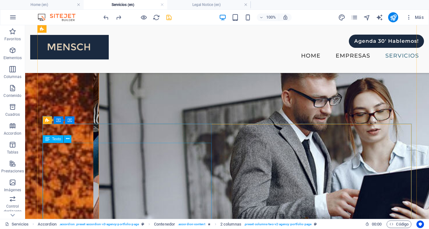
scroll to position [432, 0]
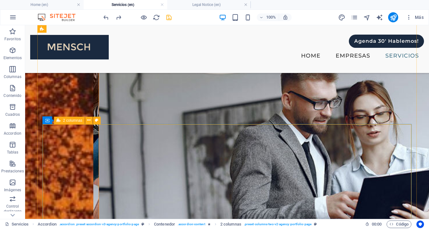
click at [230, 131] on div "Legal Advisory En un entorno de negocios dinámico y regulado, contar con un soc…" at bounding box center [283, 46] width 369 height 568
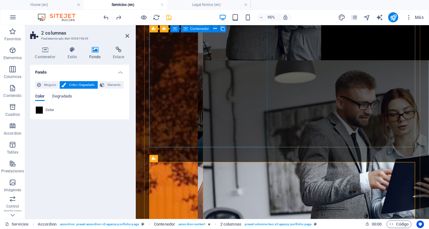
scroll to position [482, 0]
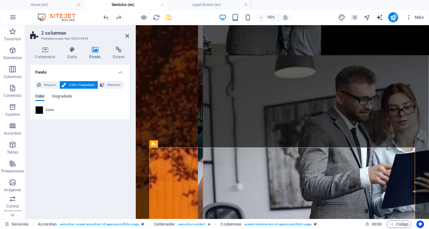
click at [41, 109] on span at bounding box center [39, 110] width 7 height 7
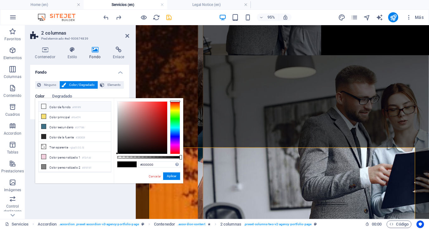
click at [72, 109] on li "Color de fondo #f9f9f9" at bounding box center [75, 107] width 72 height 10
type input "#f9f9f9"
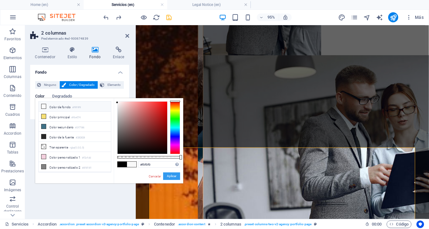
click at [175, 176] on button "Aplicar" at bounding box center [171, 176] width 17 height 8
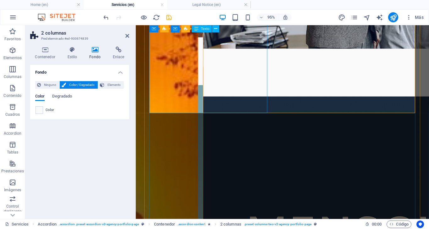
scroll to position [714, 0]
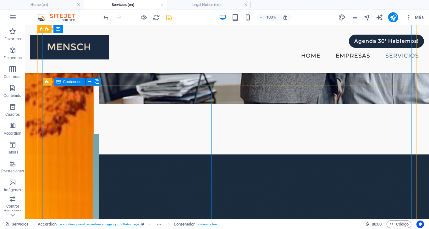
scroll to position [627, 0]
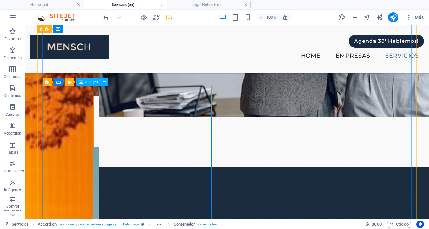
click at [92, 82] on span "Imagen" at bounding box center [92, 82] width 13 height 4
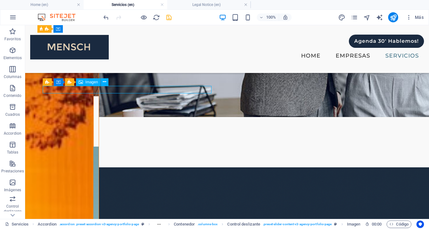
click at [92, 82] on span "Imagen" at bounding box center [92, 82] width 13 height 4
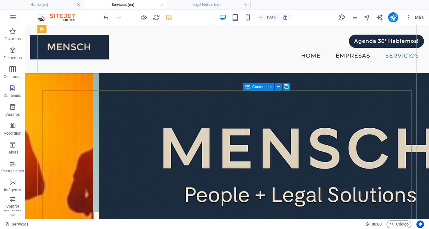
scroll to position [820, 0]
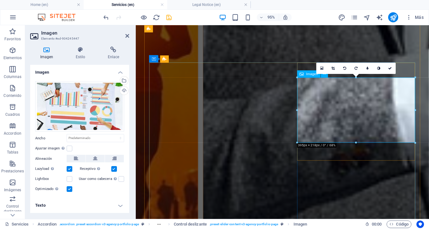
scroll to position [986, 0]
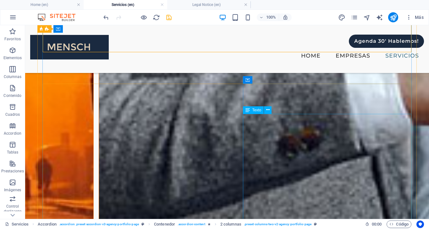
scroll to position [999, 0]
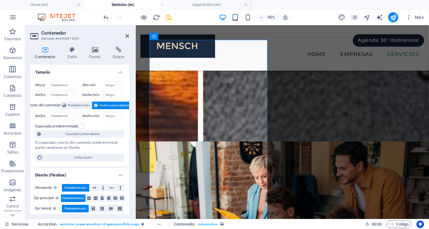
scroll to position [1225, 0]
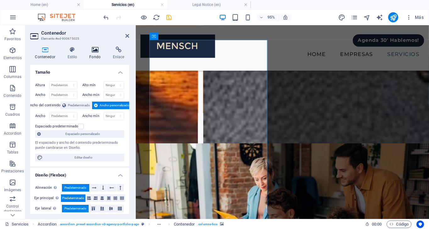
click at [97, 48] on icon at bounding box center [95, 50] width 21 height 6
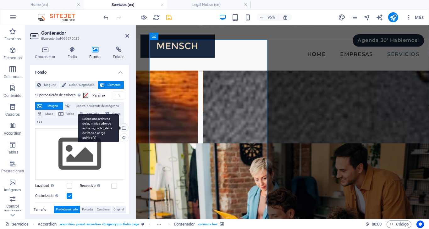
click at [124, 129] on div "Selecciona archivos del administrador de archivos, de la galería de fotos o car…" at bounding box center [123, 128] width 9 height 9
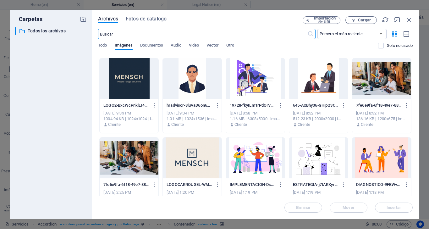
scroll to position [633, 0]
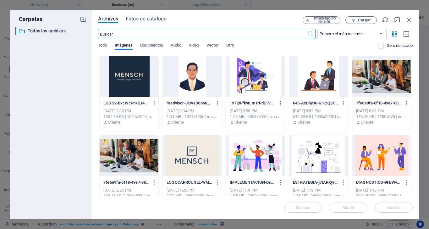
click at [196, 83] on div at bounding box center [192, 76] width 59 height 41
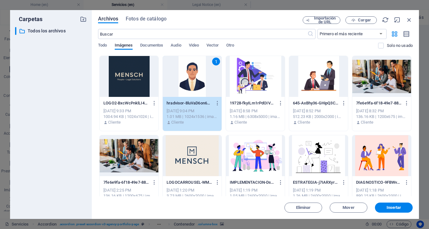
click at [196, 83] on div "1" at bounding box center [192, 76] width 59 height 41
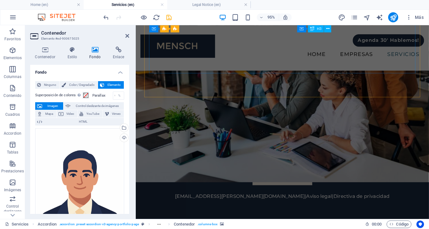
scroll to position [1445, 0]
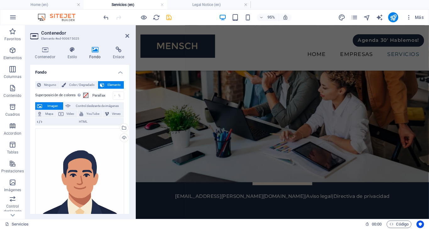
click at [282, 111] on figure at bounding box center [290, 88] width 309 height 204
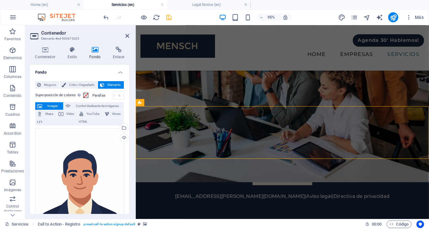
click at [282, 111] on figure at bounding box center [290, 88] width 309 height 204
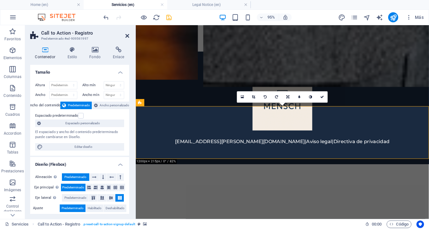
click at [126, 34] on icon at bounding box center [128, 35] width 4 height 5
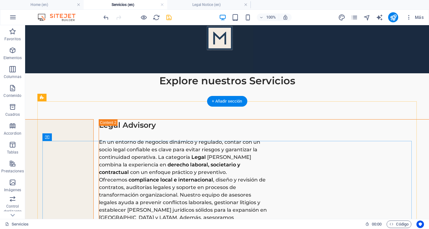
scroll to position [79, 0]
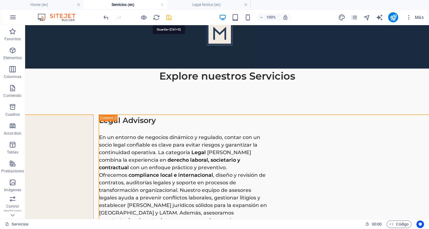
click at [169, 16] on icon "save" at bounding box center [168, 17] width 7 height 7
click at [392, 16] on icon "publish" at bounding box center [393, 17] width 7 height 7
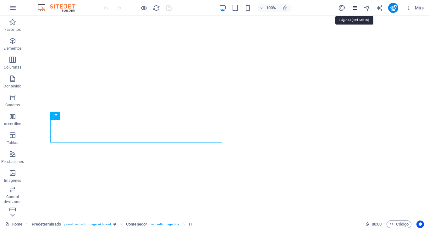
click at [354, 8] on icon "pages" at bounding box center [354, 7] width 7 height 7
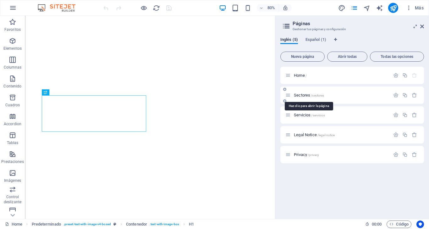
click at [304, 94] on span "Sectores /sectores" at bounding box center [309, 95] width 30 height 5
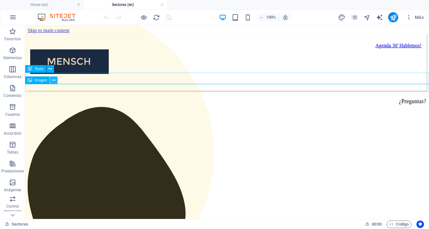
click at [0, 0] on icon at bounding box center [0, 0] width 0 height 0
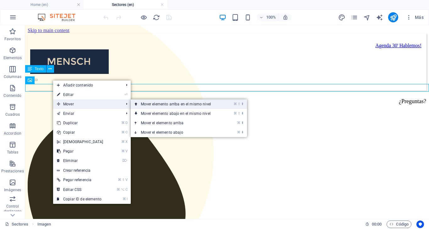
click at [0, 0] on link "⌘ ⇧ ⬆ Mover elemento arriba en el mismo nivel" at bounding box center [0, 0] width 0 height 0
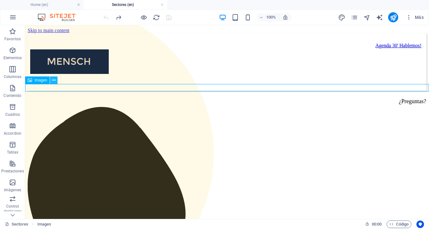
click at [0, 0] on icon at bounding box center [0, 0] width 0 height 0
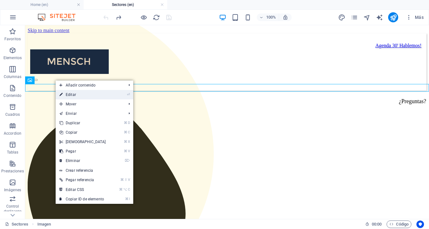
click at [80, 96] on link "⏎ Editar" at bounding box center [83, 94] width 54 height 9
select select "%"
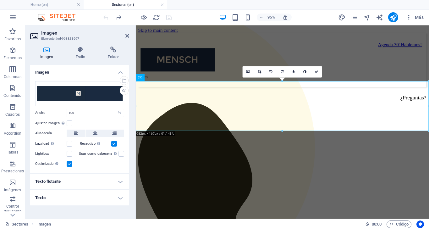
click at [94, 181] on h4 "Texto flotante" at bounding box center [79, 181] width 99 height 15
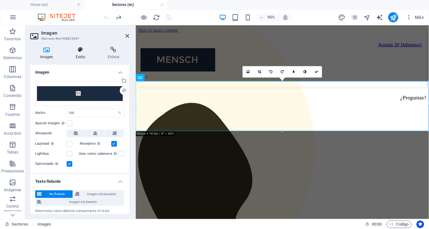
click at [80, 49] on icon at bounding box center [81, 50] width 30 height 6
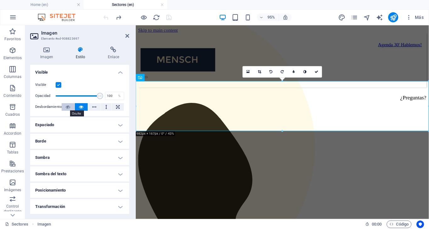
click at [67, 106] on icon at bounding box center [68, 107] width 4 height 8
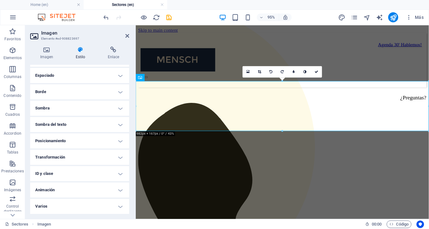
scroll to position [49, 0]
click at [120, 140] on h4 "Posicionamiento" at bounding box center [79, 141] width 99 height 15
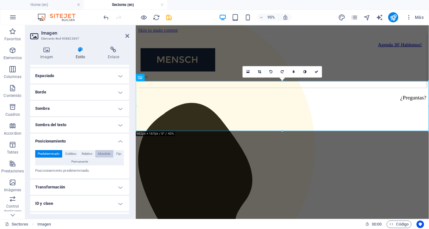
click at [105, 152] on span "Absoluto" at bounding box center [104, 154] width 13 height 8
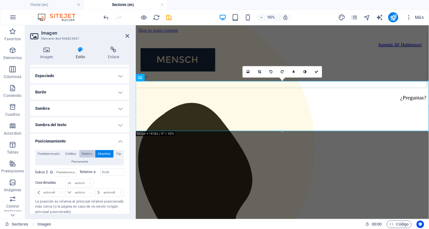
click at [85, 152] on span "Relativo" at bounding box center [87, 154] width 11 height 8
click at [73, 152] on span "Estático" at bounding box center [70, 154] width 11 height 8
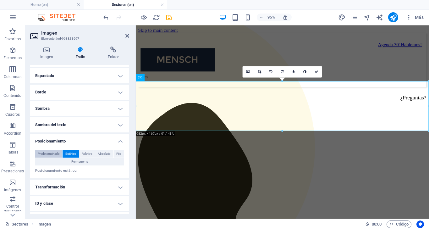
click at [55, 153] on span "Predeterminado" at bounding box center [49, 154] width 22 height 8
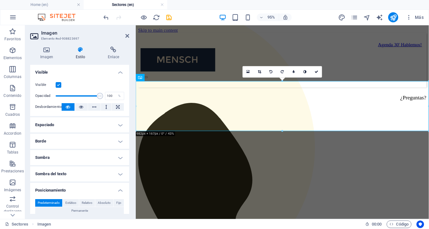
scroll to position [0, 0]
click at [112, 51] on icon at bounding box center [113, 50] width 31 height 6
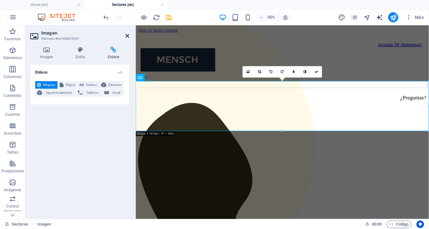
click at [127, 35] on icon at bounding box center [128, 35] width 4 height 5
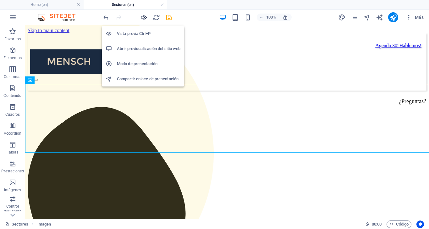
click at [147, 17] on icon "button" at bounding box center [143, 17] width 7 height 7
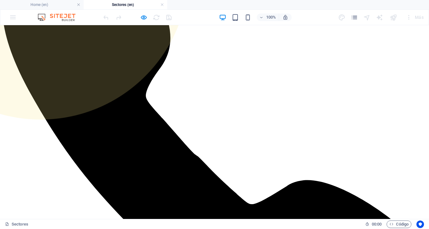
scroll to position [166, 0]
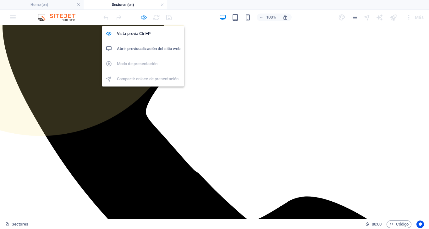
click at [142, 19] on icon "button" at bounding box center [143, 17] width 7 height 7
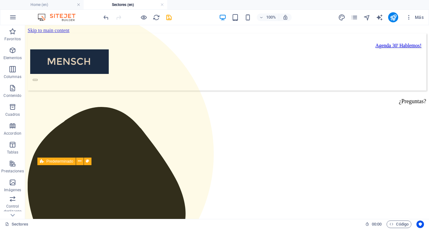
scroll to position [0, 0]
click at [0, 0] on div "100% Más" at bounding box center [0, 0] width 0 height 0
click at [0, 0] on icon "save" at bounding box center [0, 0] width 0 height 0
